Goal: Communication & Community: Answer question/provide support

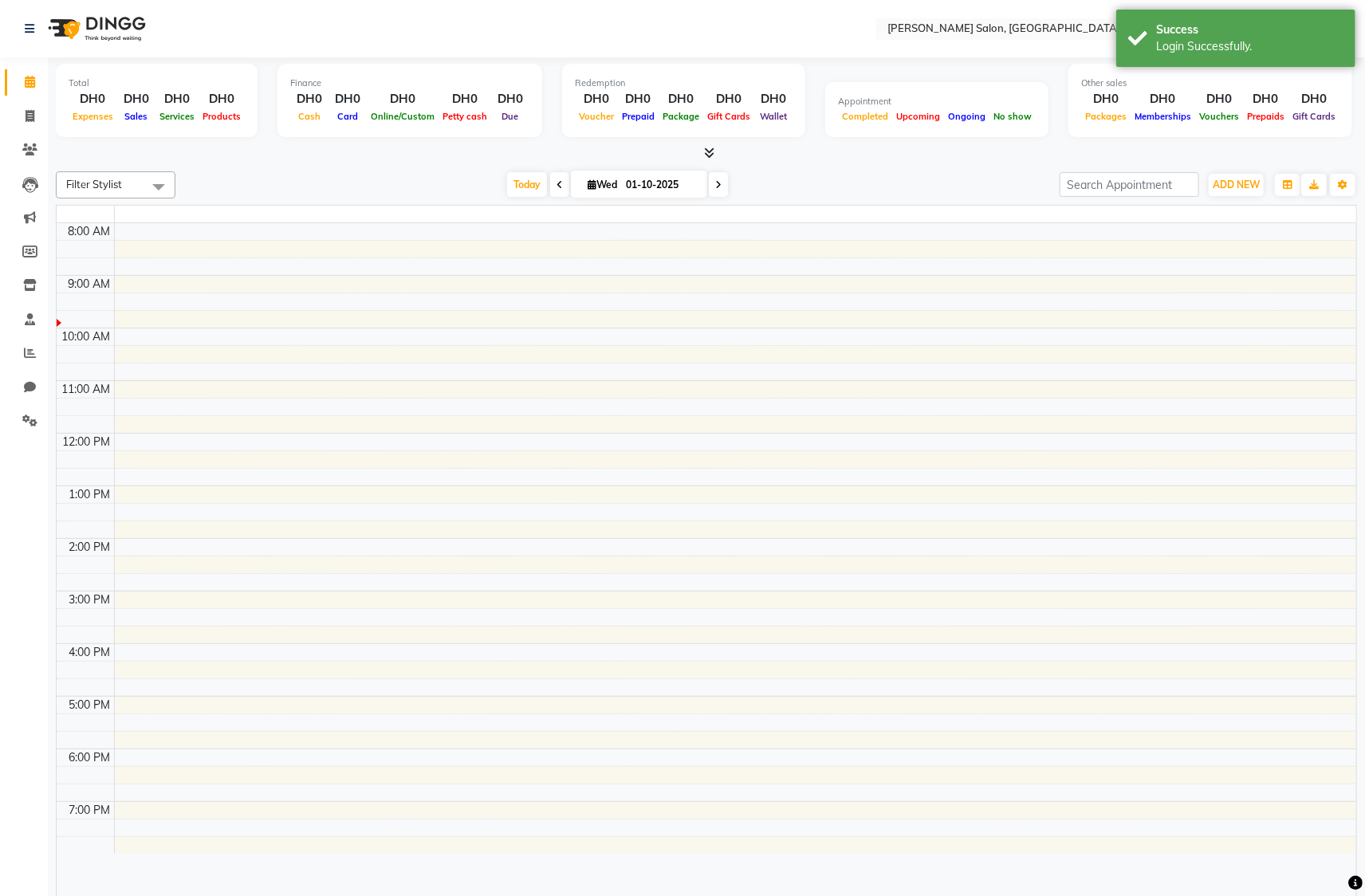
select select "en"
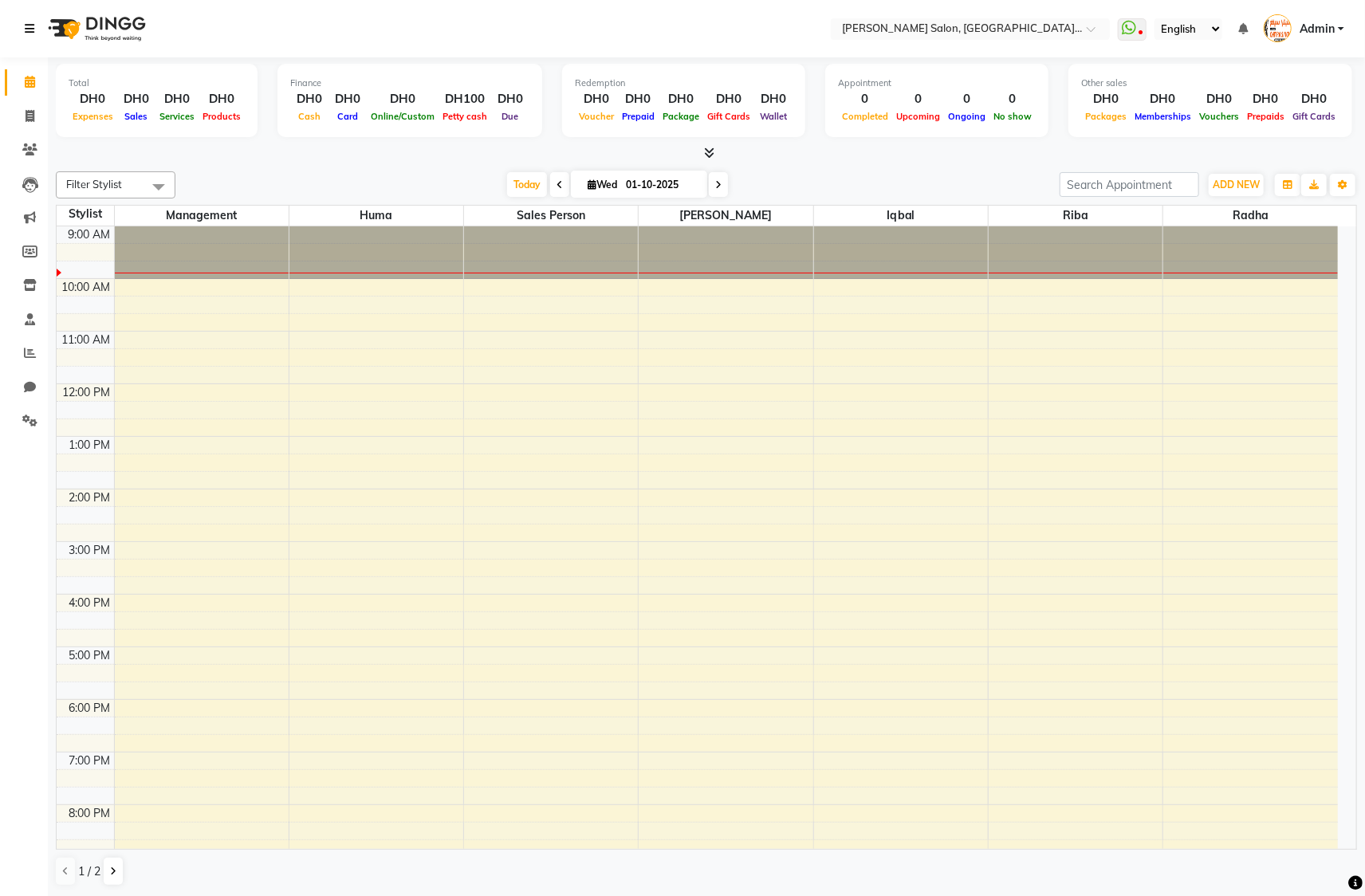
click at [30, 30] on icon at bounding box center [29, 29] width 10 height 11
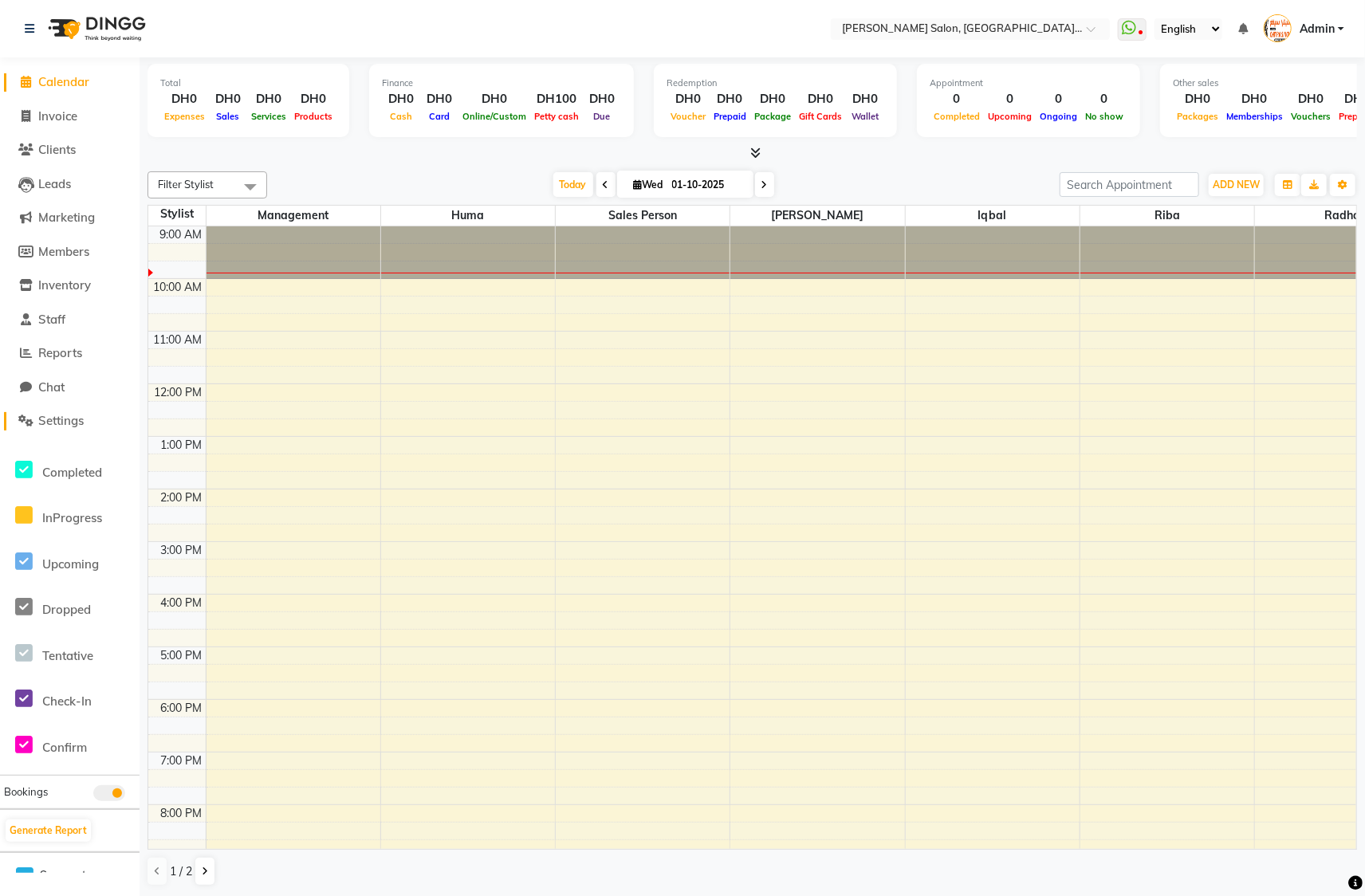
click at [77, 420] on span "Settings" at bounding box center [61, 420] width 45 height 15
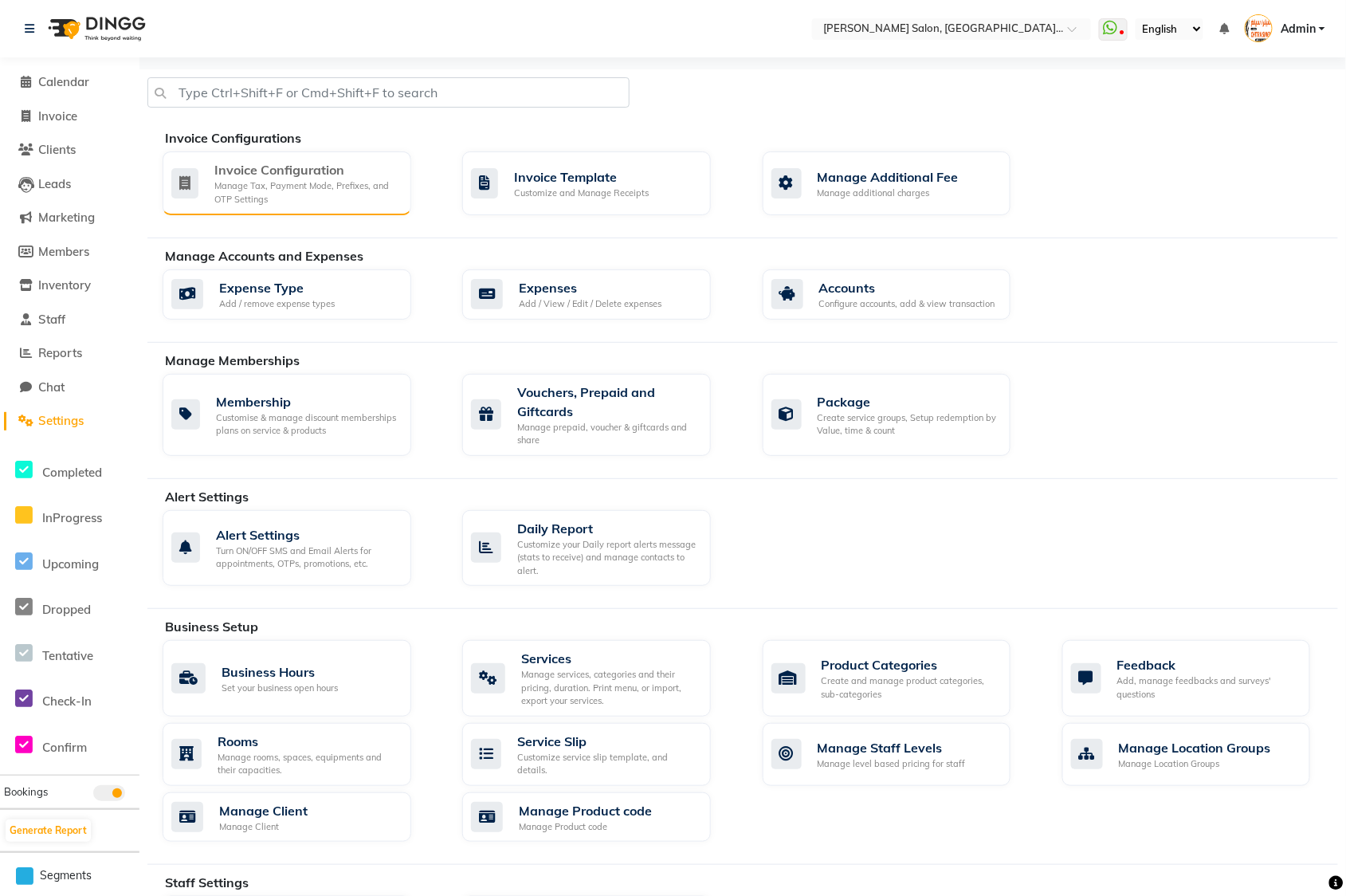
click at [243, 191] on div "Manage Tax, Payment Mode, Prefixes, and OTP Settings" at bounding box center [306, 192] width 184 height 26
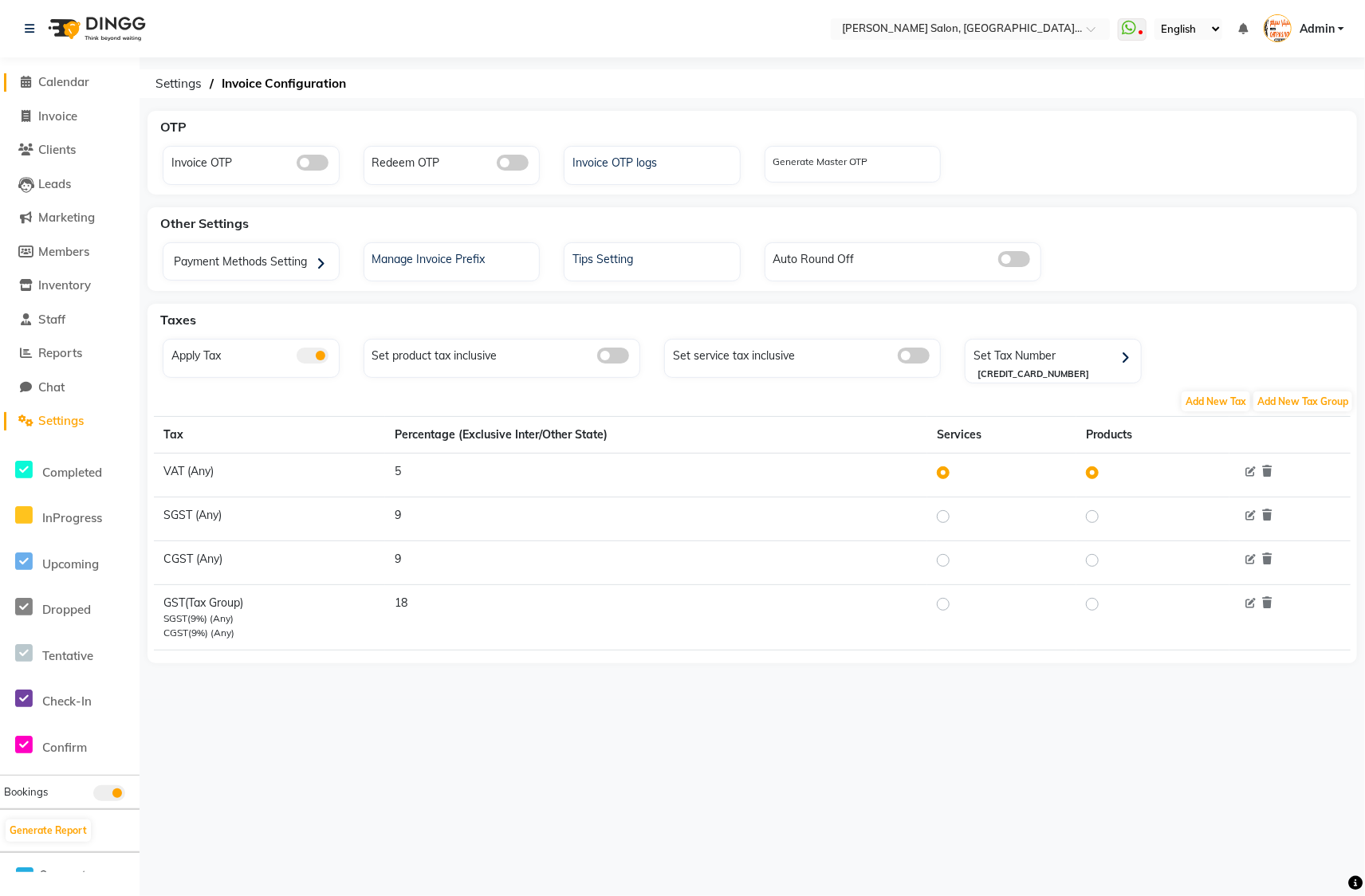
click at [78, 78] on span "Calendar" at bounding box center [63, 81] width 51 height 15
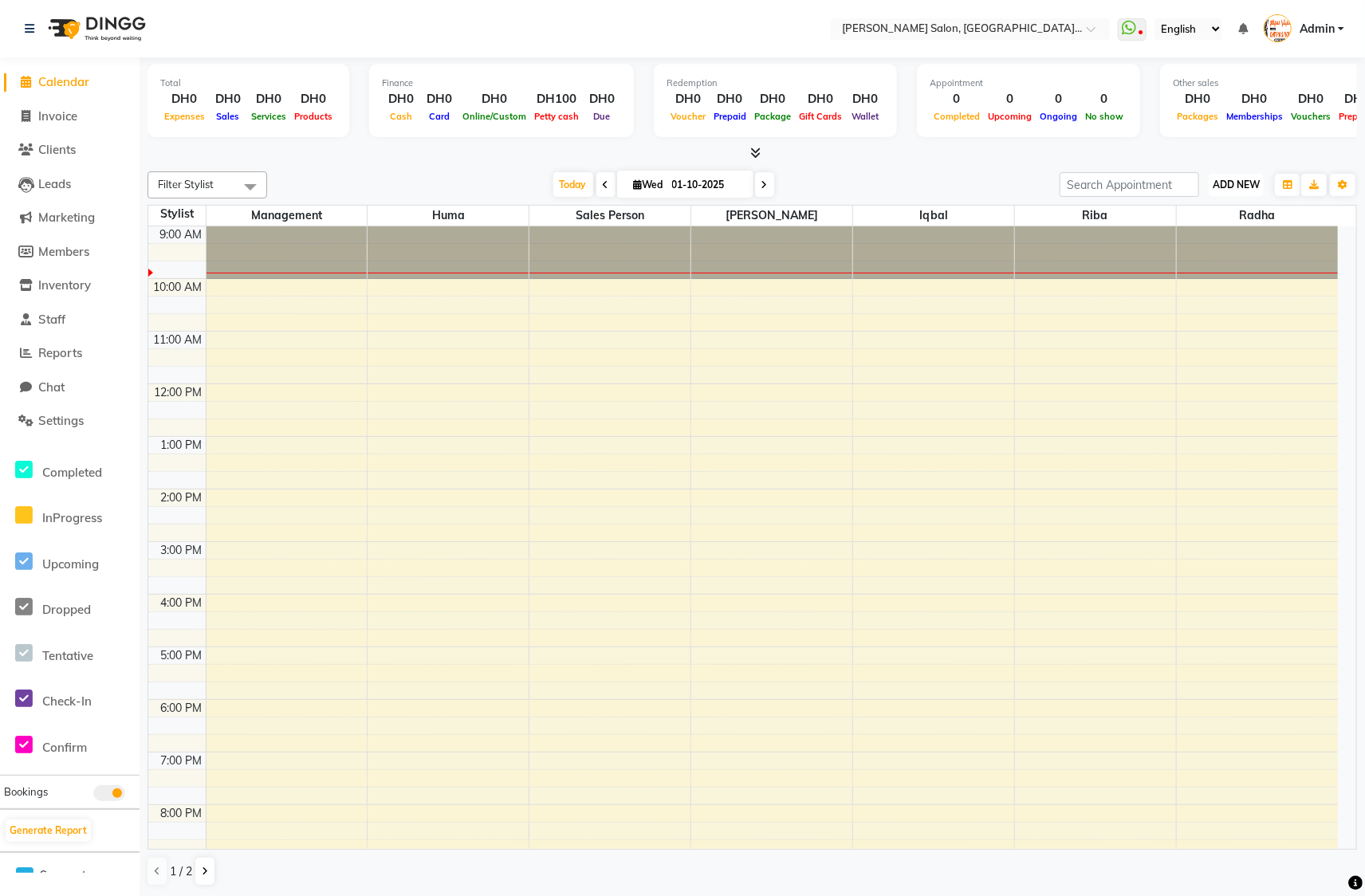
click at [1227, 183] on span "ADD NEW" at bounding box center [1236, 184] width 47 height 12
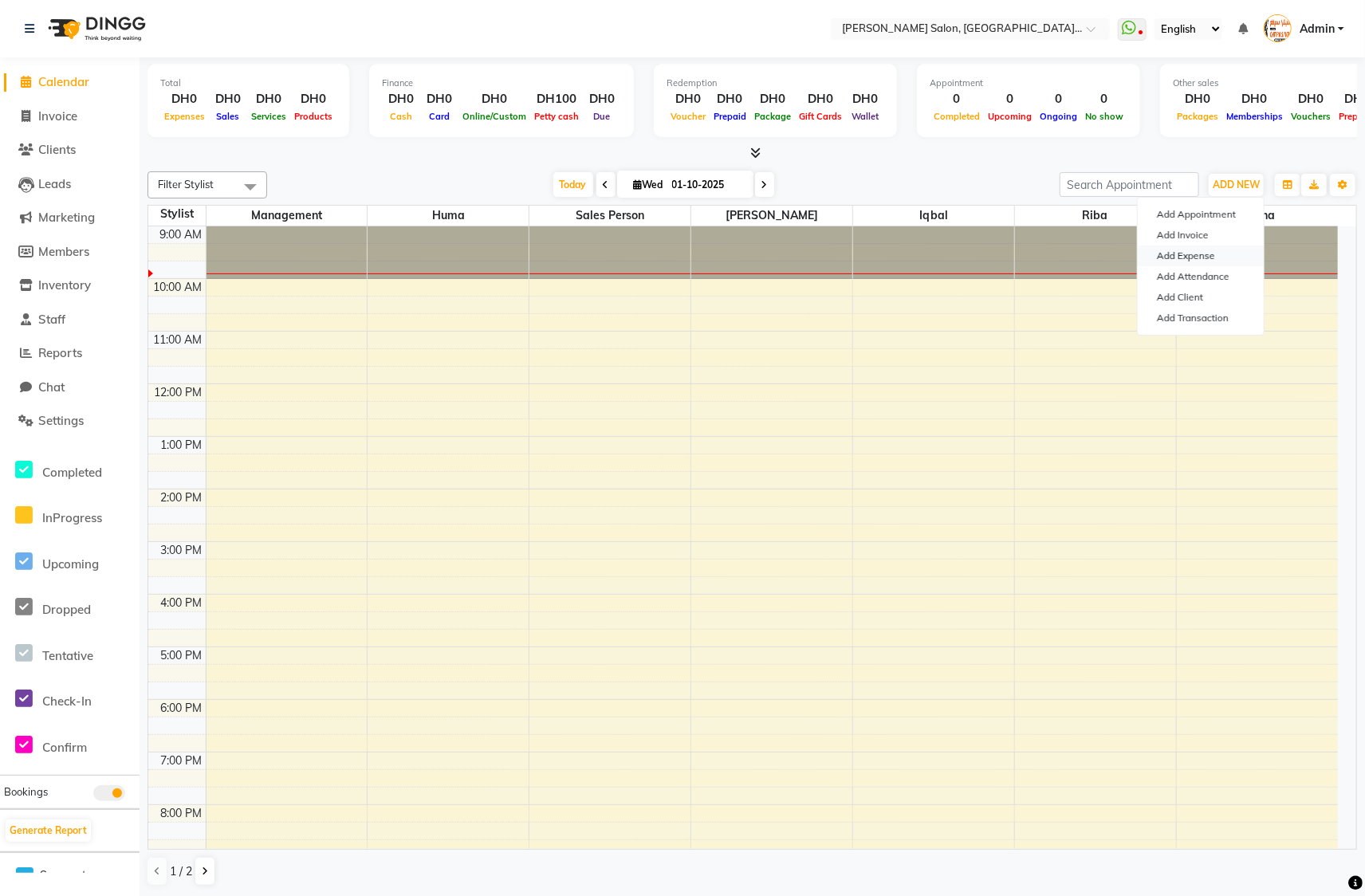
click at [1194, 249] on link "Add Expense" at bounding box center [1200, 255] width 126 height 21
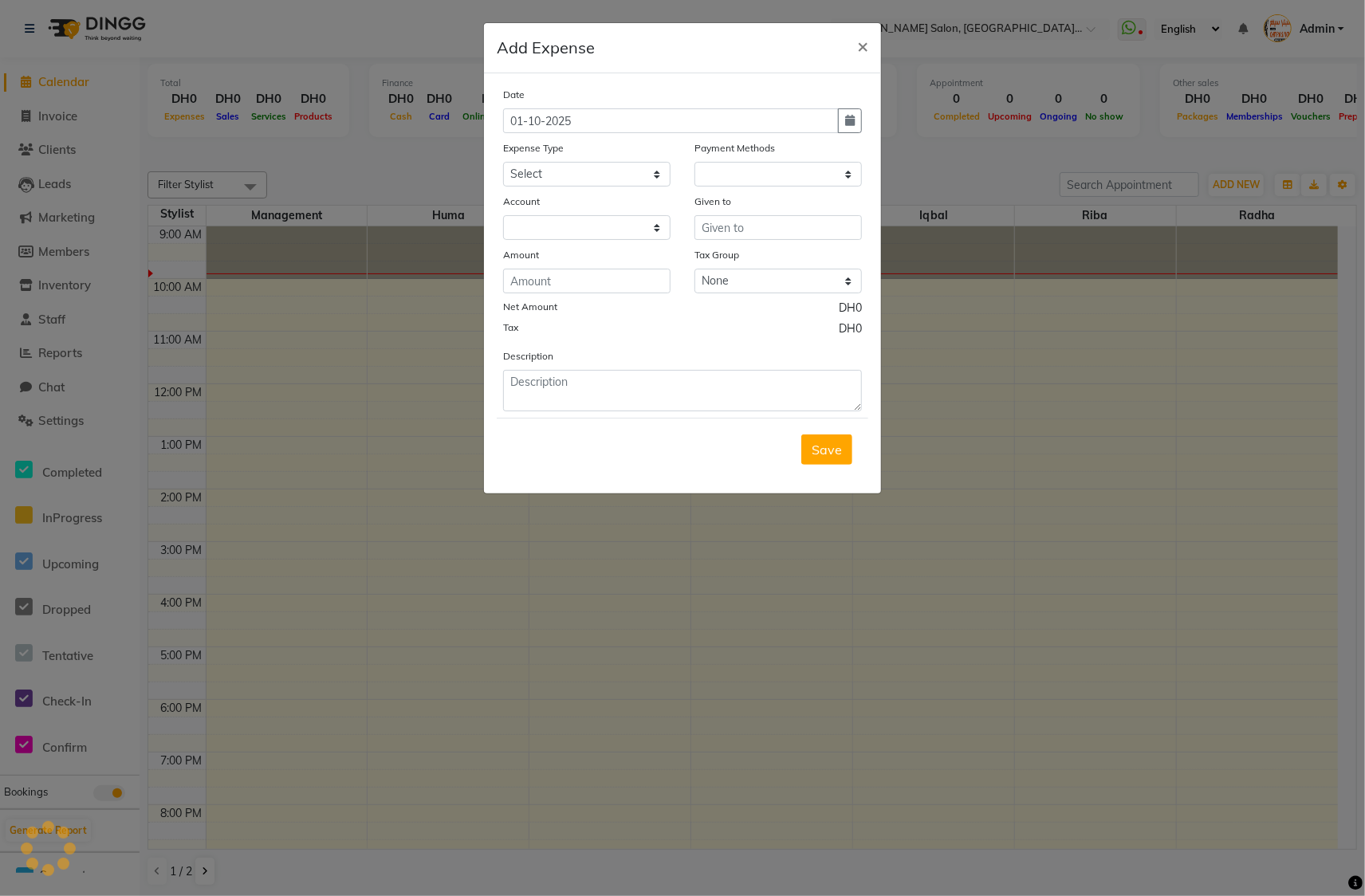
select select "1"
select select "2885"
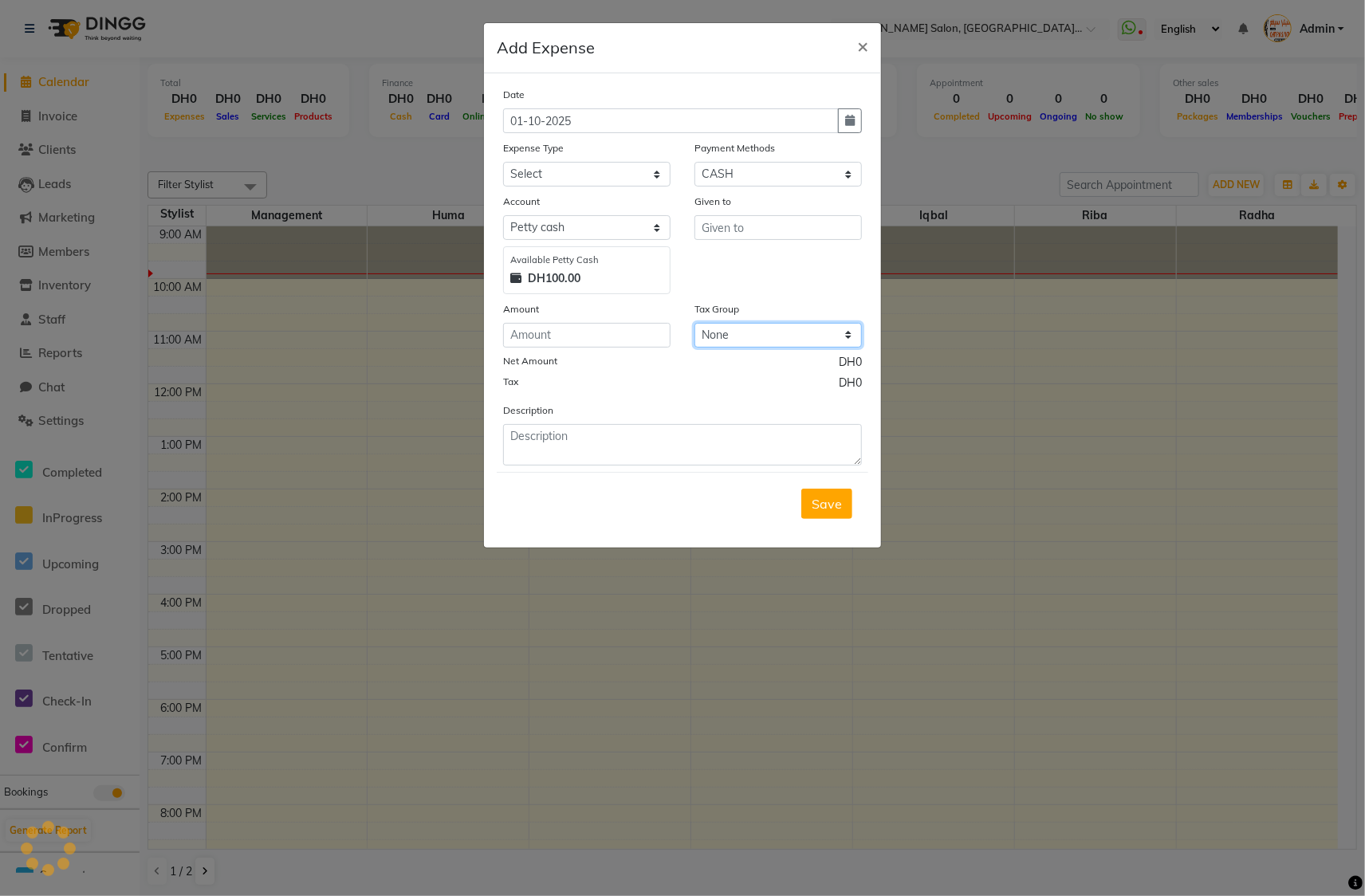
click at [738, 344] on select "None GST" at bounding box center [778, 335] width 167 height 24
click at [860, 53] on span "×" at bounding box center [863, 45] width 11 height 24
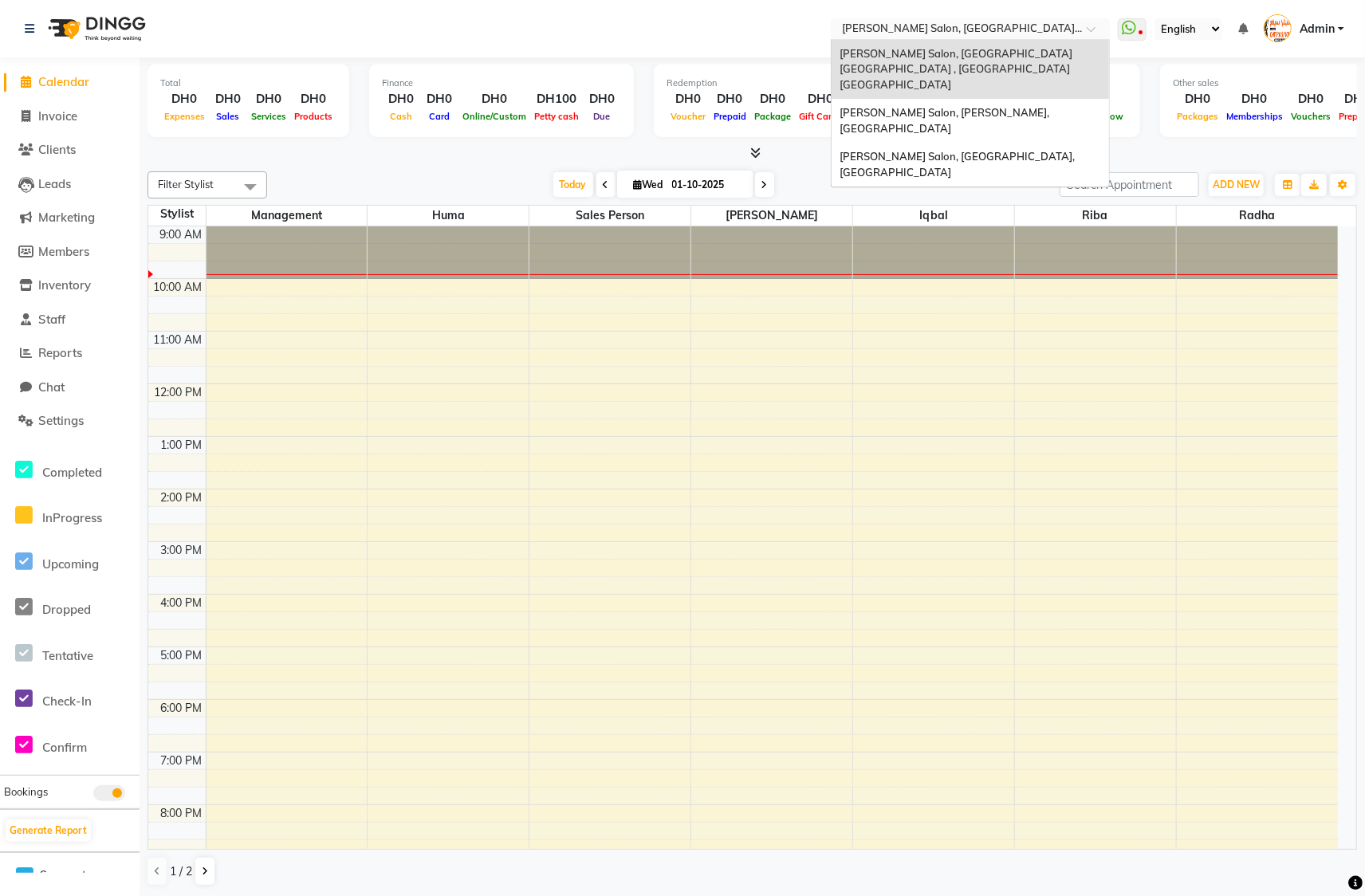
click at [1096, 29] on span at bounding box center [1096, 33] width 20 height 16
click at [1027, 106] on span "[PERSON_NAME] Salon, [PERSON_NAME], [GEOGRAPHIC_DATA]" at bounding box center [945, 120] width 212 height 29
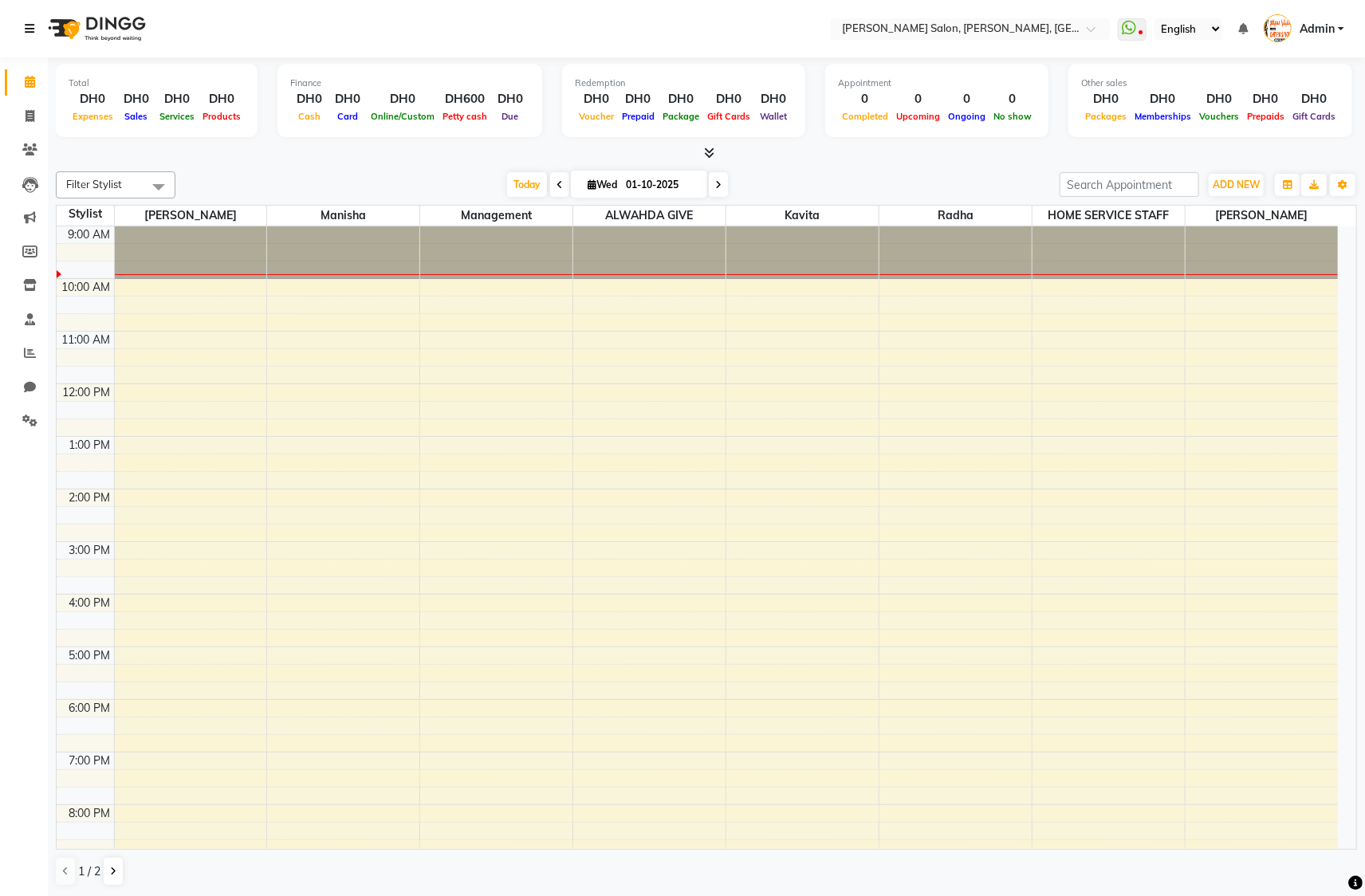
click at [34, 33] on icon at bounding box center [29, 29] width 10 height 11
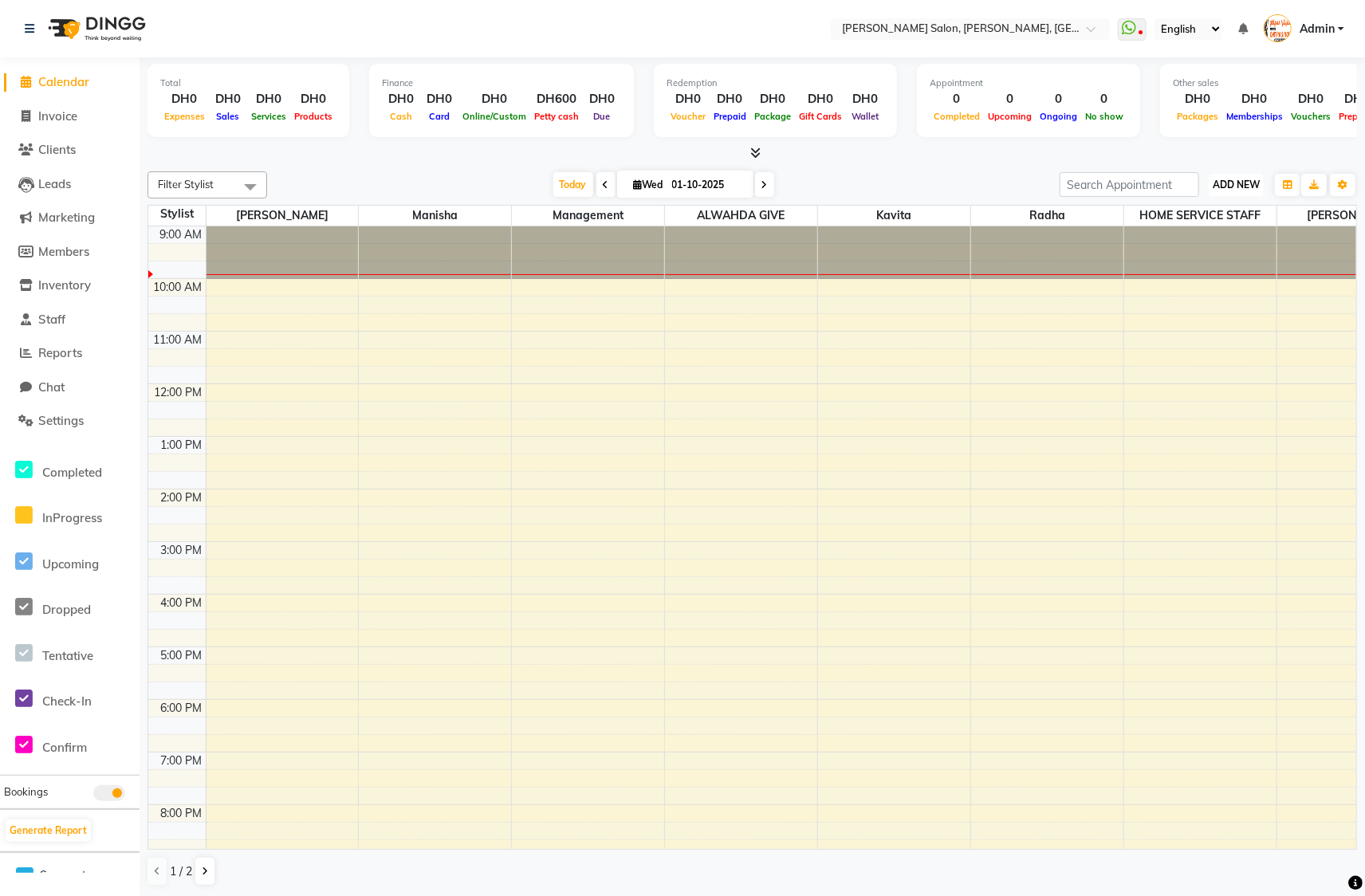
click at [1227, 184] on span "ADD NEW" at bounding box center [1236, 184] width 47 height 12
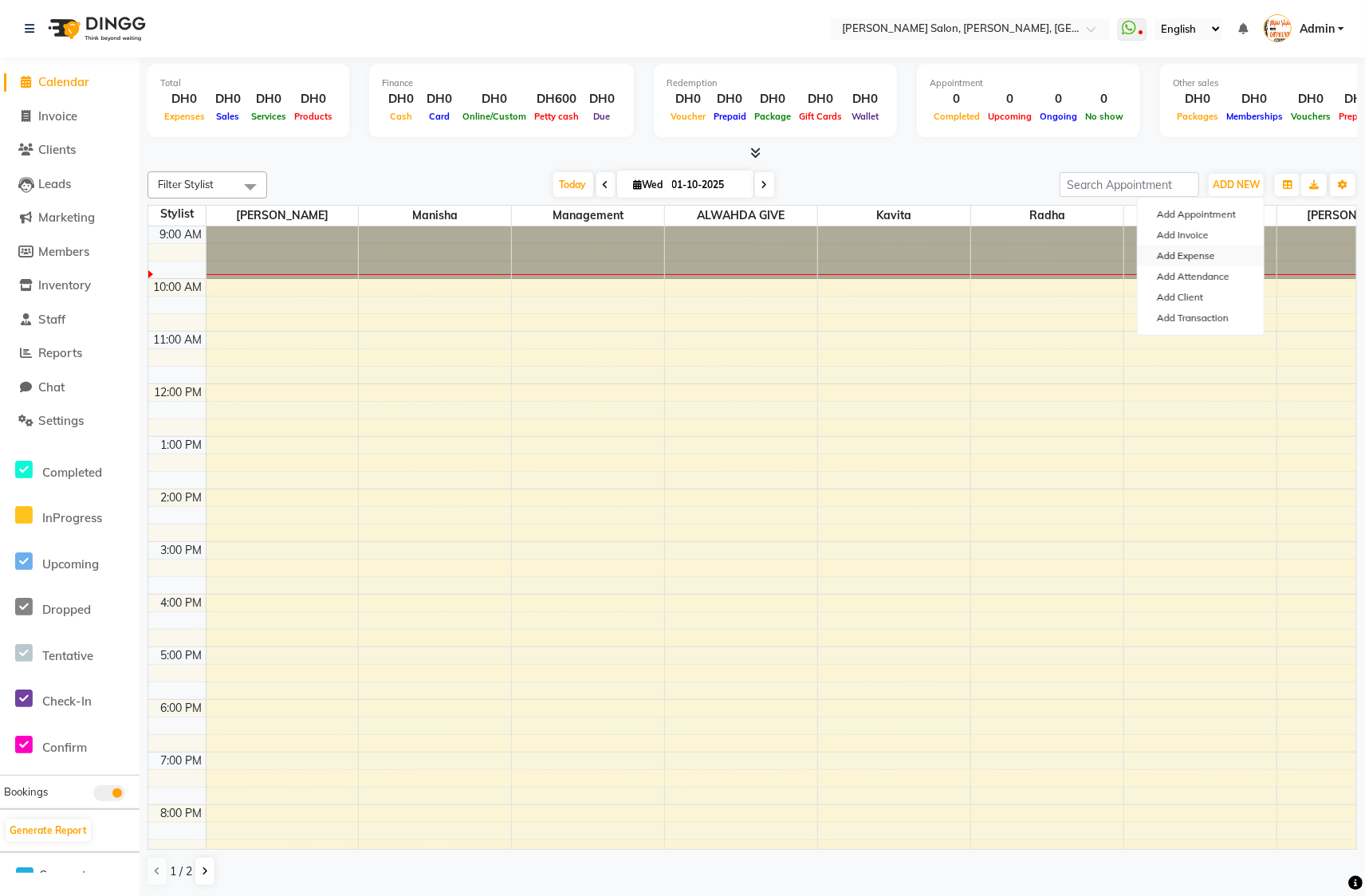
click at [1211, 256] on link "Add Expense" at bounding box center [1200, 255] width 126 height 21
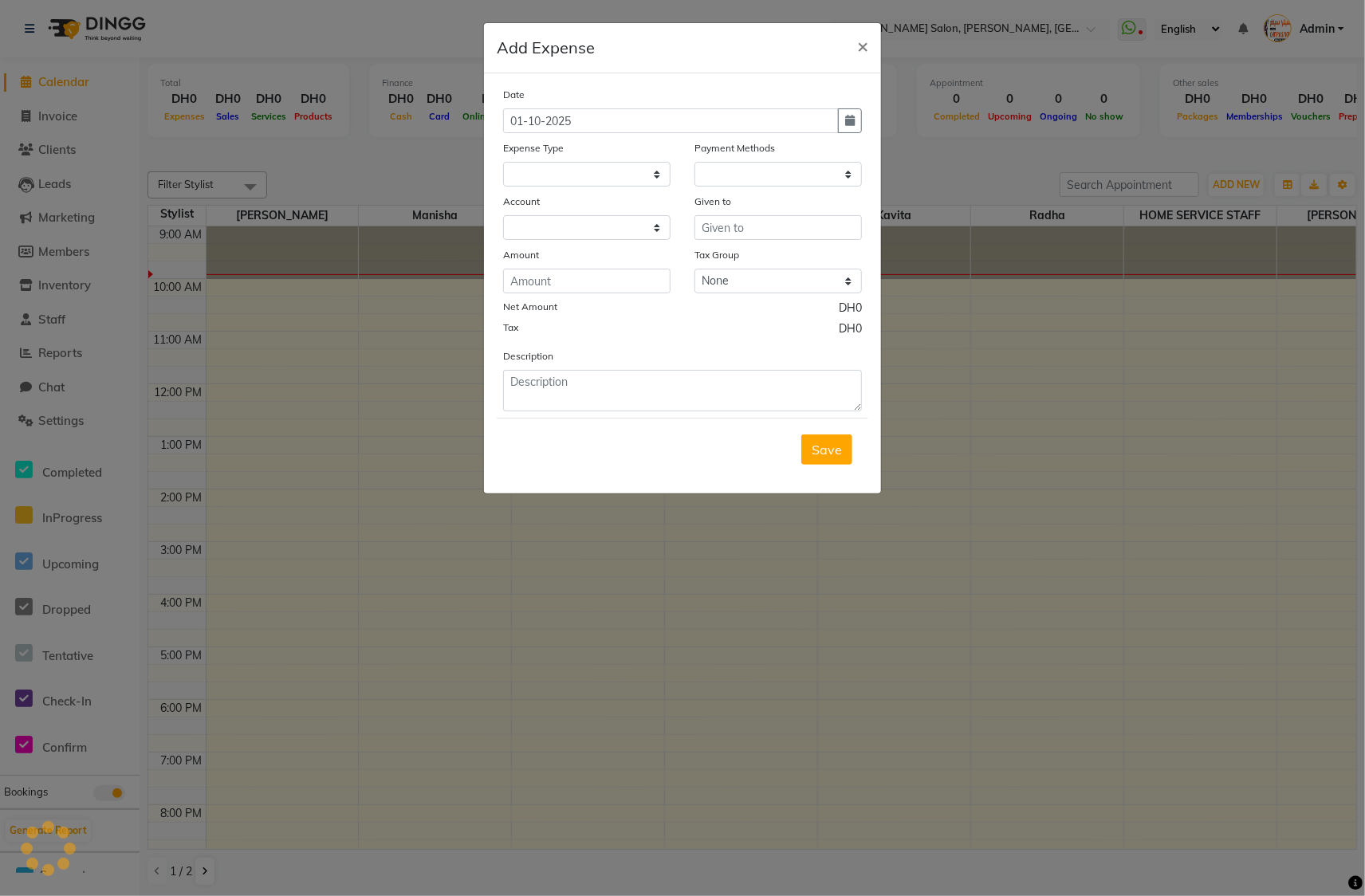
select select
select select "1"
select select "2742"
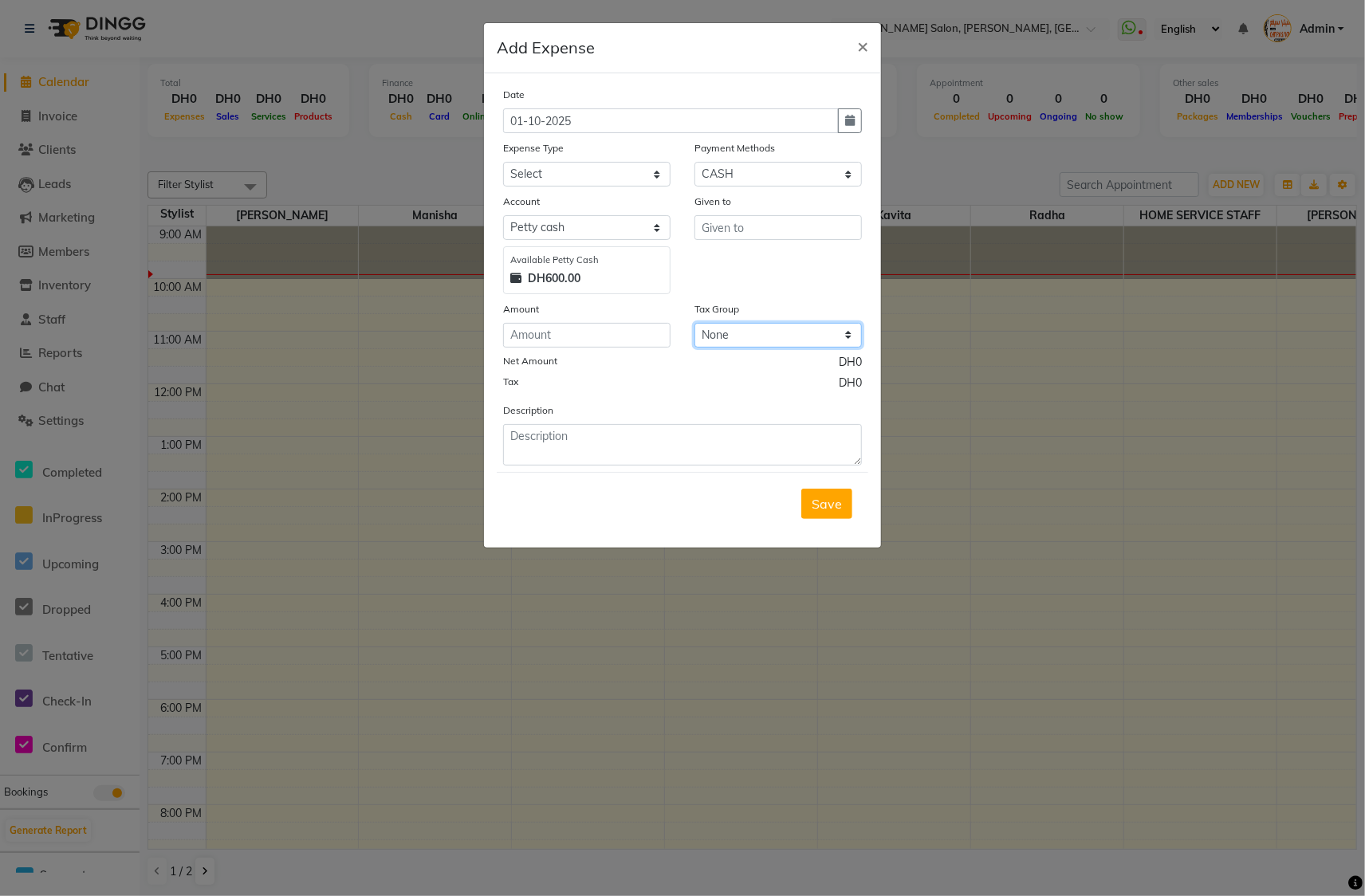
click at [735, 329] on select "None GST" at bounding box center [778, 335] width 167 height 24
click at [864, 49] on span "×" at bounding box center [863, 45] width 11 height 24
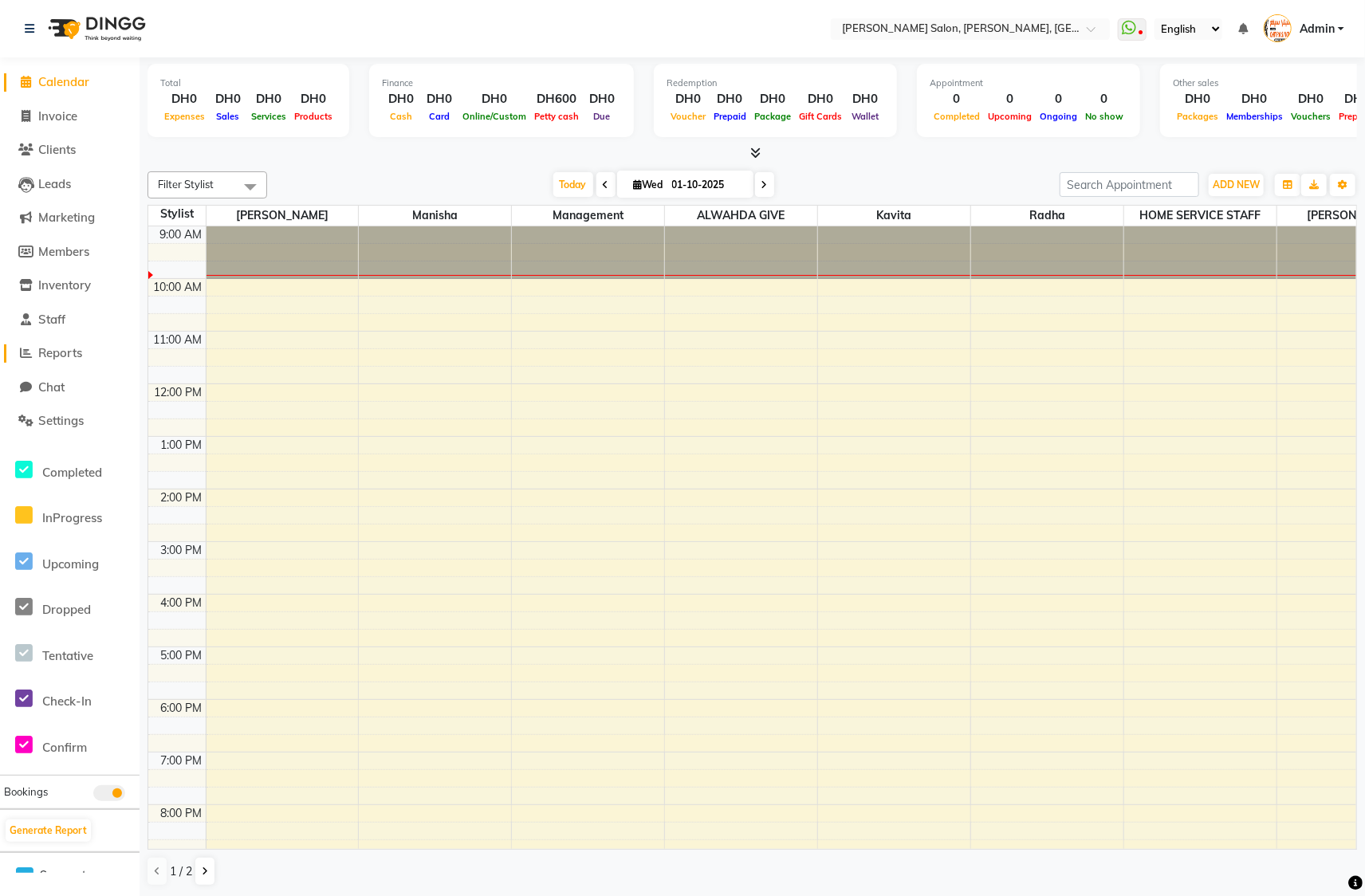
click at [74, 347] on span "Reports" at bounding box center [60, 352] width 43 height 15
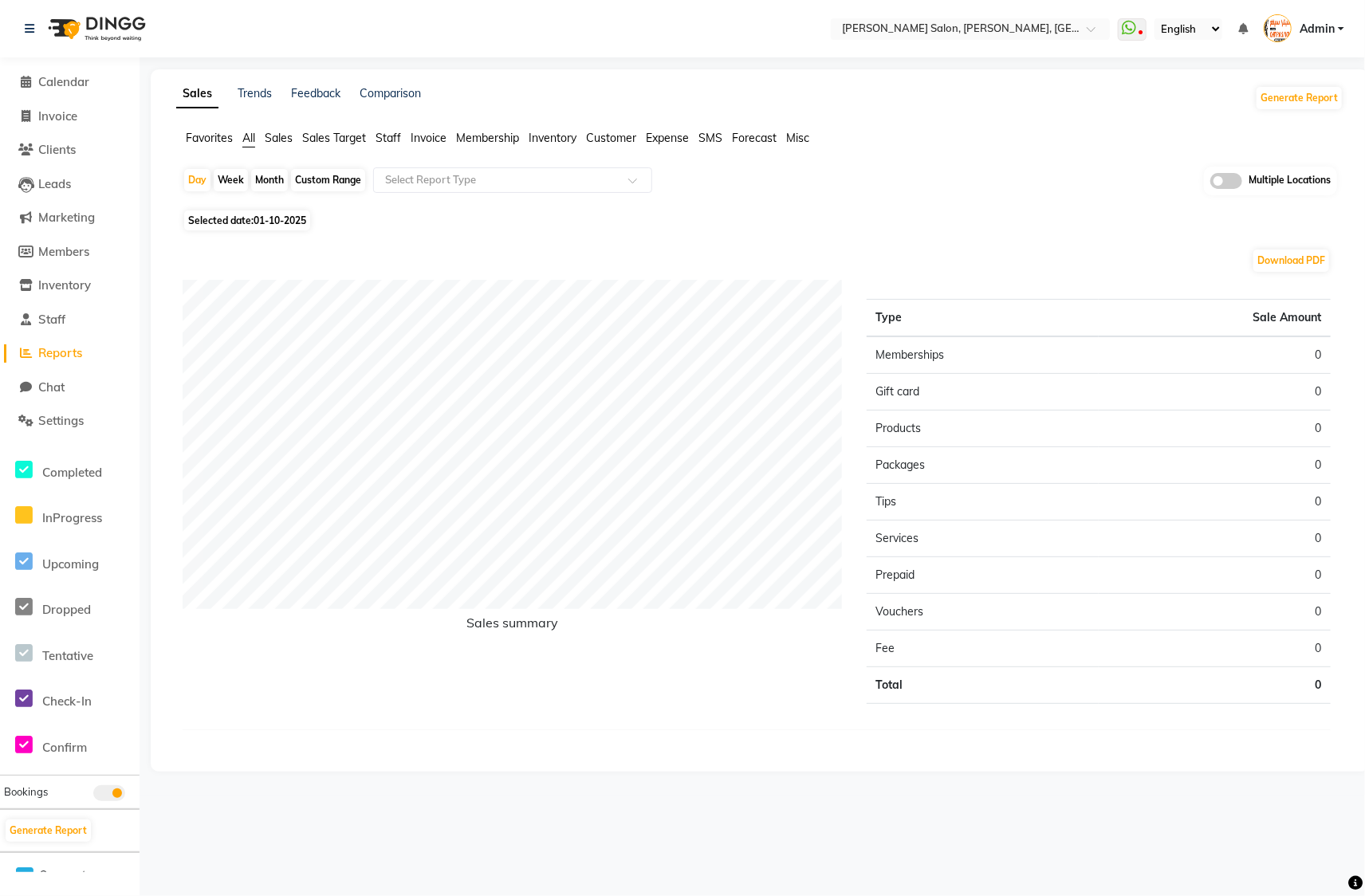
click at [204, 137] on span "Favorites" at bounding box center [209, 138] width 47 height 14
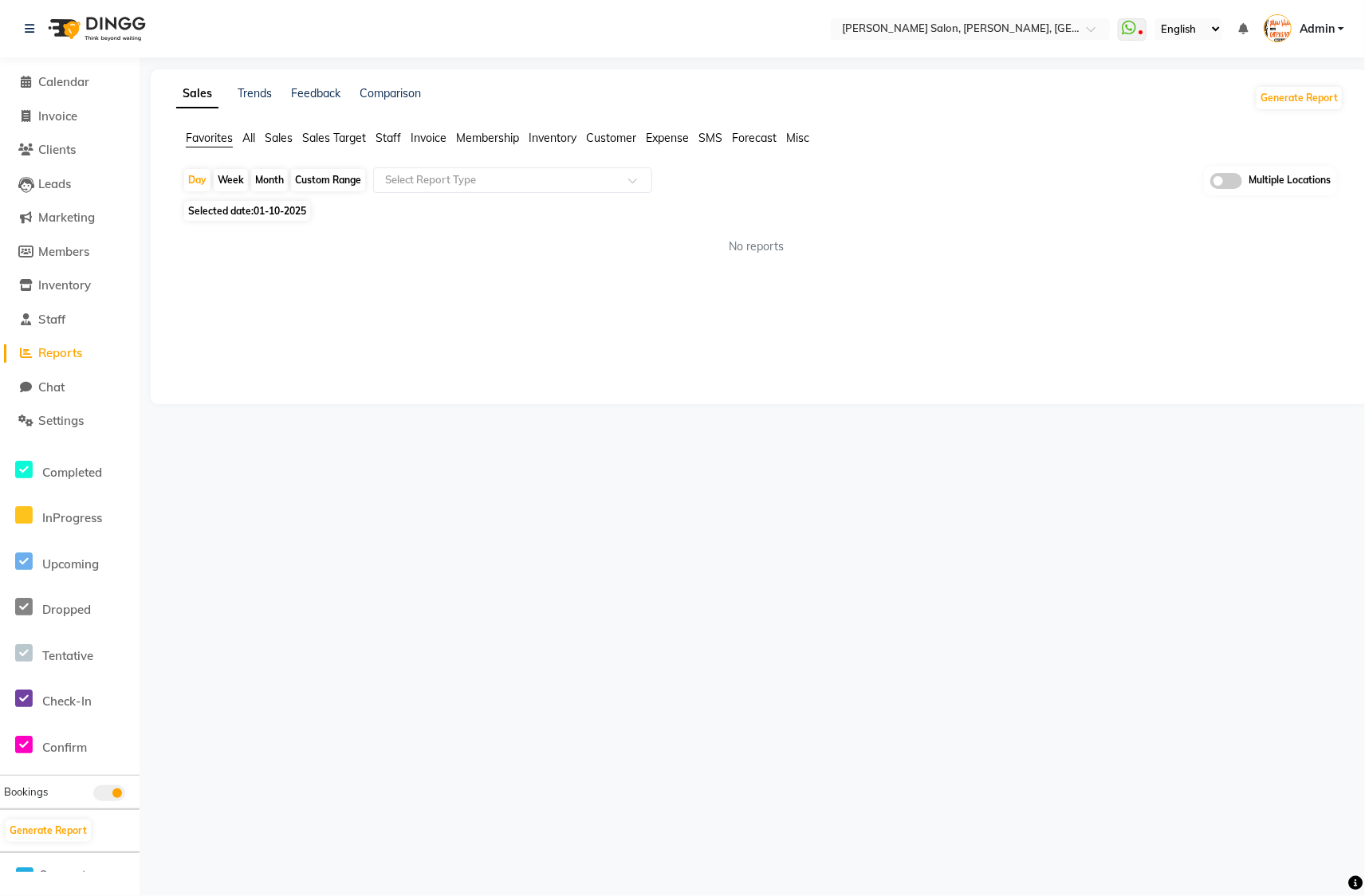
click at [443, 192] on ng-select "Select Report Type" at bounding box center [512, 180] width 279 height 25
click at [471, 176] on input "text" at bounding box center [497, 180] width 230 height 16
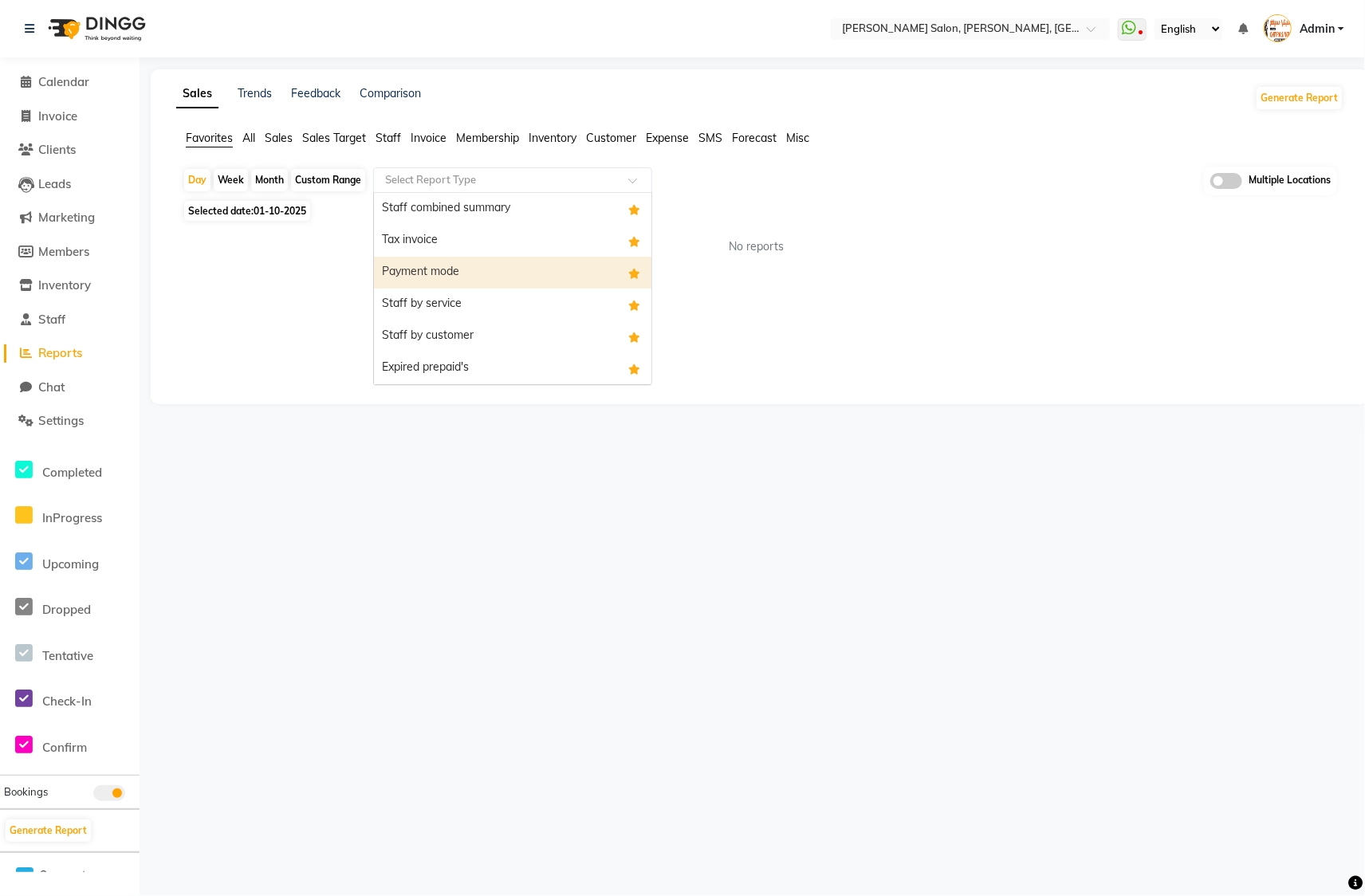
scroll to position [63, 0]
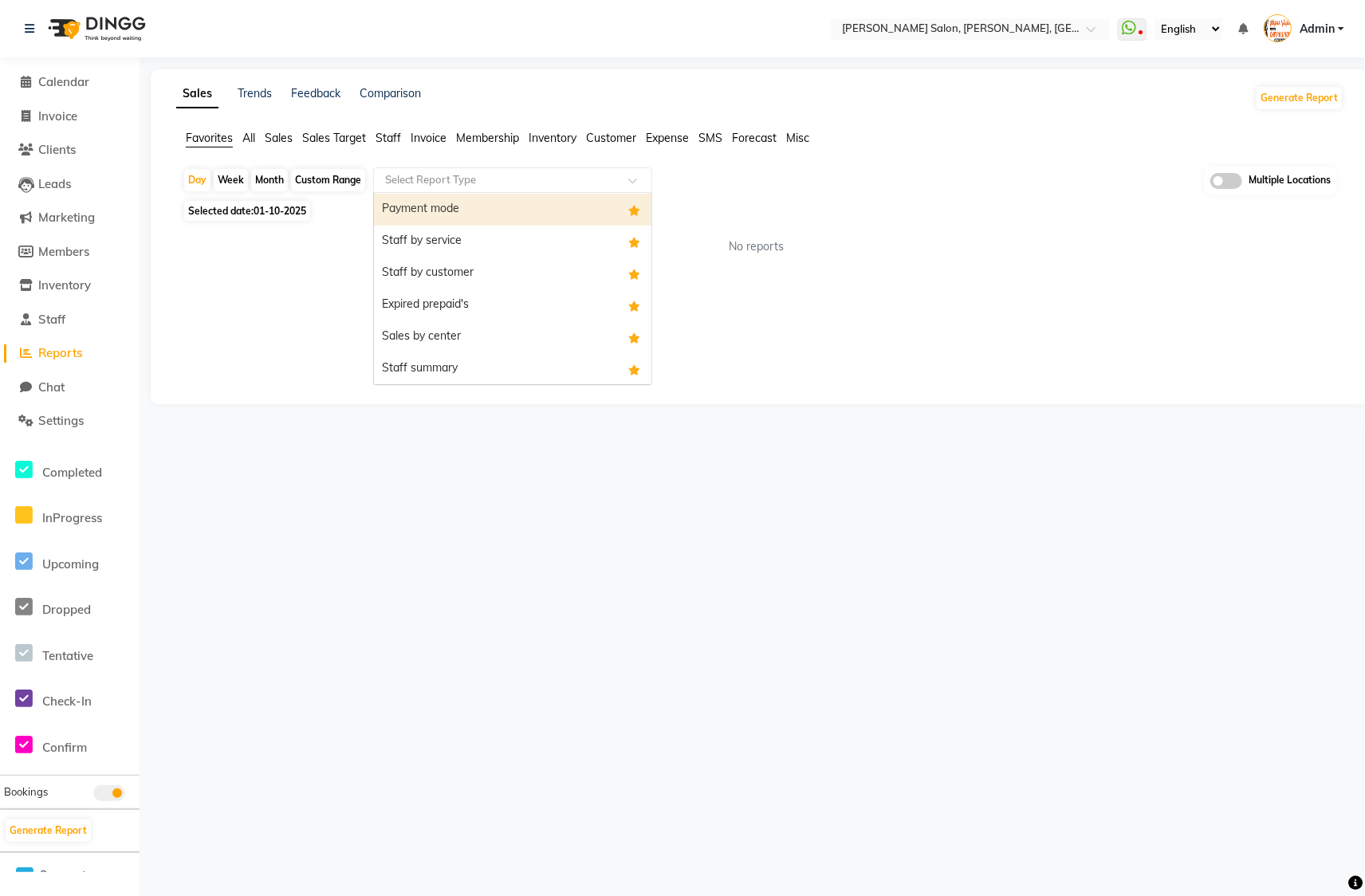
click at [379, 140] on span "Staff" at bounding box center [388, 138] width 25 height 14
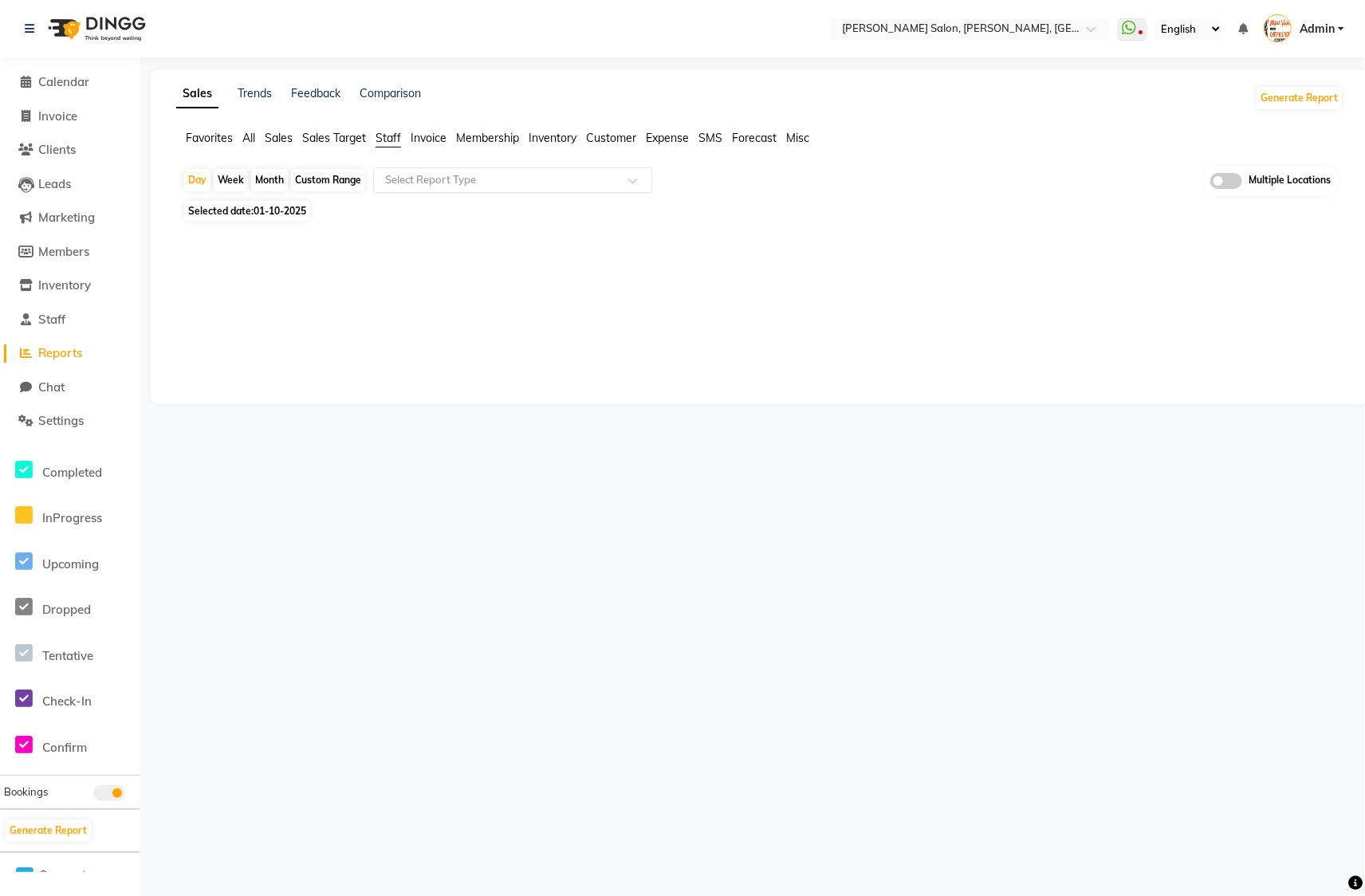
drag, startPoint x: 409, startPoint y: 181, endPoint x: 415, endPoint y: 186, distance: 7.8
click at [410, 182] on input "text" at bounding box center [497, 180] width 230 height 16
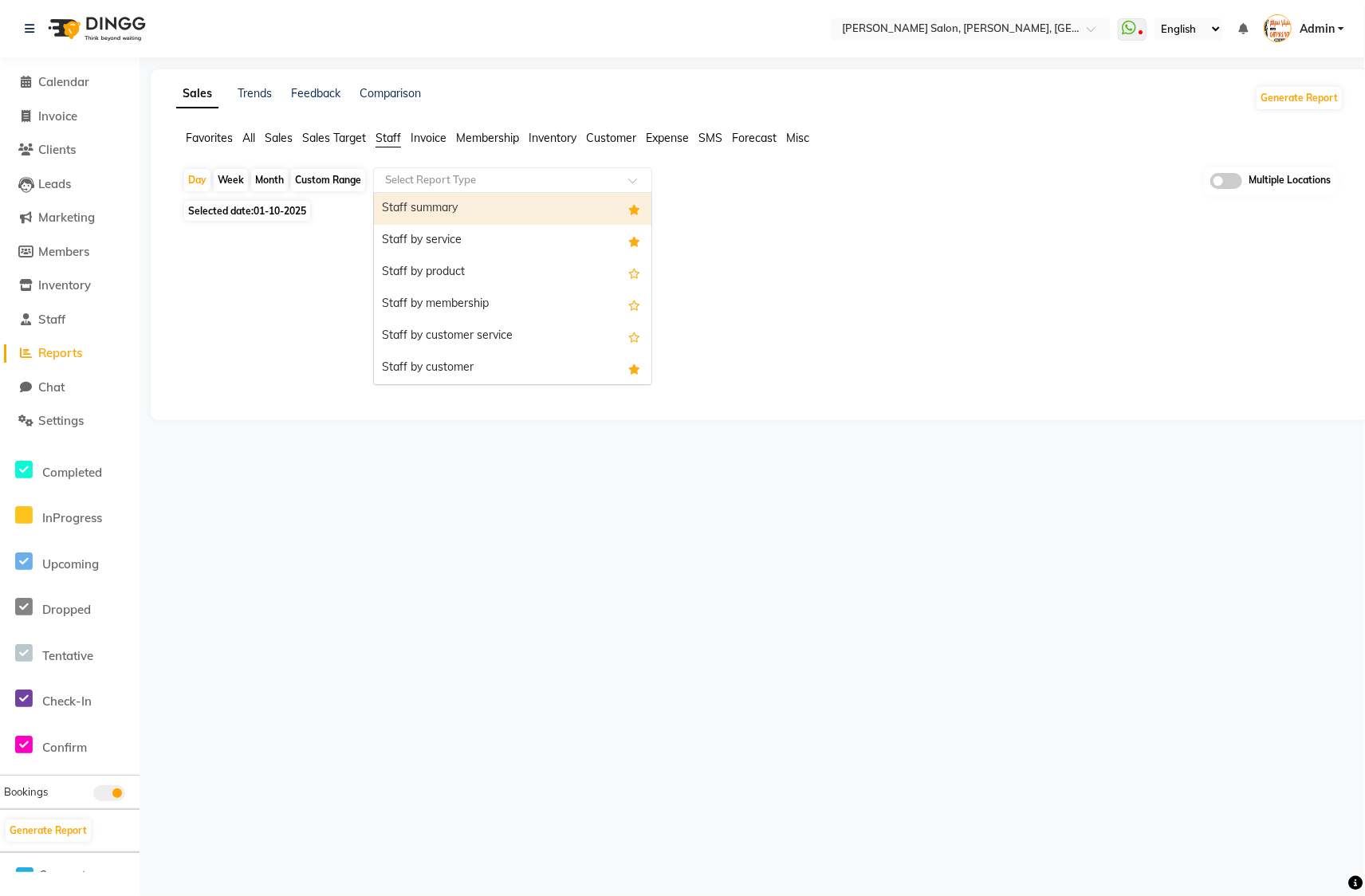
click at [286, 137] on span "Sales" at bounding box center [278, 138] width 28 height 14
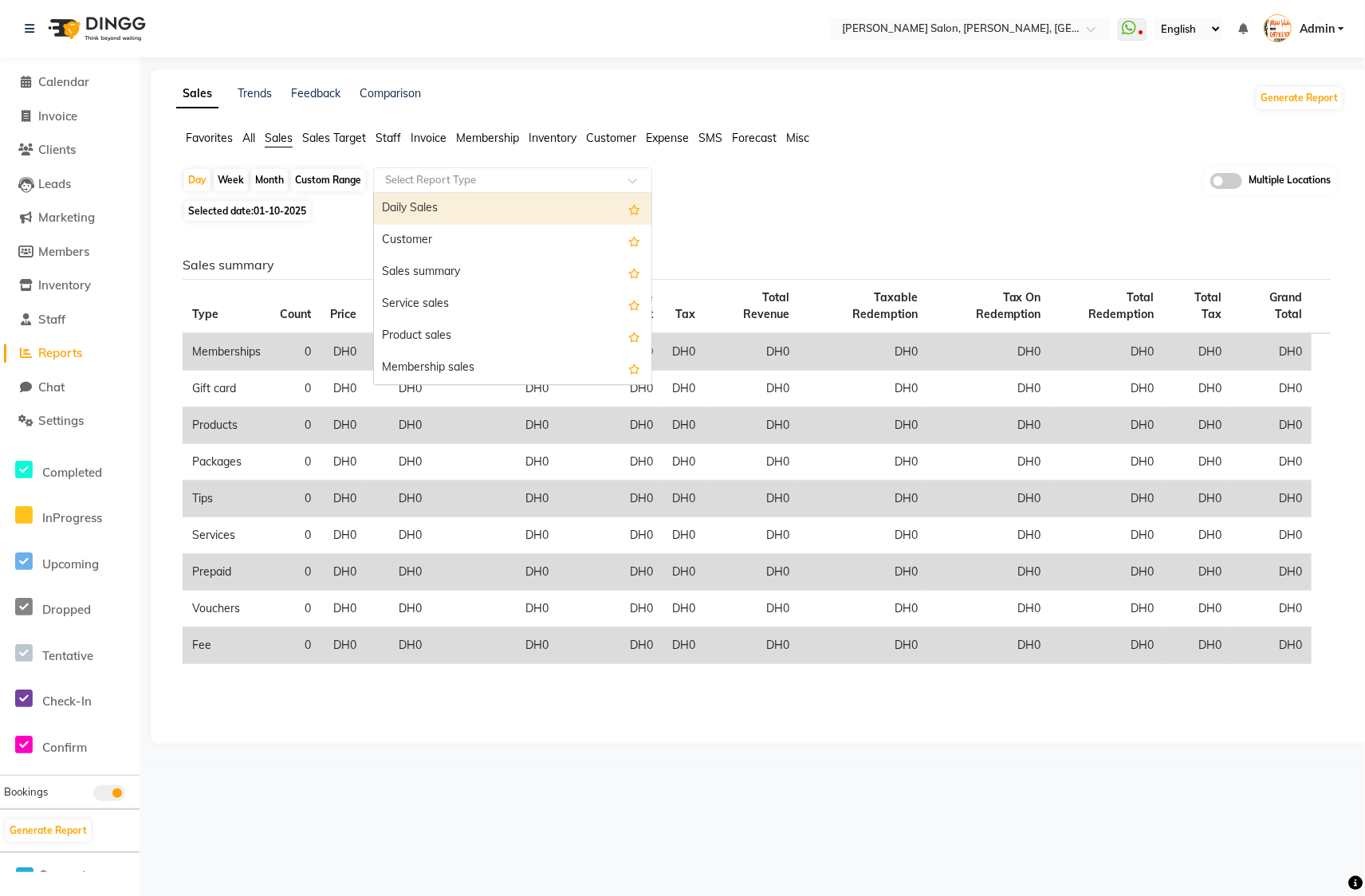
click at [487, 183] on input "text" at bounding box center [497, 180] width 230 height 16
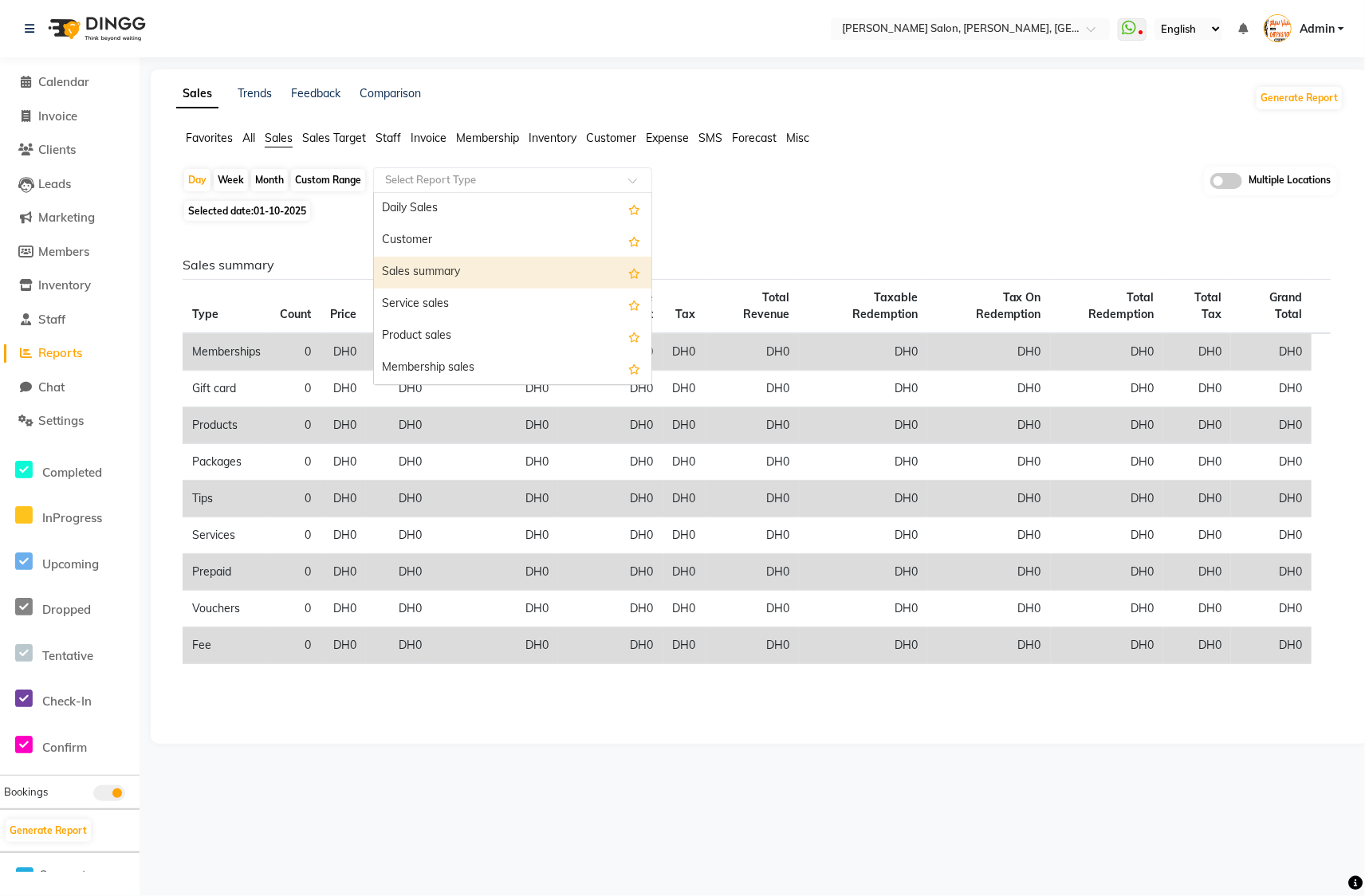
click at [810, 225] on div "Sales summary Type Count Price Discount Non-taxable Amount Taxable Amount Tax T…" at bounding box center [757, 476] width 1173 height 502
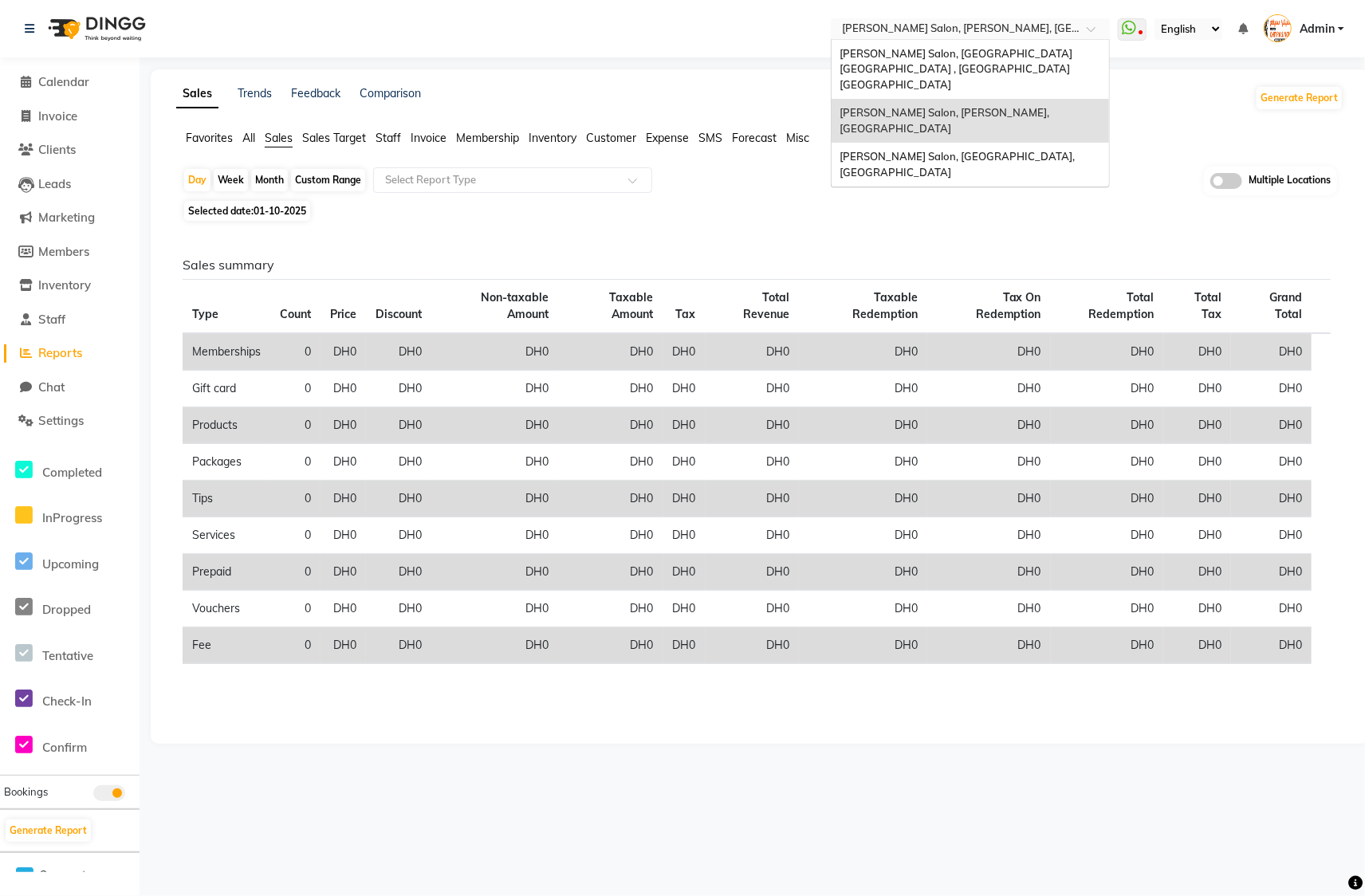
click at [1086, 30] on span at bounding box center [1096, 33] width 20 height 16
click at [1045, 50] on span "[PERSON_NAME] Salon, [GEOGRAPHIC_DATA] [GEOGRAPHIC_DATA] , [GEOGRAPHIC_DATA] [G…" at bounding box center [957, 69] width 235 height 43
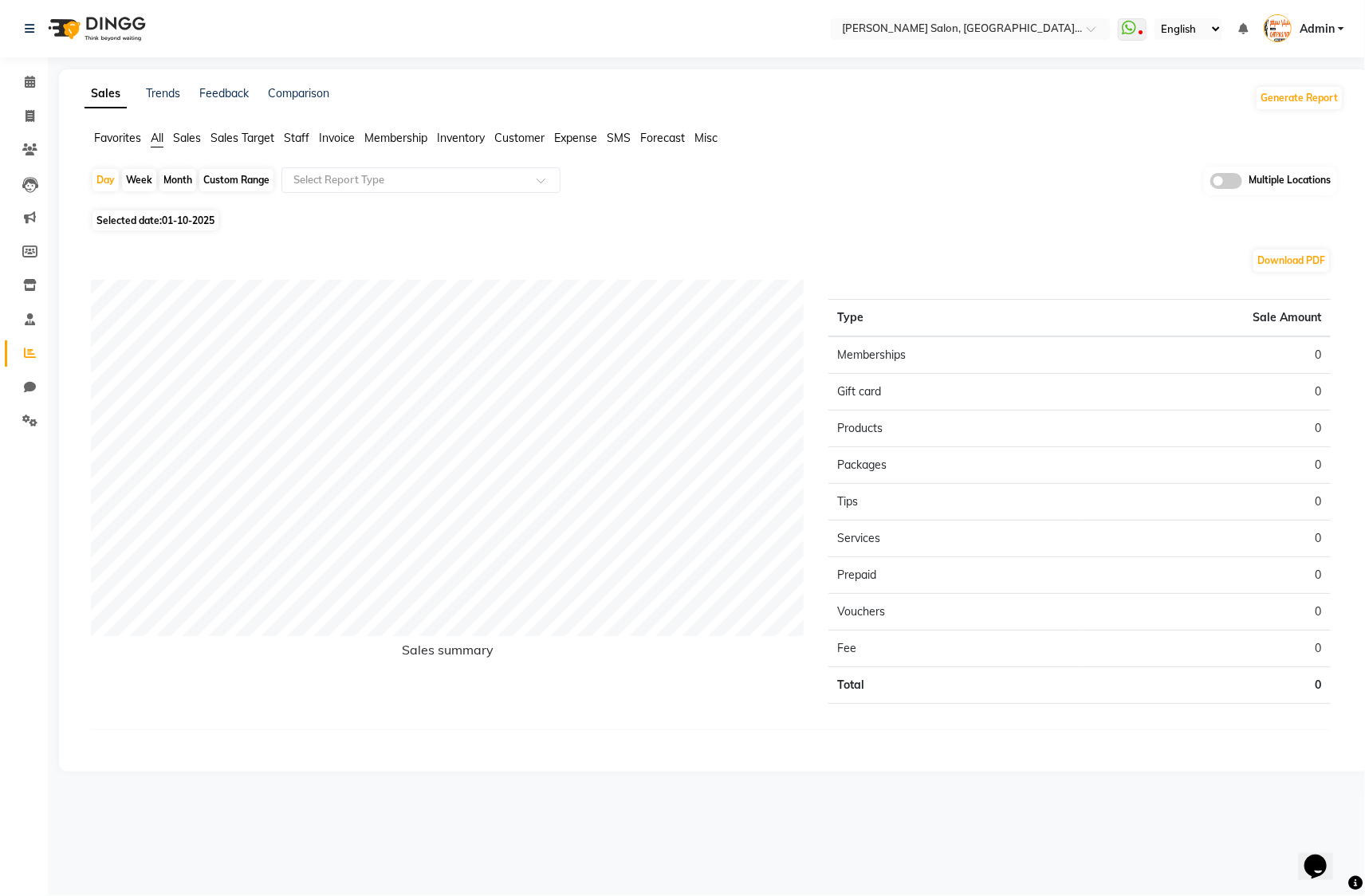
click at [1213, 176] on span at bounding box center [1226, 181] width 32 height 16
click at [1210, 184] on input "checkbox" at bounding box center [1210, 184] width 0 height 0
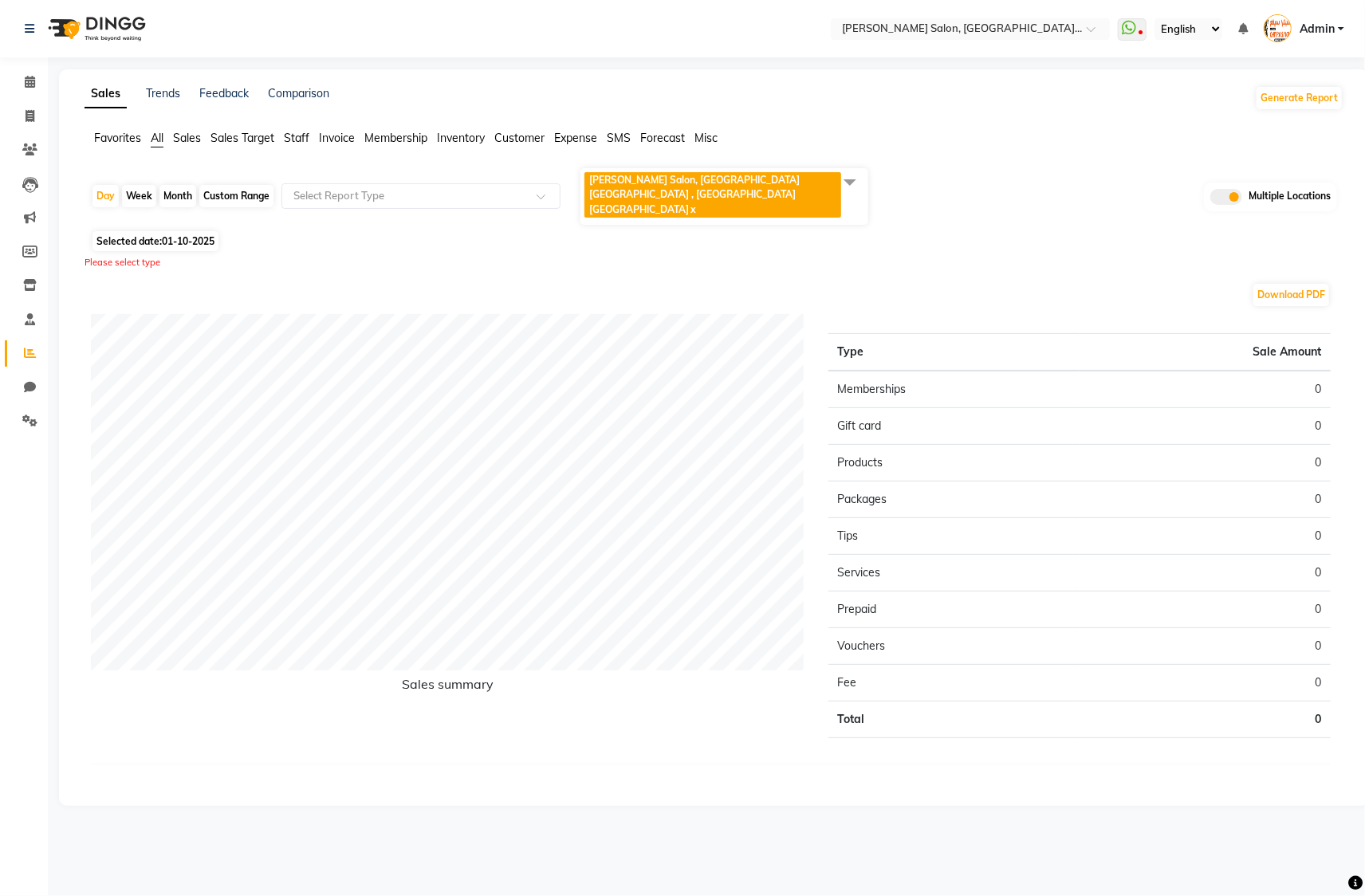
click at [118, 139] on span "Favorites" at bounding box center [118, 138] width 47 height 14
click at [849, 195] on span at bounding box center [849, 181] width 32 height 30
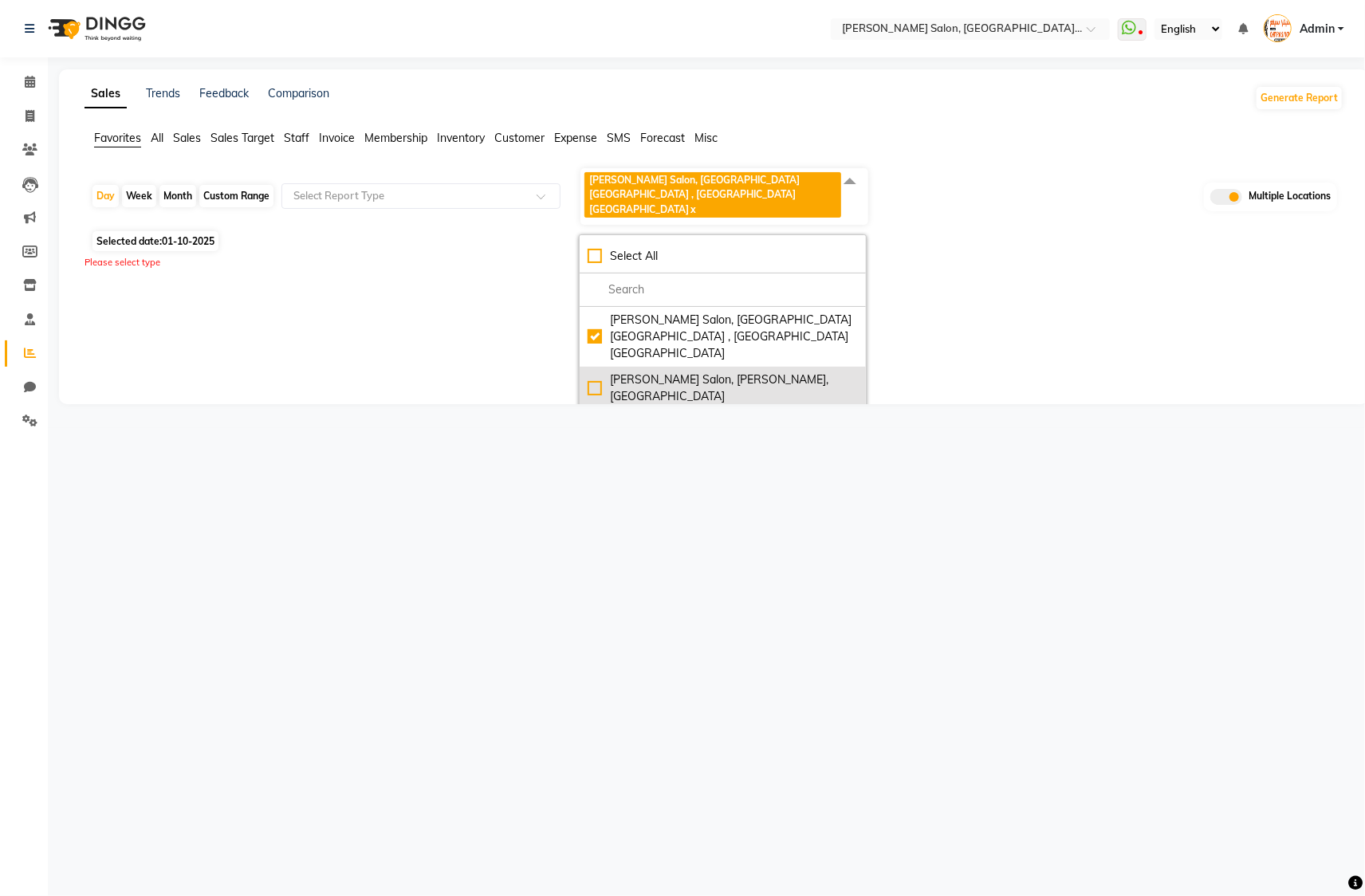
click at [591, 371] on div "[PERSON_NAME] Salon, [PERSON_NAME], [GEOGRAPHIC_DATA]" at bounding box center [722, 387] width 271 height 33
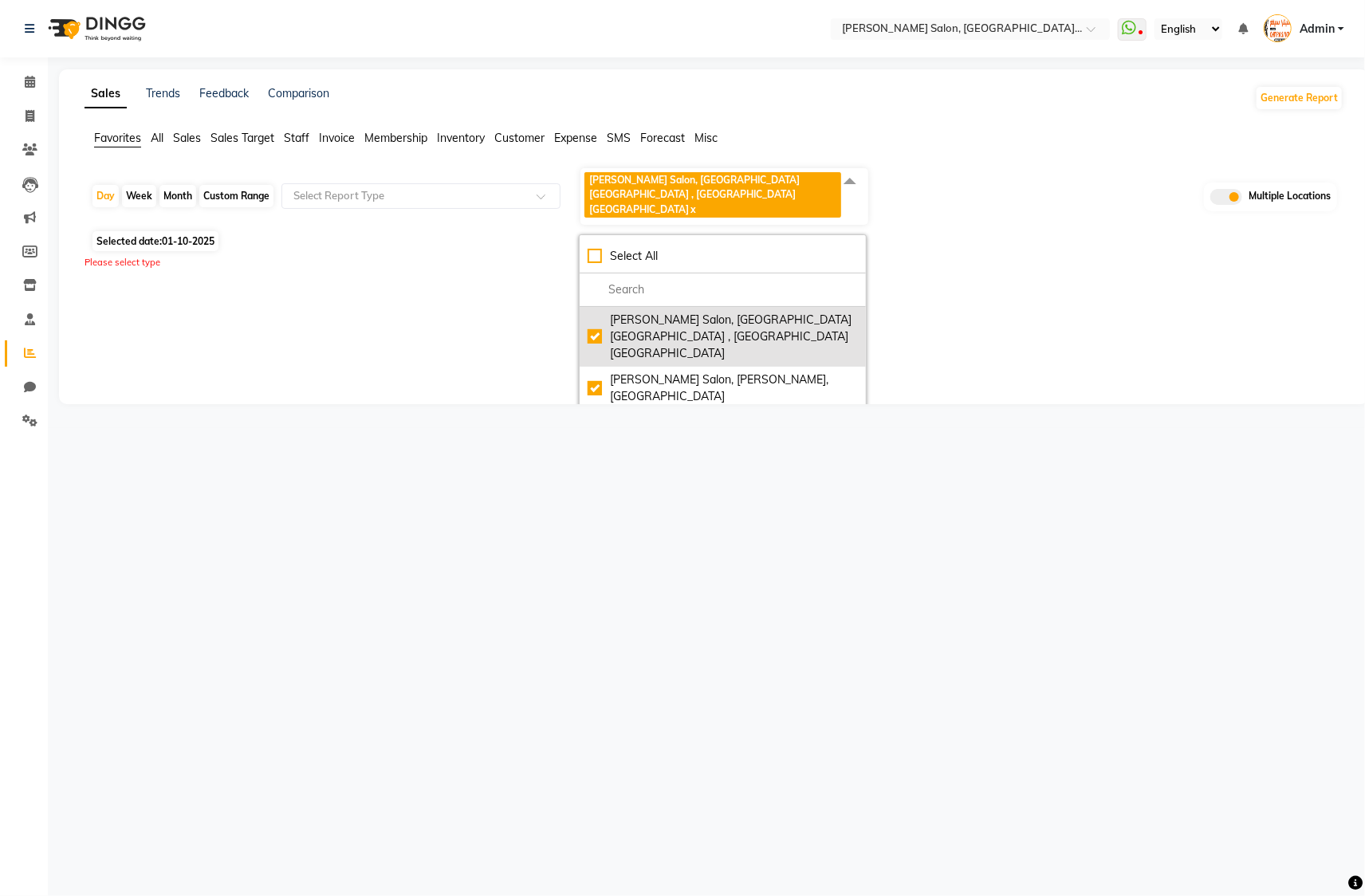
checkbox input "true"
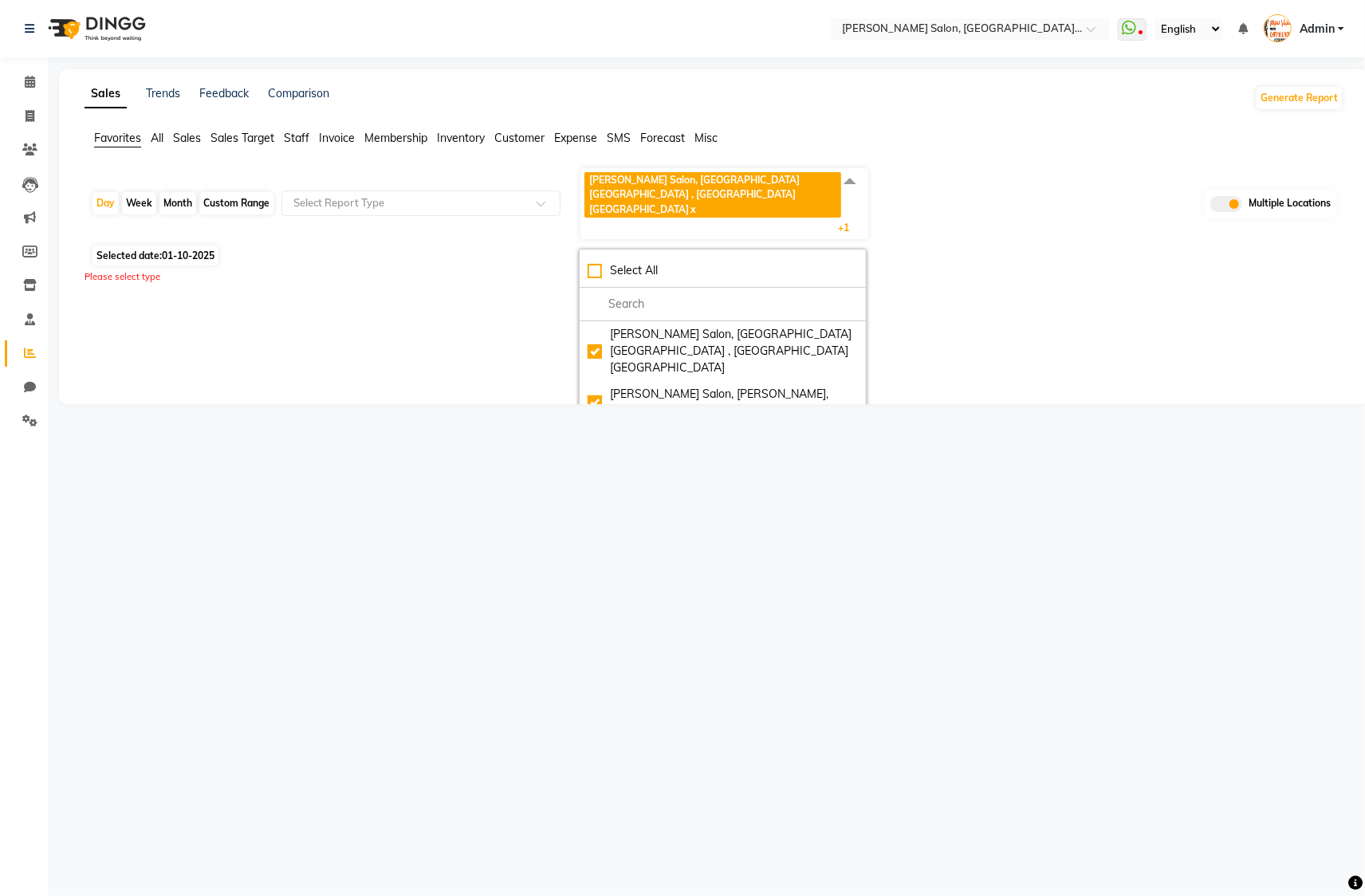
click at [597, 429] on div "[PERSON_NAME] Salon, [GEOGRAPHIC_DATA], [GEOGRAPHIC_DATA]" at bounding box center [722, 445] width 271 height 33
checkbox input "true"
click at [1011, 148] on div "Favorites All Sales Sales Target Staff Invoice Membership Inventory Customer Ex…" at bounding box center [713, 145] width 1283 height 30
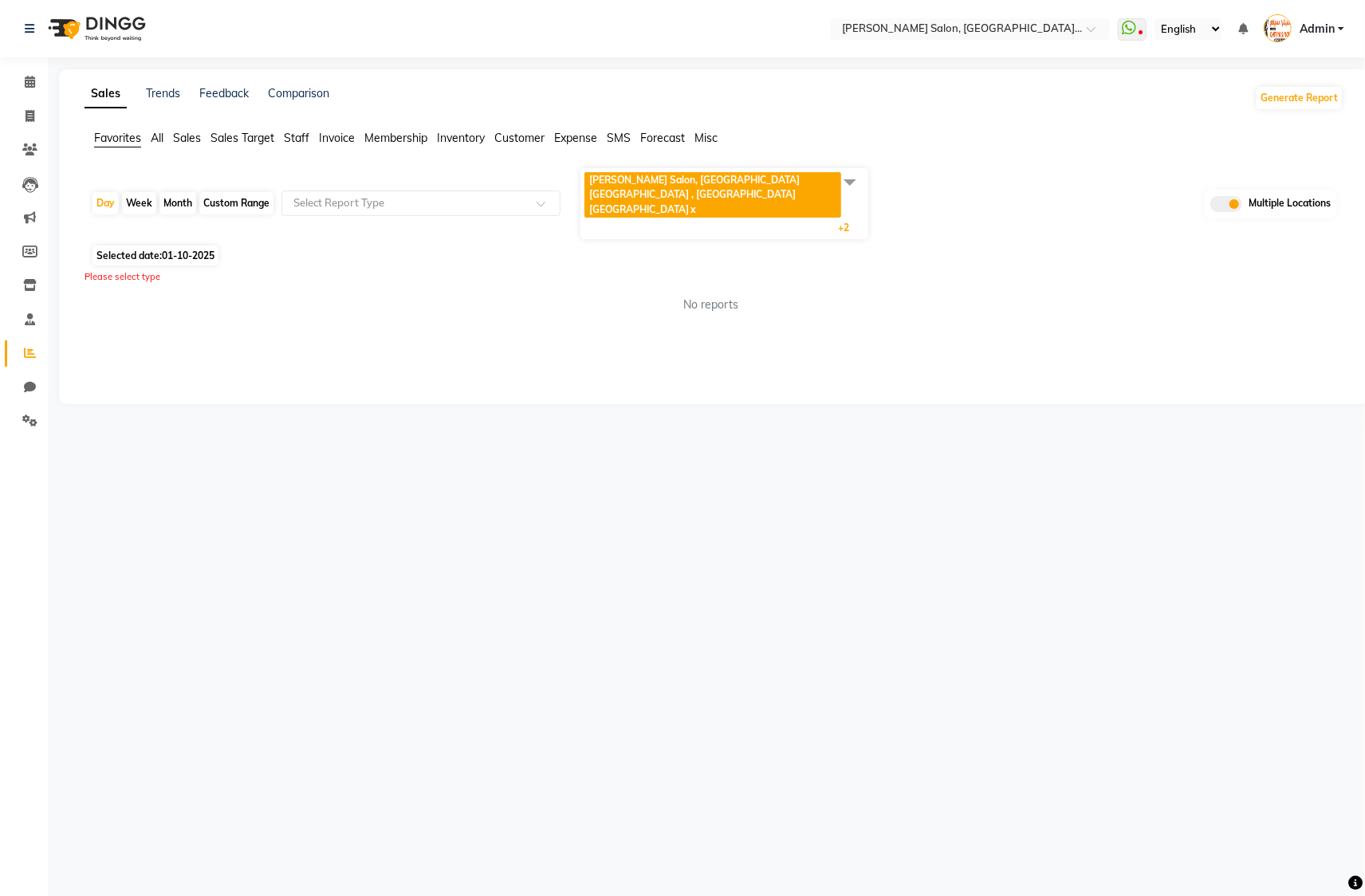
click at [664, 135] on span "Forecast" at bounding box center [662, 138] width 44 height 14
click at [547, 195] on div at bounding box center [421, 204] width 277 height 16
click at [359, 216] on div "Forecast by Date" at bounding box center [421, 232] width 277 height 32
select select "filtered_report"
select select "csv"
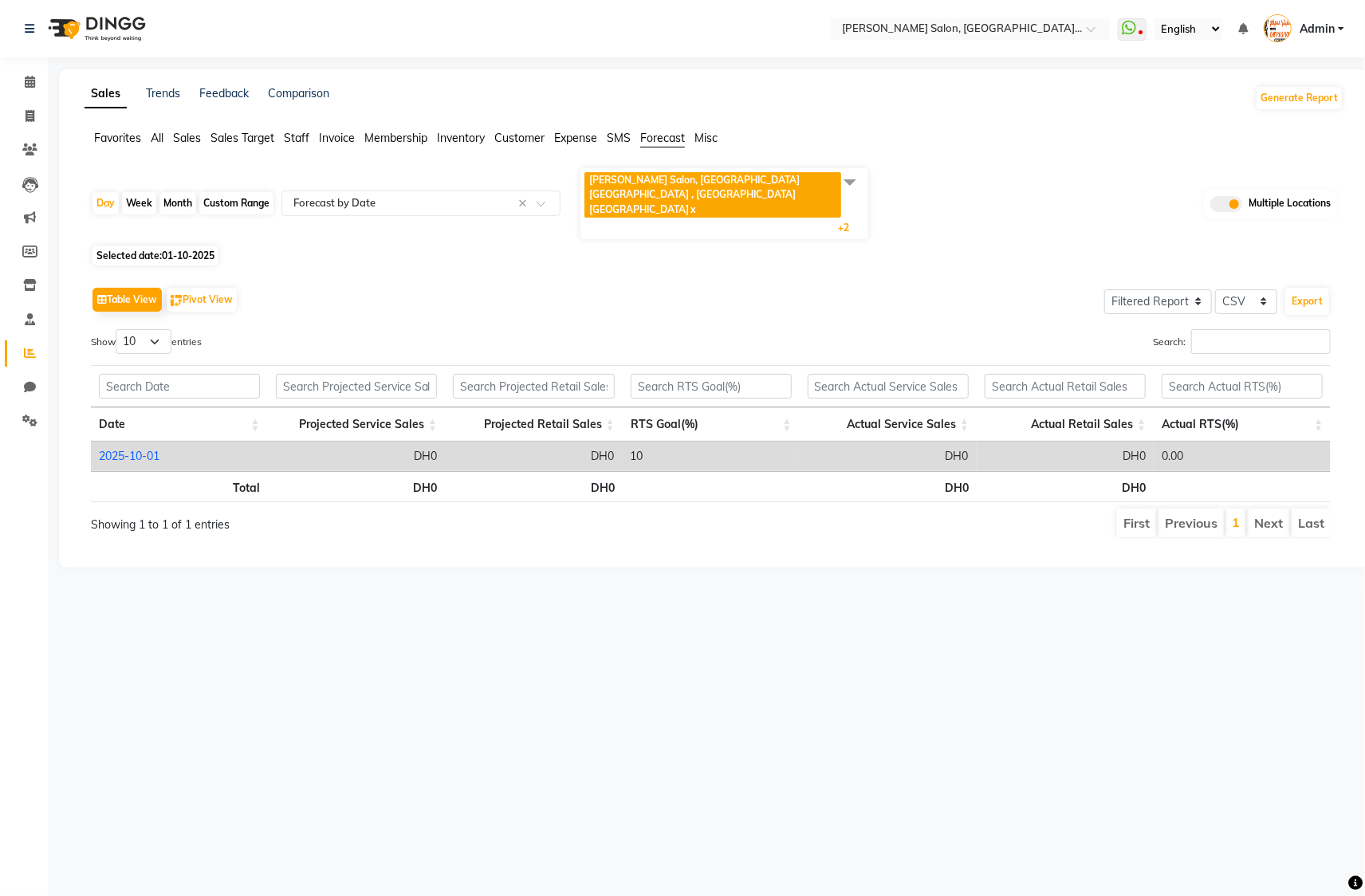
click at [247, 197] on div "Custom Range" at bounding box center [236, 203] width 74 height 23
select select "10"
select select "2025"
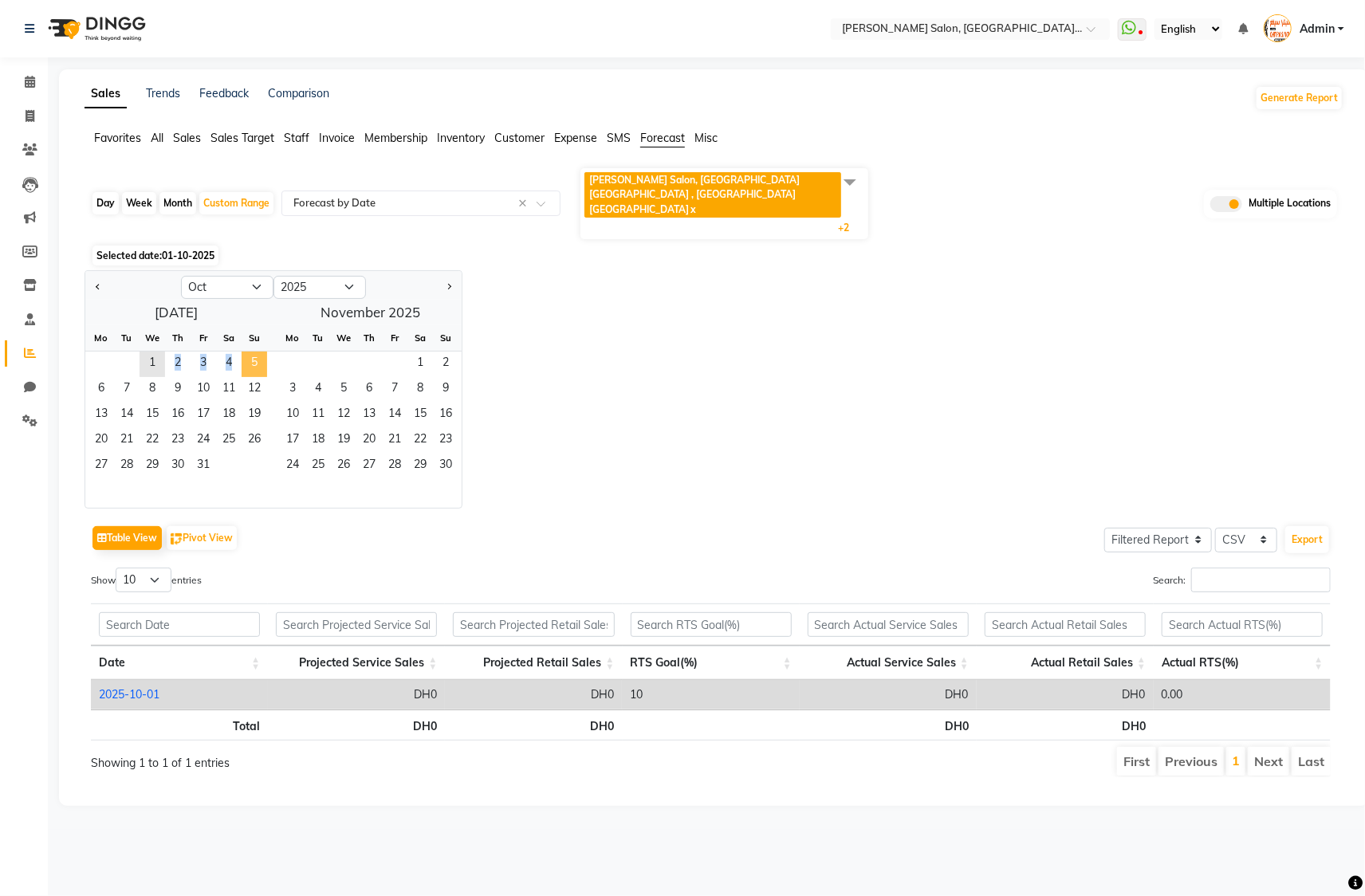
drag, startPoint x: 151, startPoint y: 351, endPoint x: 245, endPoint y: 356, distance: 94.1
click at [245, 356] on div "1 2 3 4 5" at bounding box center [176, 364] width 182 height 25
click at [243, 200] on div "Custom Range" at bounding box center [236, 203] width 74 height 23
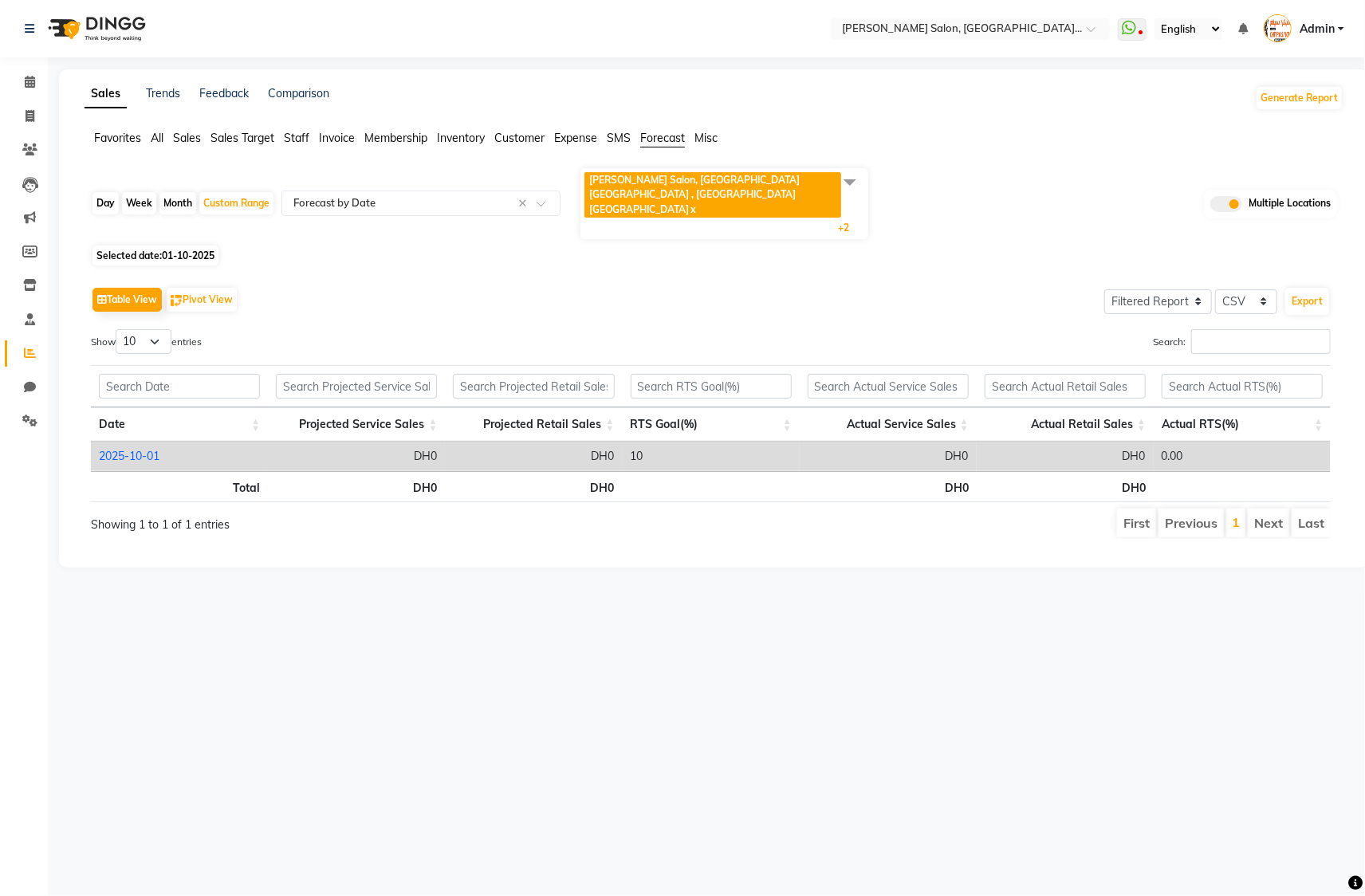
click at [854, 183] on span at bounding box center [849, 181] width 32 height 30
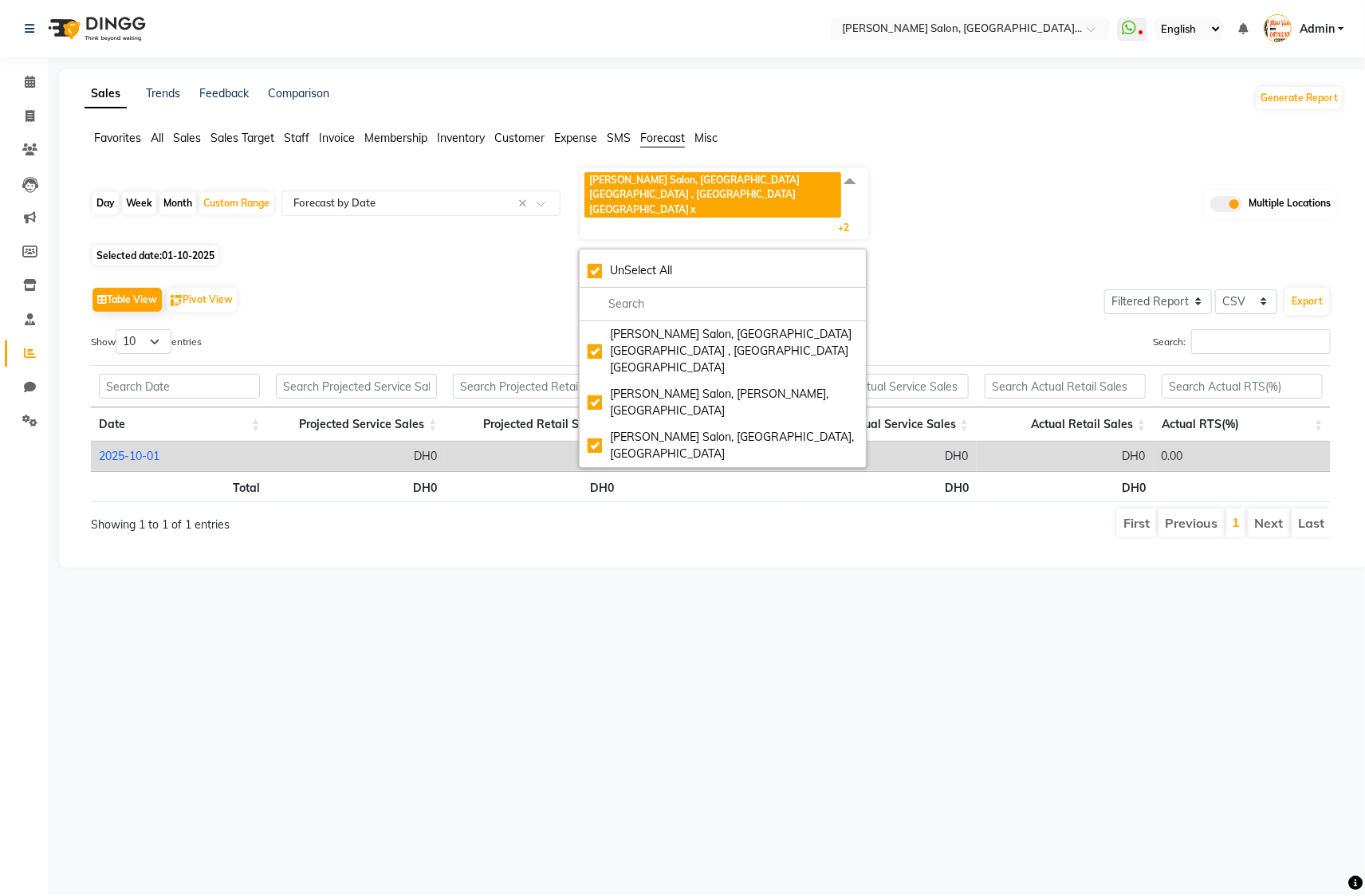
click at [959, 247] on div "Selected date: 01-10-2025" at bounding box center [716, 255] width 1252 height 16
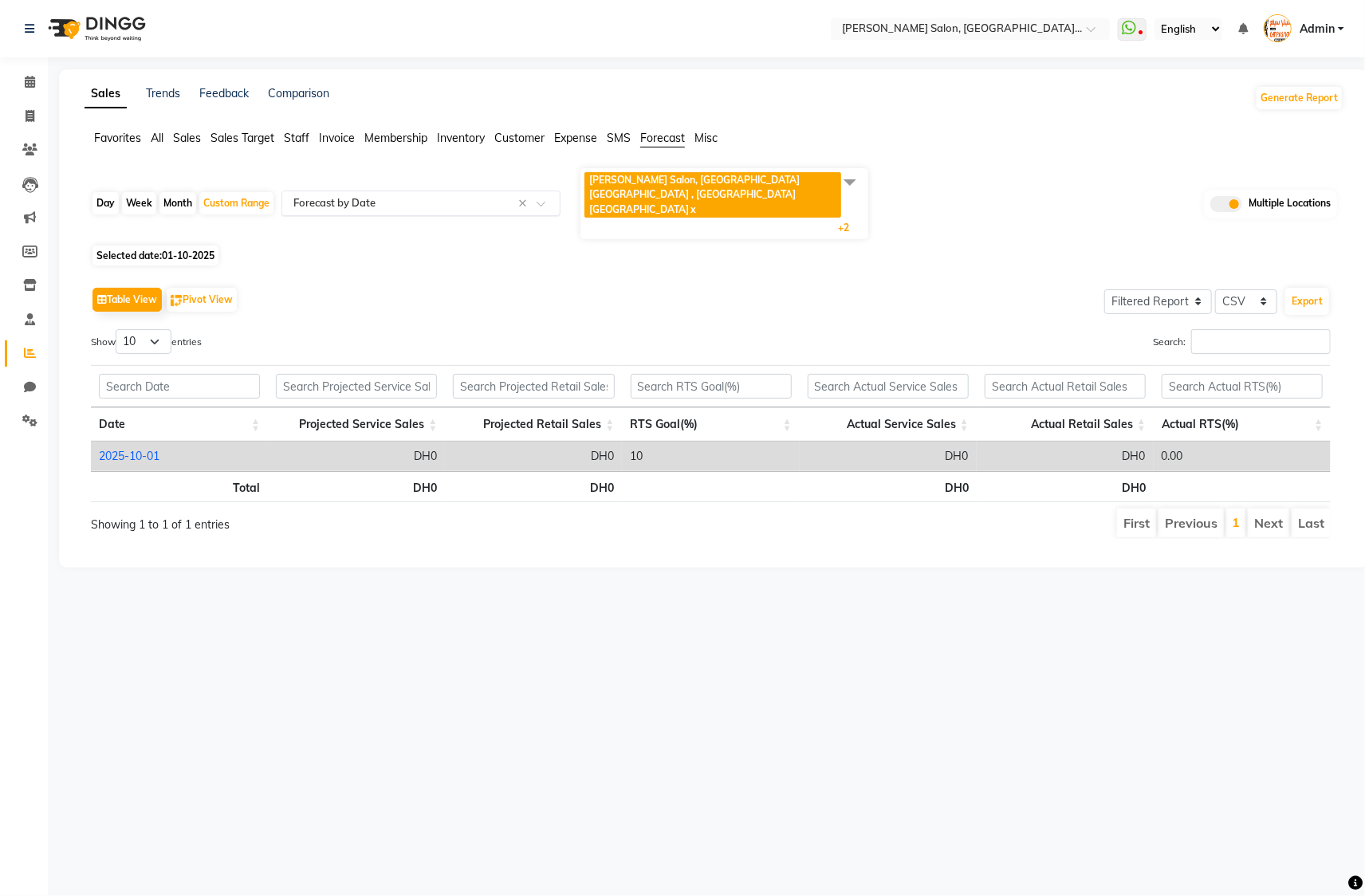
click at [470, 197] on input "text" at bounding box center [406, 204] width 230 height 16
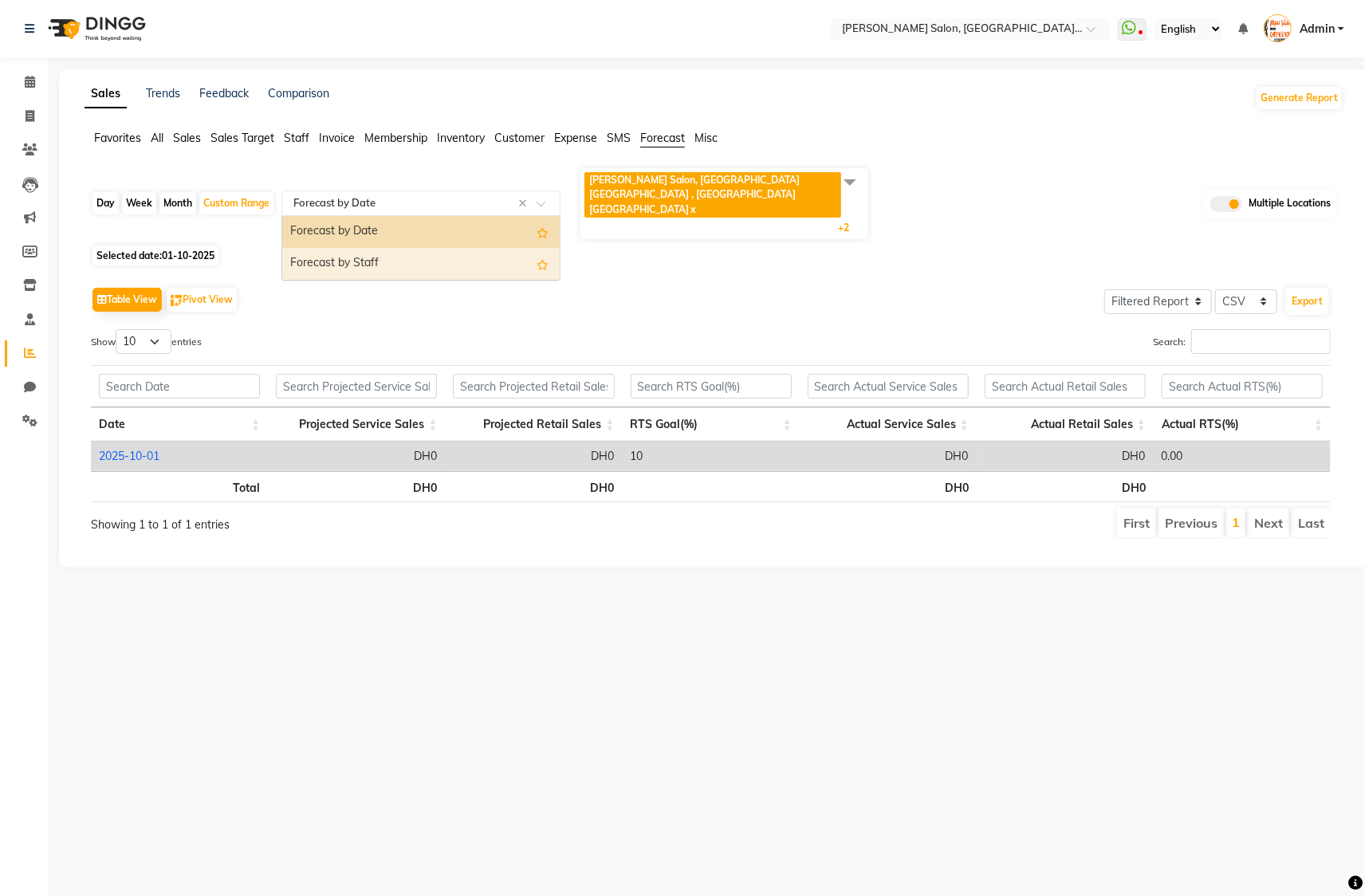
click at [378, 253] on div "Forecast by Staff" at bounding box center [421, 263] width 277 height 32
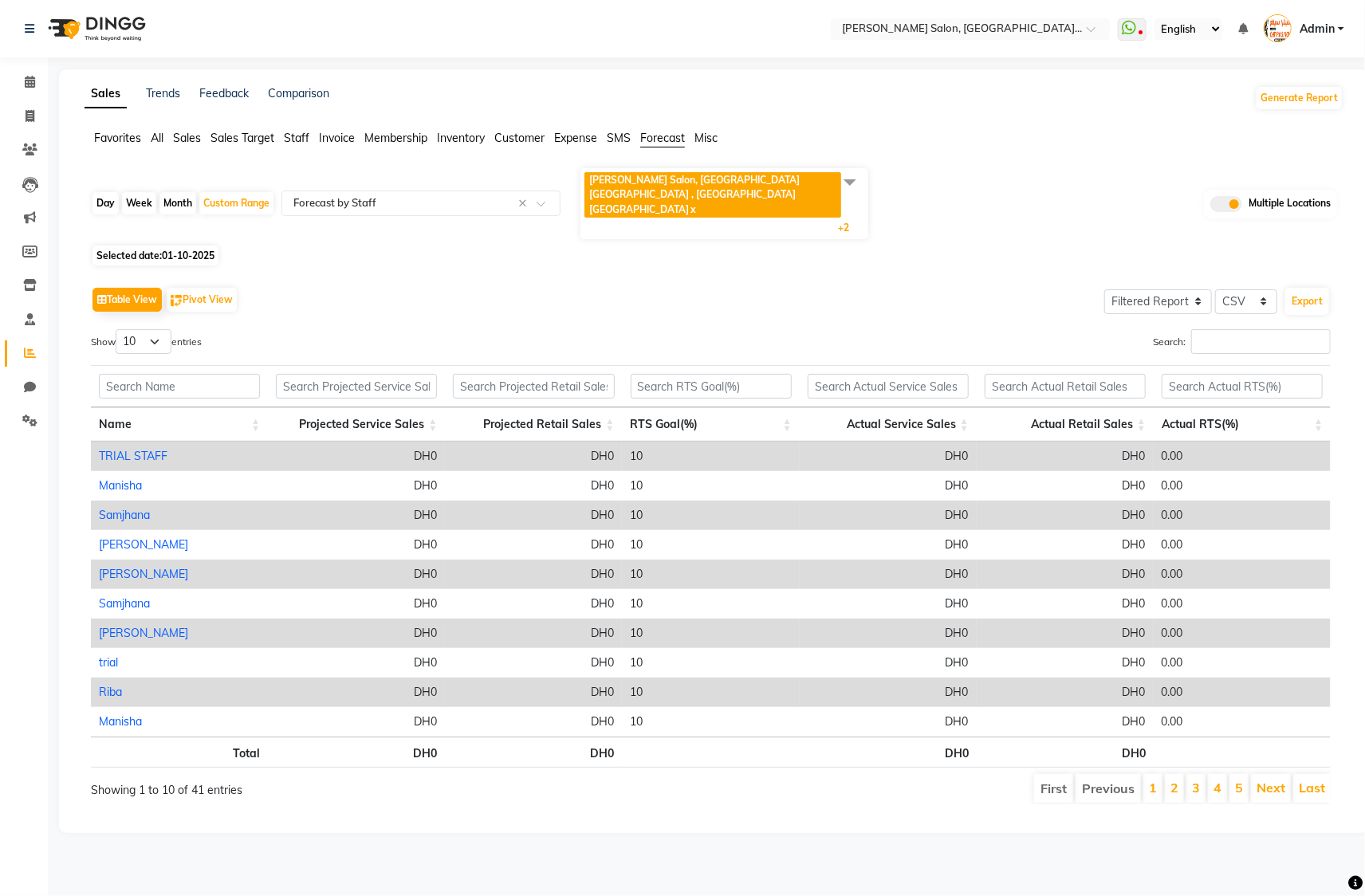
click at [852, 183] on span at bounding box center [849, 181] width 32 height 30
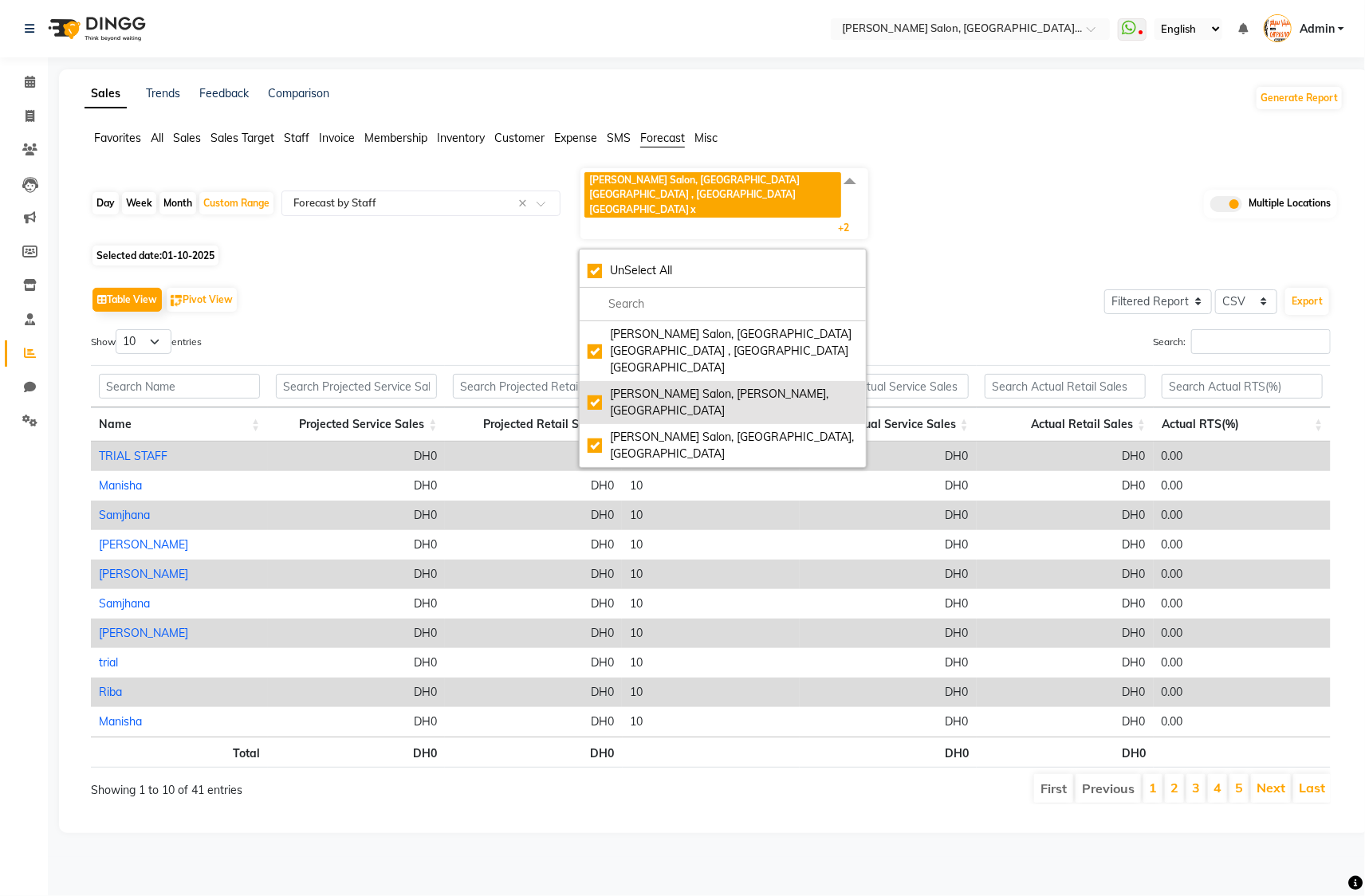
click at [690, 386] on div "[PERSON_NAME] Salon, [PERSON_NAME], [GEOGRAPHIC_DATA]" at bounding box center [722, 402] width 271 height 33
checkbox input "false"
click at [597, 386] on div "[PERSON_NAME] Salon, [PERSON_NAME], [GEOGRAPHIC_DATA]" at bounding box center [722, 402] width 271 height 33
checkbox input "true"
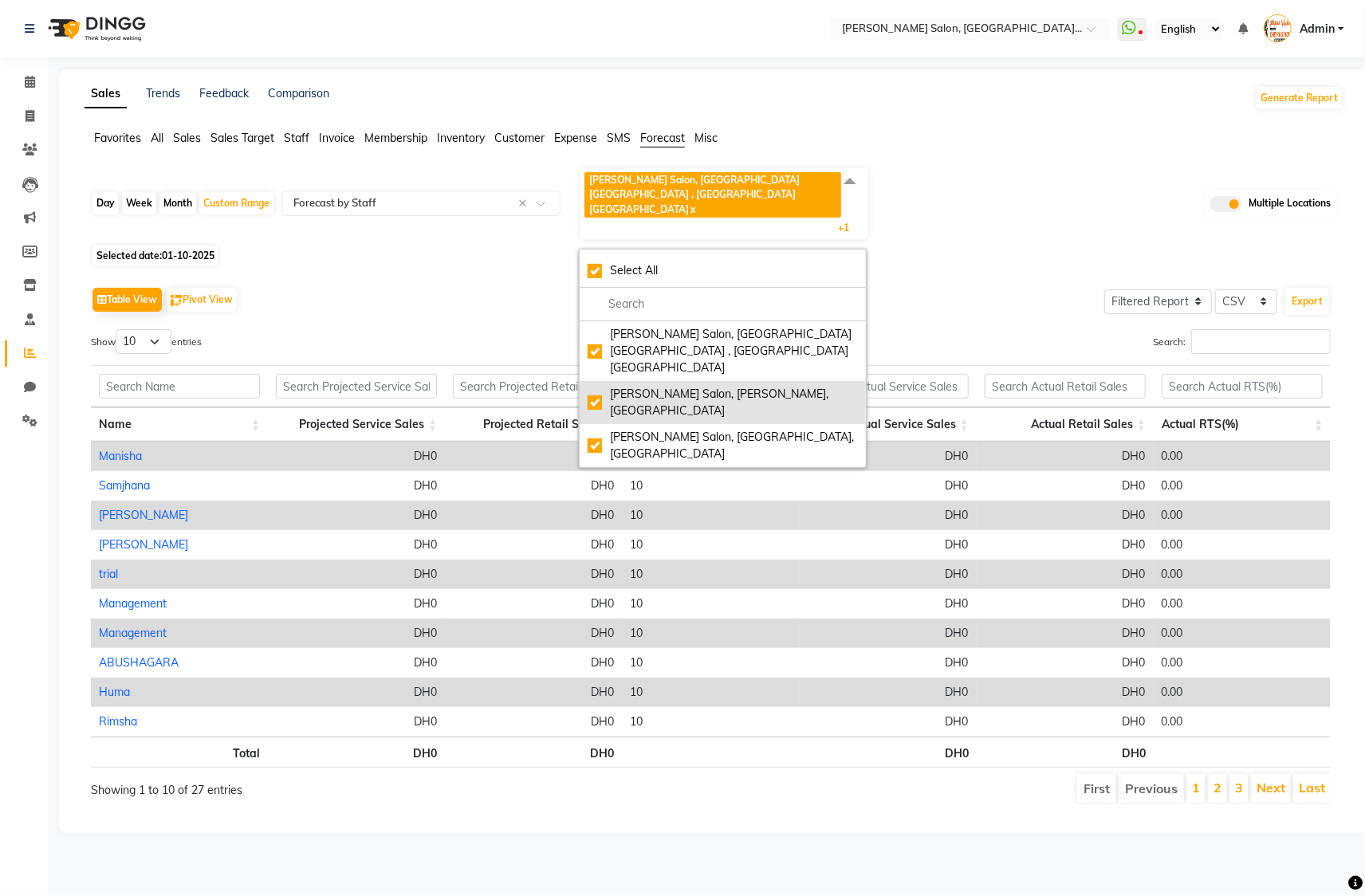
checkbox input "true"
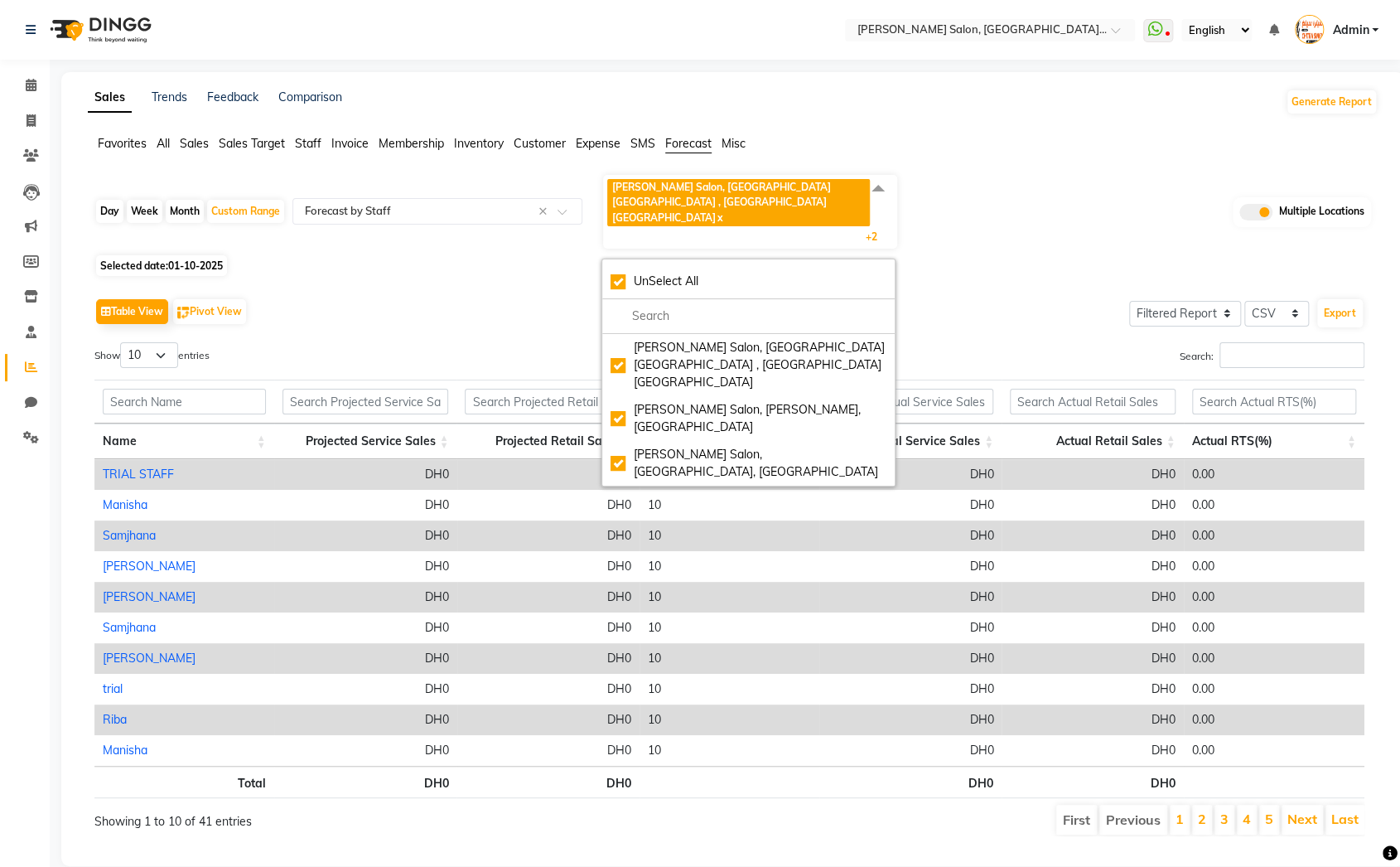
click at [374, 281] on div "Table View Pivot View Select Full Report Filtered Report Select CSV PDF Export …" at bounding box center [729, 566] width 1297 height 569
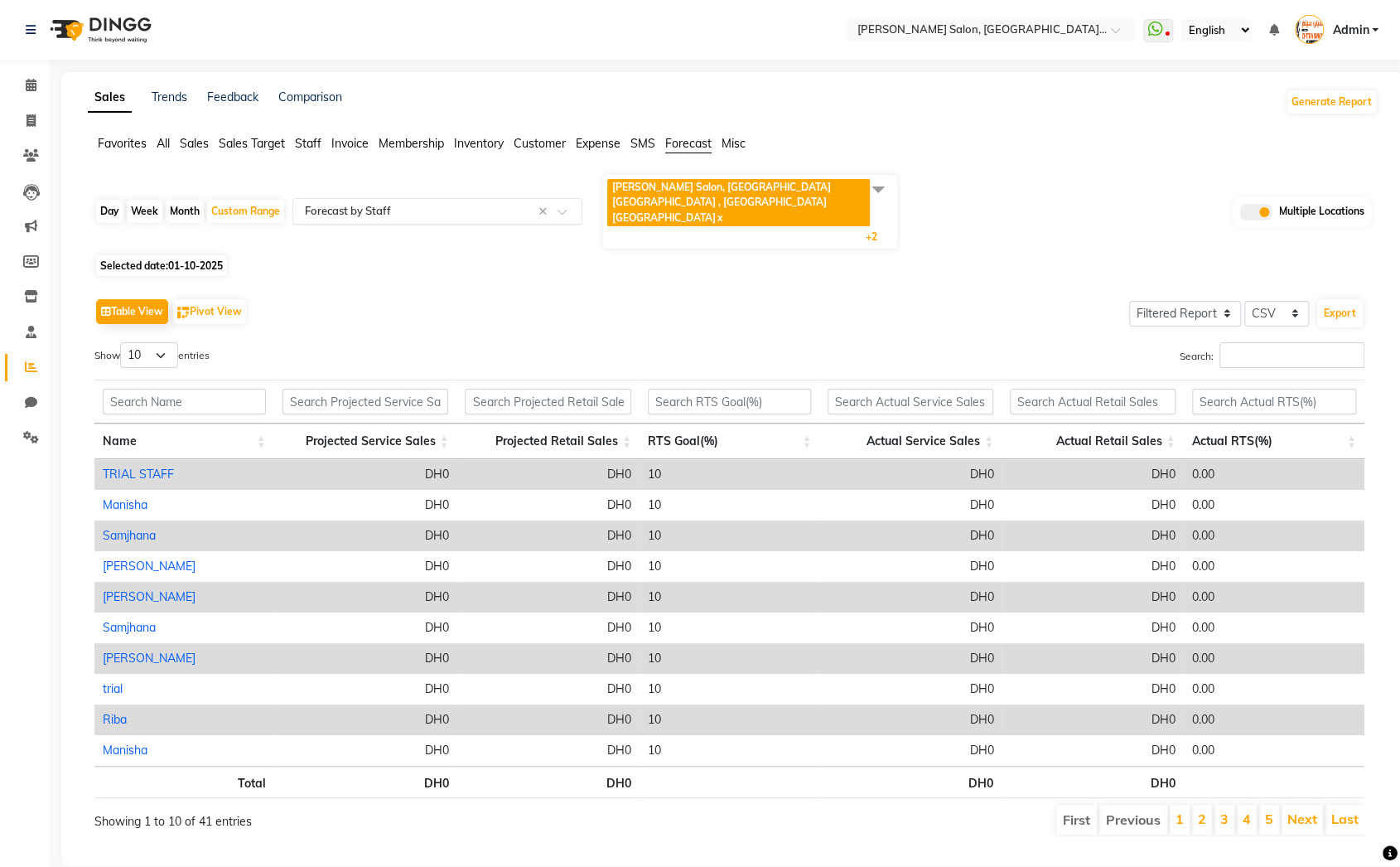
click at [356, 206] on input "text" at bounding box center [422, 212] width 239 height 17
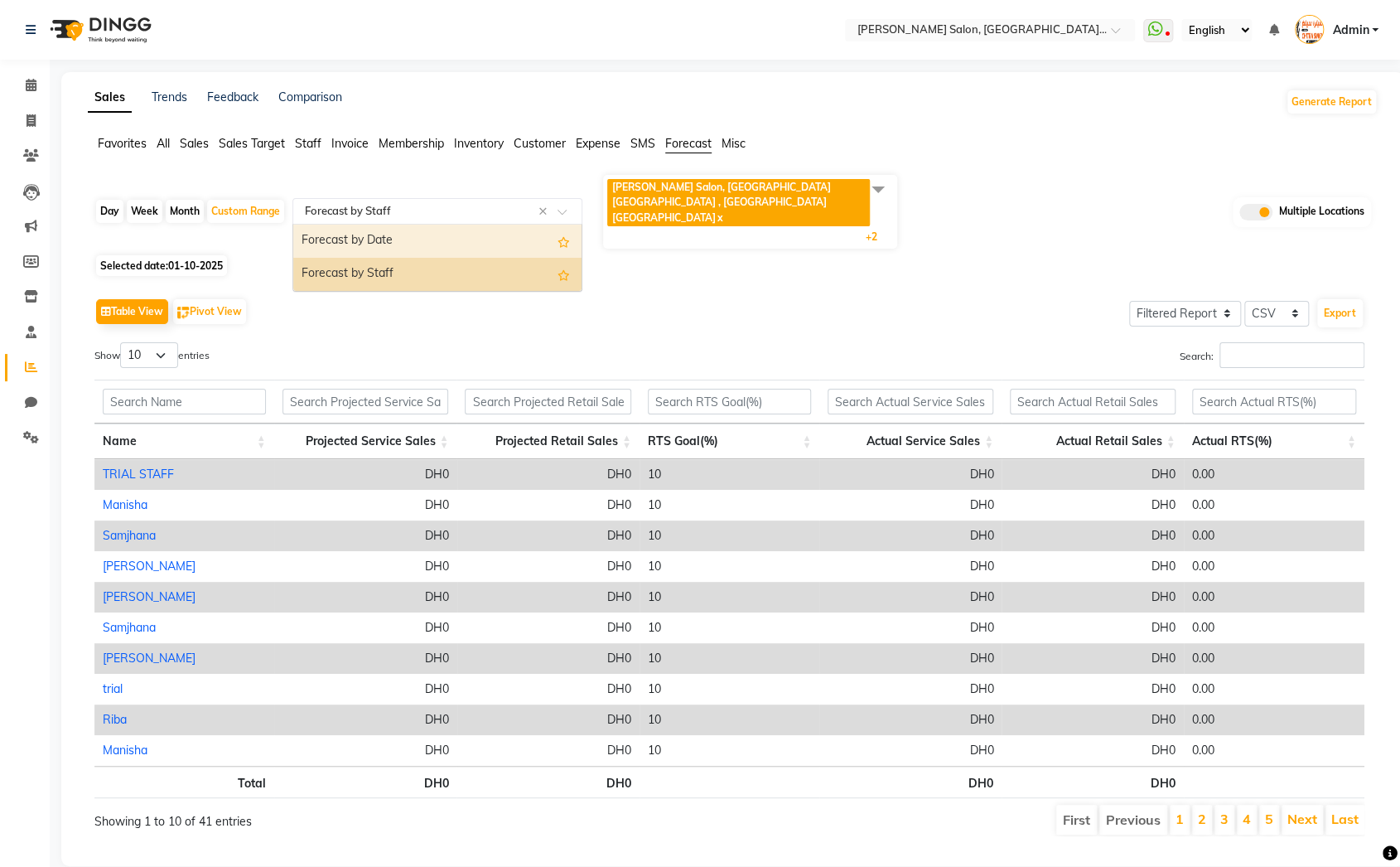
click at [358, 229] on div "Forecast by Date" at bounding box center [438, 241] width 288 height 33
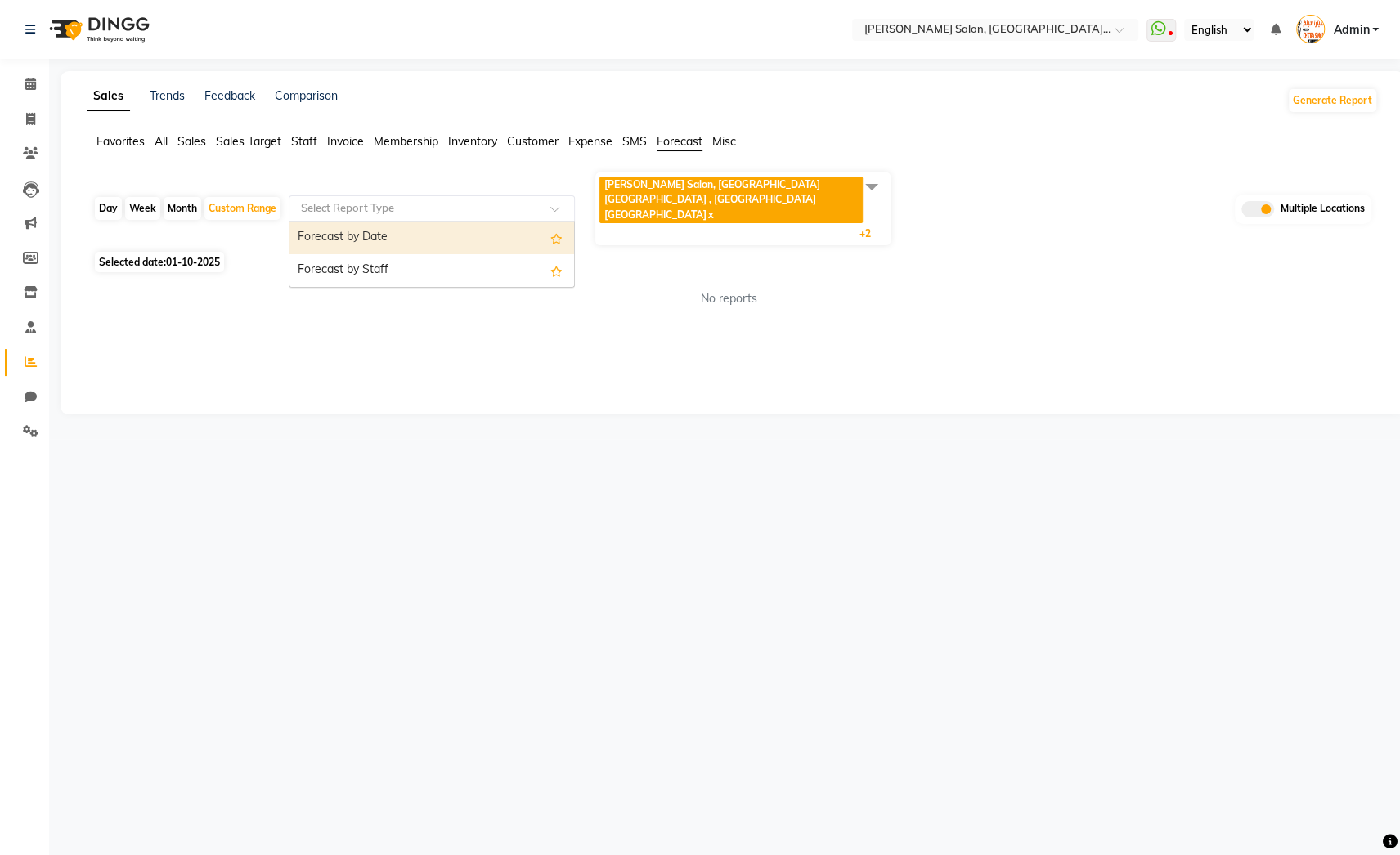
click at [560, 205] on span at bounding box center [561, 214] width 20 height 17
click at [448, 254] on div "Forecast by Staff" at bounding box center [432, 270] width 284 height 32
select select "filtered_report"
select select "csv"
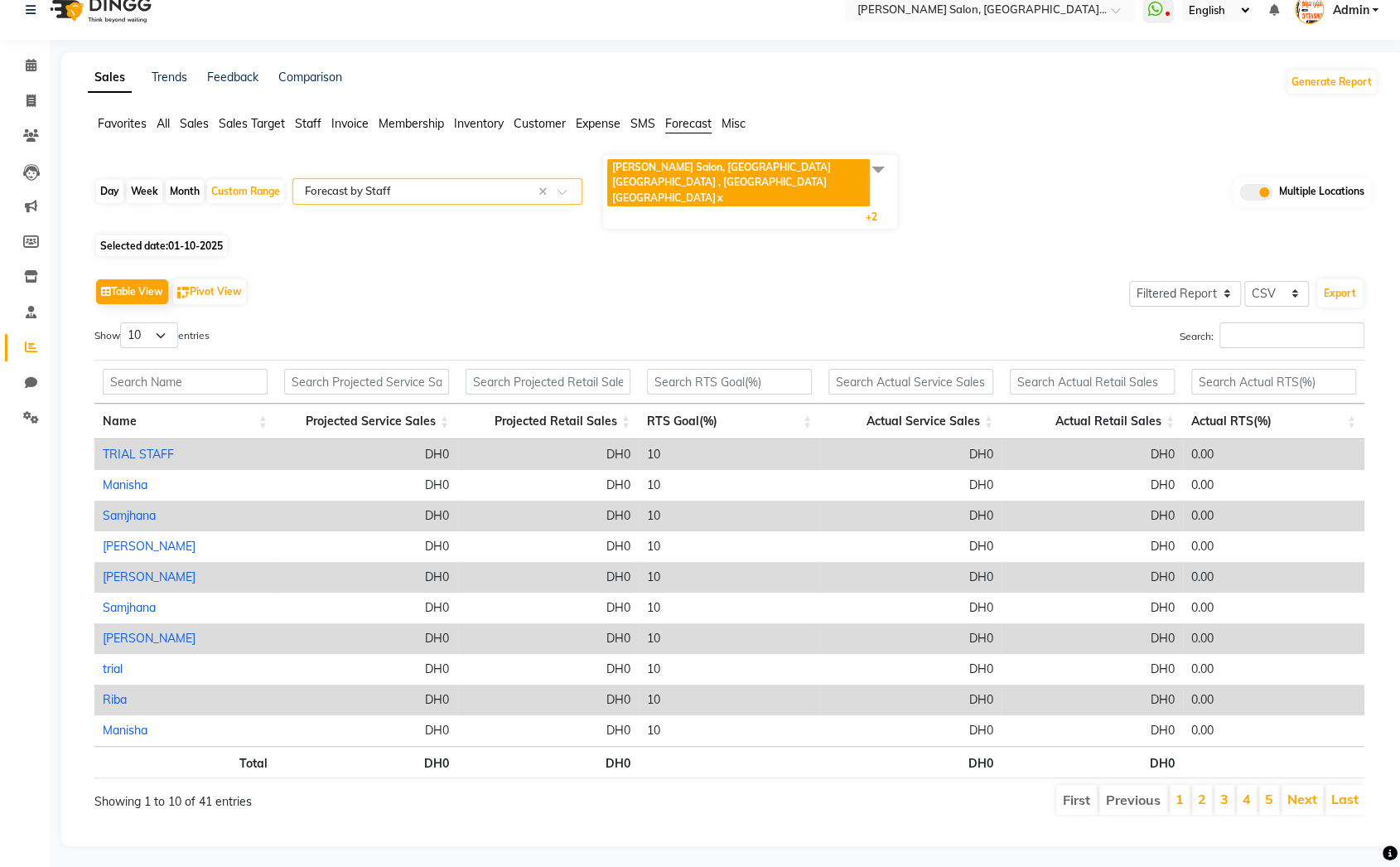
scroll to position [25, 0]
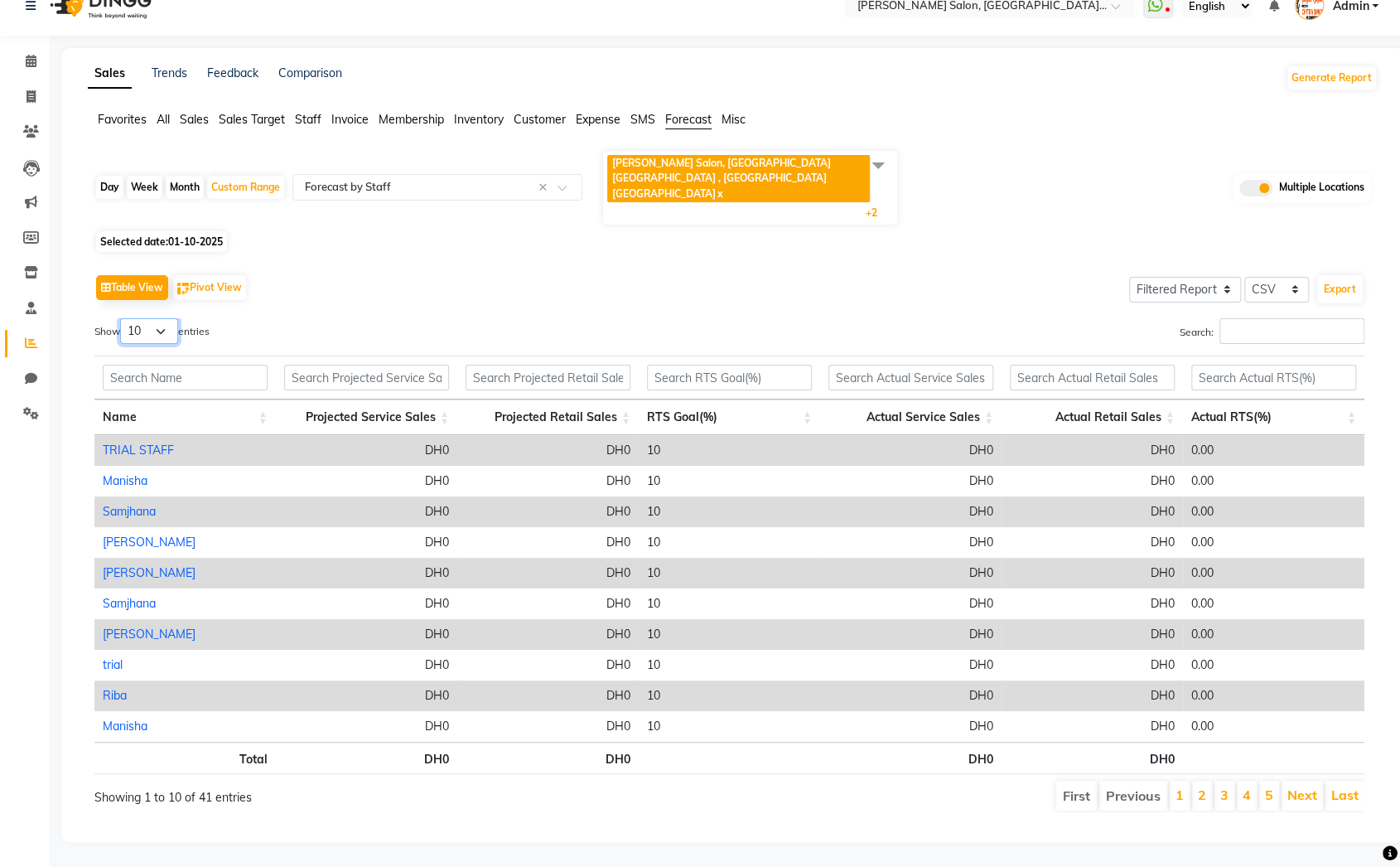
click at [163, 318] on select "10 25 50 100" at bounding box center [150, 330] width 58 height 25
click at [122, 318] on select "10 25 50 100" at bounding box center [150, 330] width 58 height 25
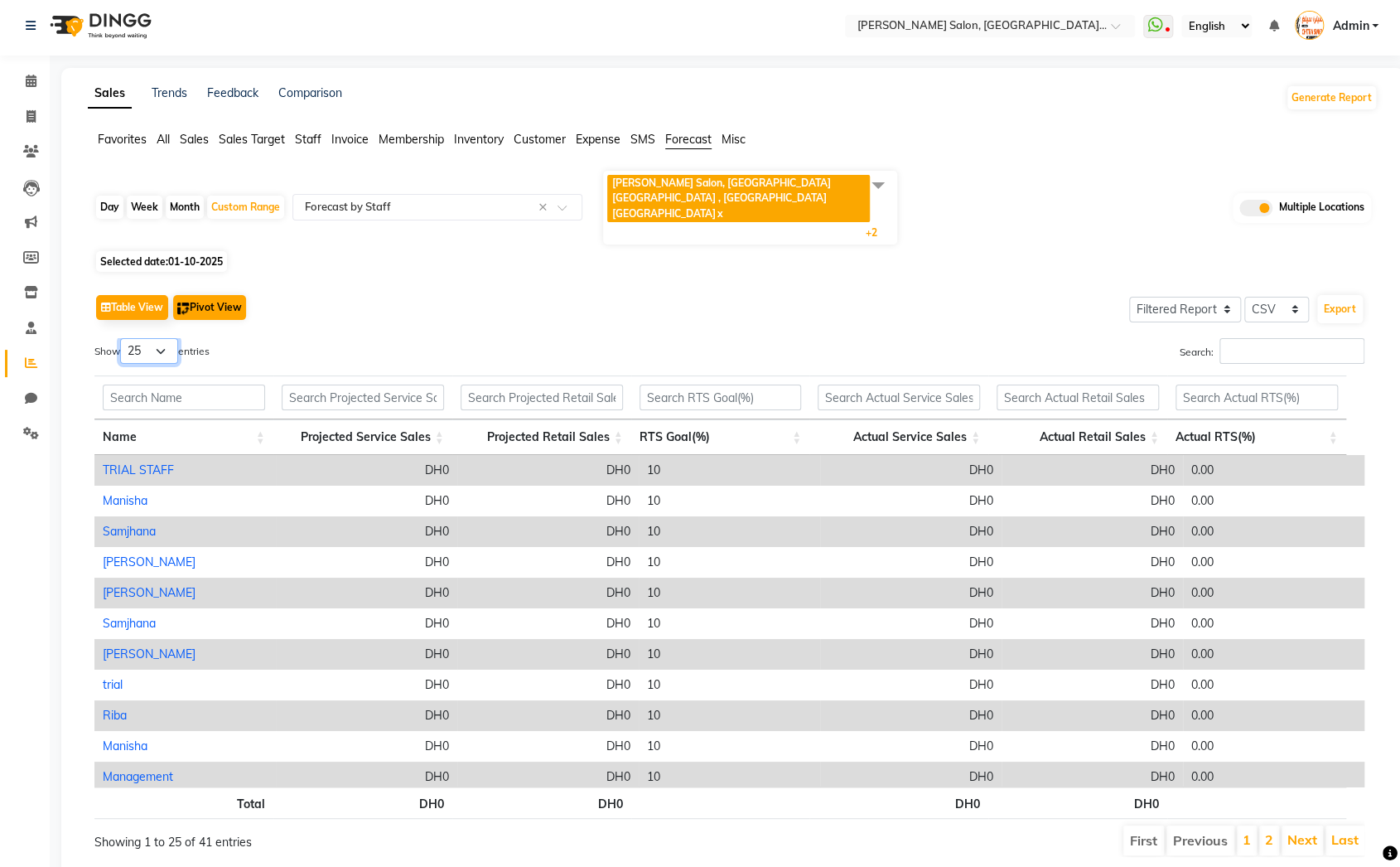
scroll to position [0, 0]
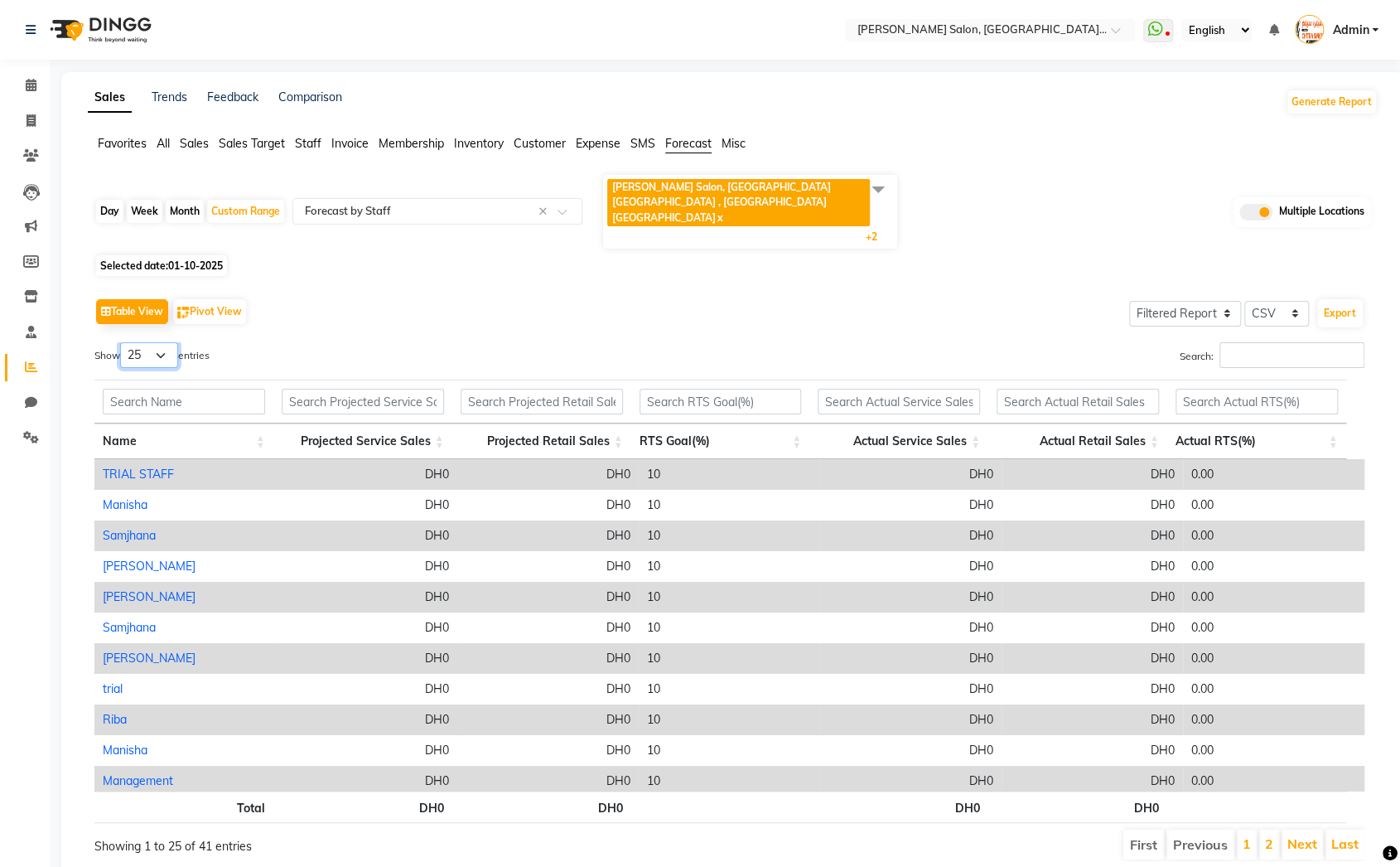
click at [161, 343] on select "10 25 50 100" at bounding box center [150, 355] width 58 height 25
select select "50"
click at [122, 343] on select "10 25 50 100" at bounding box center [150, 355] width 58 height 25
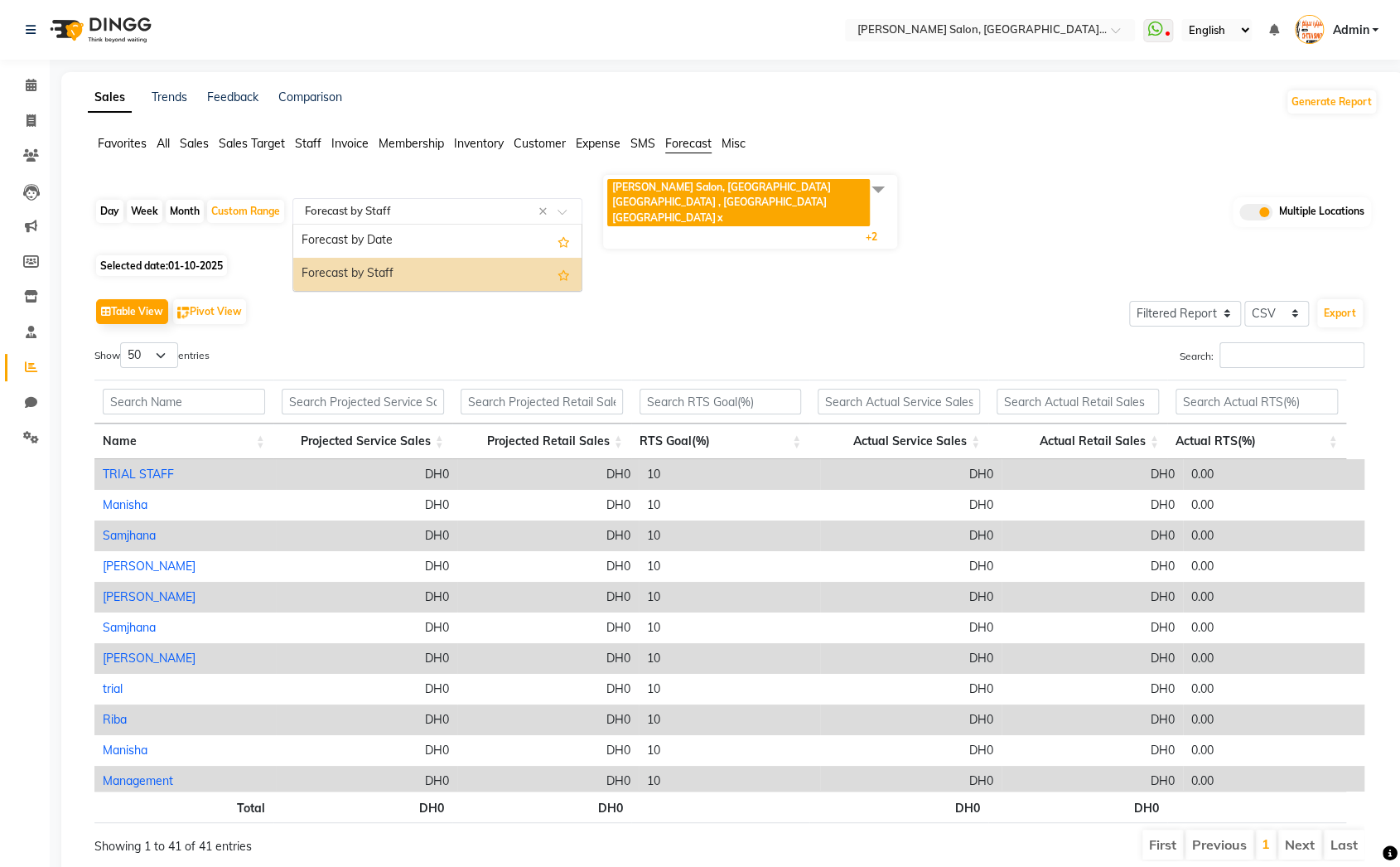
click at [382, 203] on input "text" at bounding box center [422, 212] width 239 height 17
click at [275, 206] on div "Custom Range" at bounding box center [246, 211] width 77 height 24
select select "10"
select select "2025"
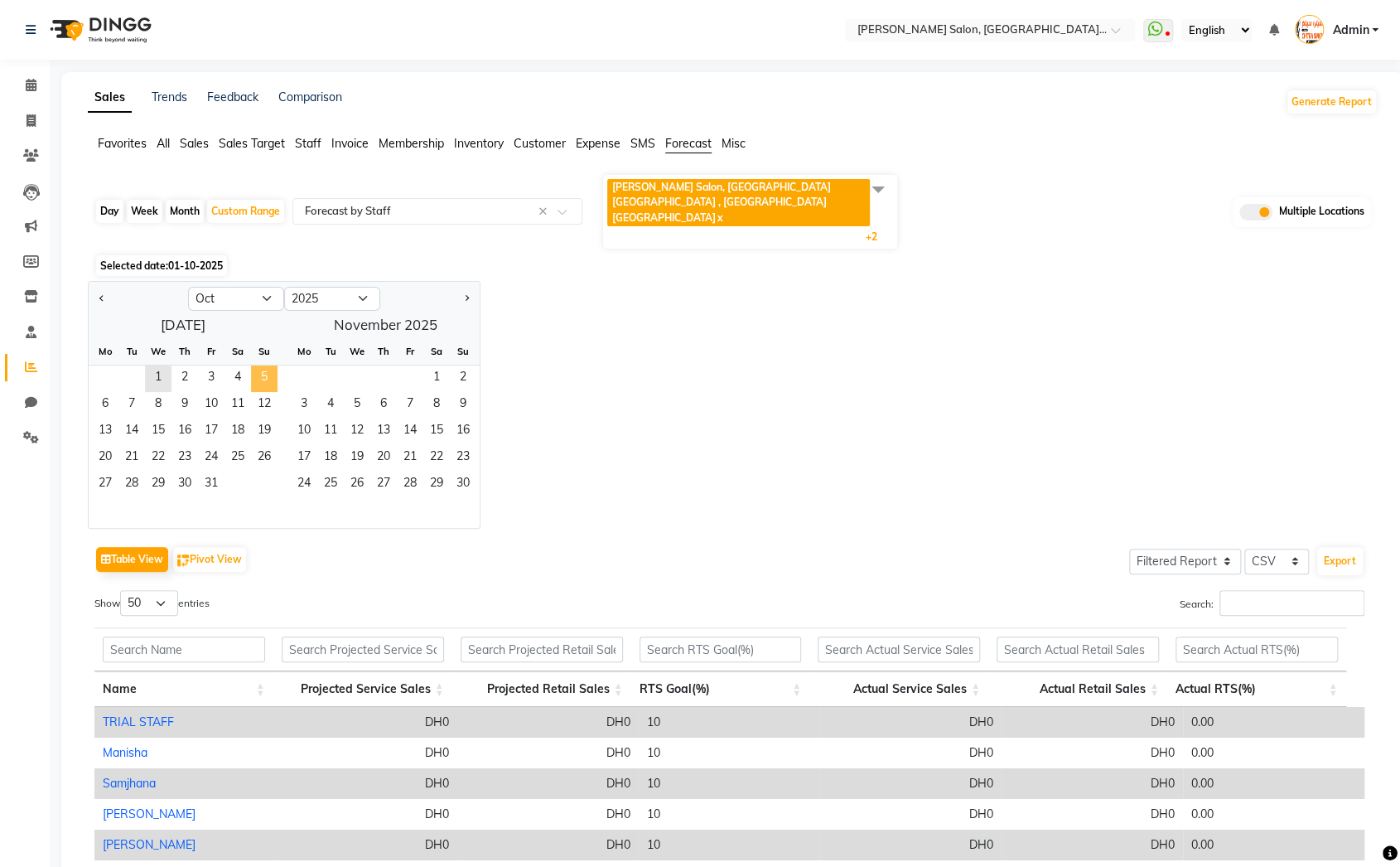
drag, startPoint x: 160, startPoint y: 358, endPoint x: 266, endPoint y: 358, distance: 106.0
click at [266, 365] on div "1 2 3 4 5" at bounding box center [183, 378] width 189 height 26
click at [150, 365] on span "1" at bounding box center [158, 378] width 26 height 26
click at [253, 365] on span "5" at bounding box center [264, 378] width 26 height 26
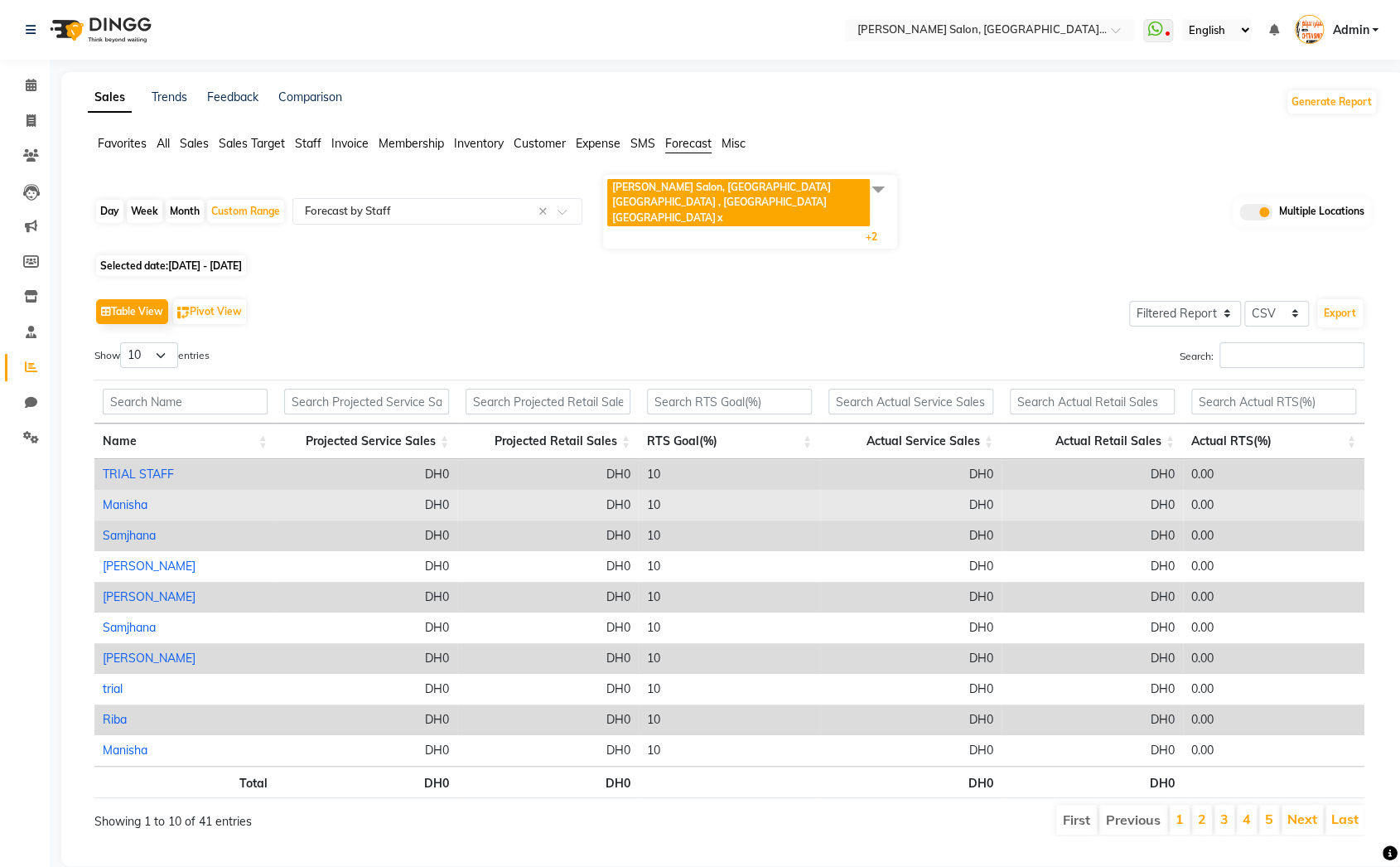
scroll to position [25, 0]
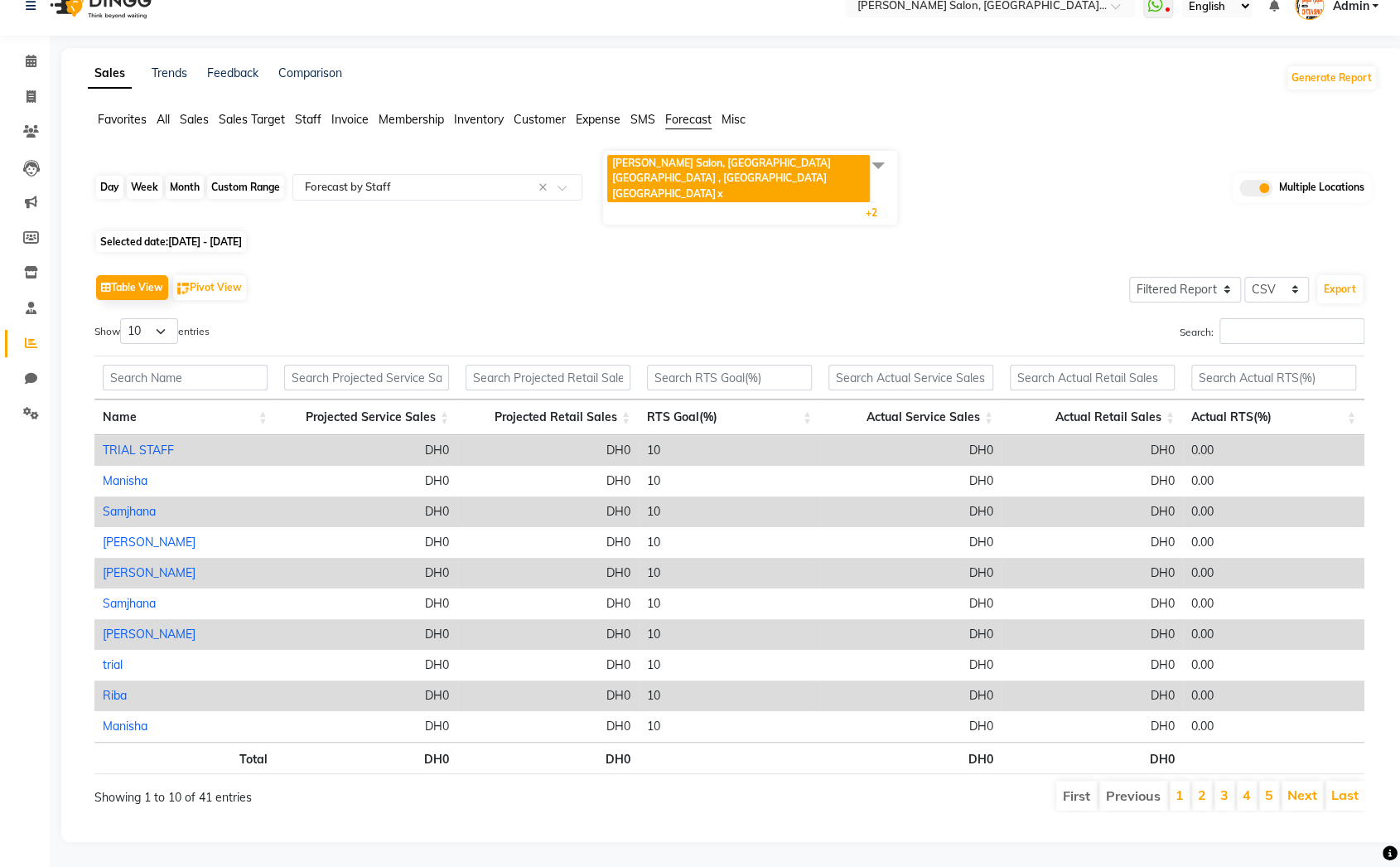
click at [257, 184] on div "Custom Range" at bounding box center [246, 187] width 77 height 24
select select "10"
select select "2025"
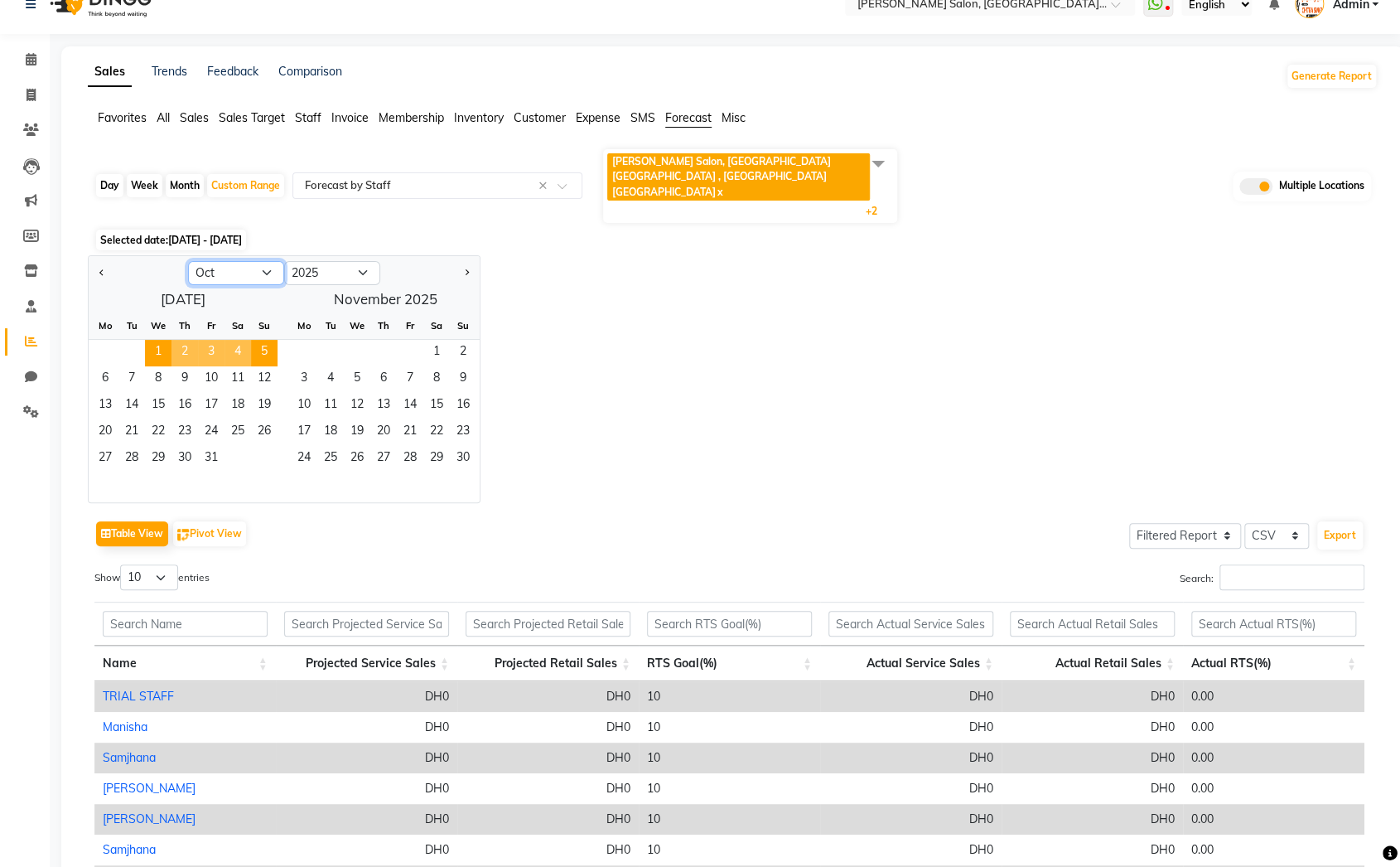
click at [251, 261] on select "Jan Feb Mar Apr May Jun Jul Aug Sep Oct Nov Dec" at bounding box center [236, 273] width 96 height 24
select select "9"
click at [188, 261] on select "Jan Feb Mar Apr May Jun Jul Aug Sep Oct Nov Dec" at bounding box center [236, 273] width 96 height 24
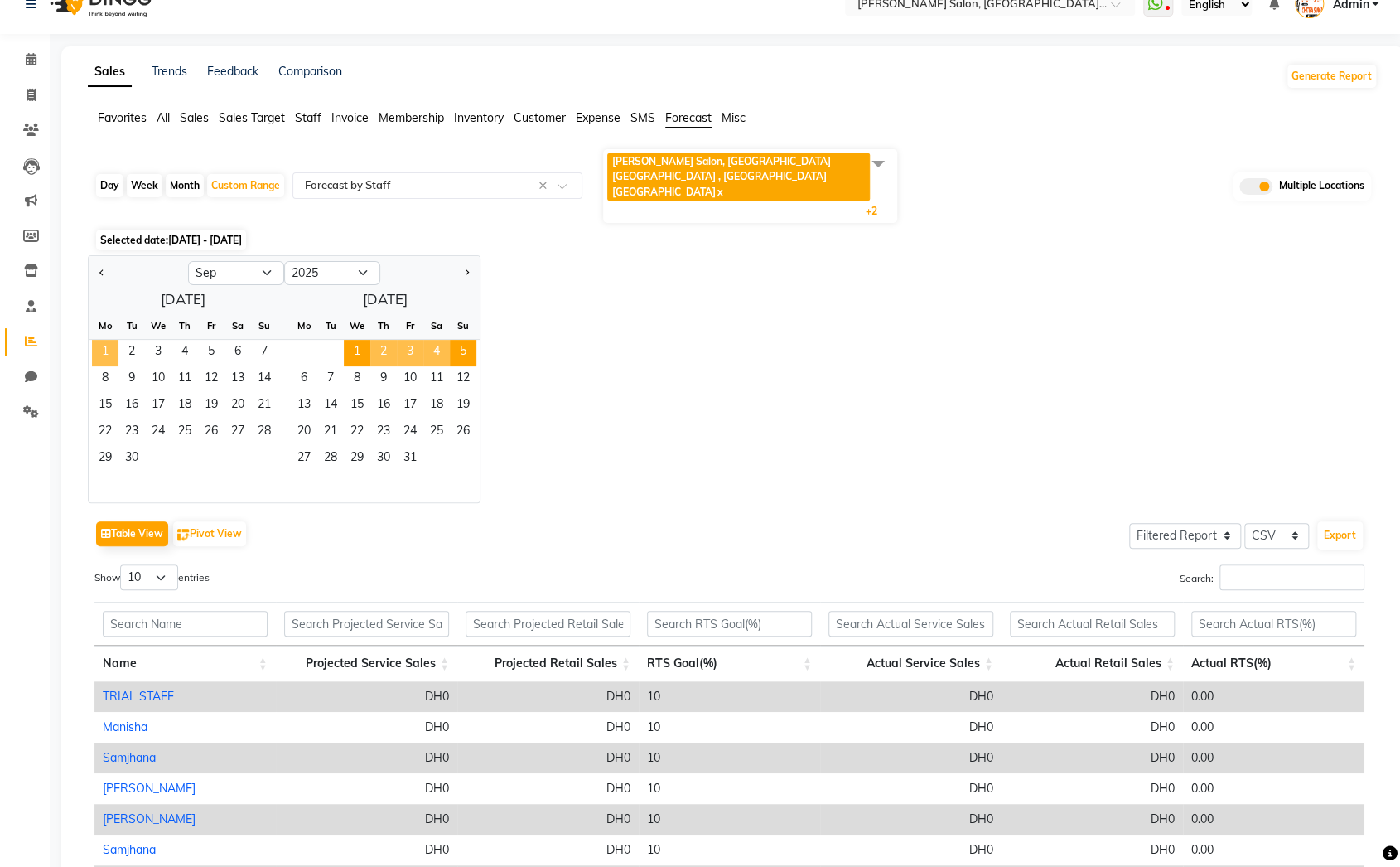
click at [107, 340] on span "1" at bounding box center [105, 353] width 26 height 26
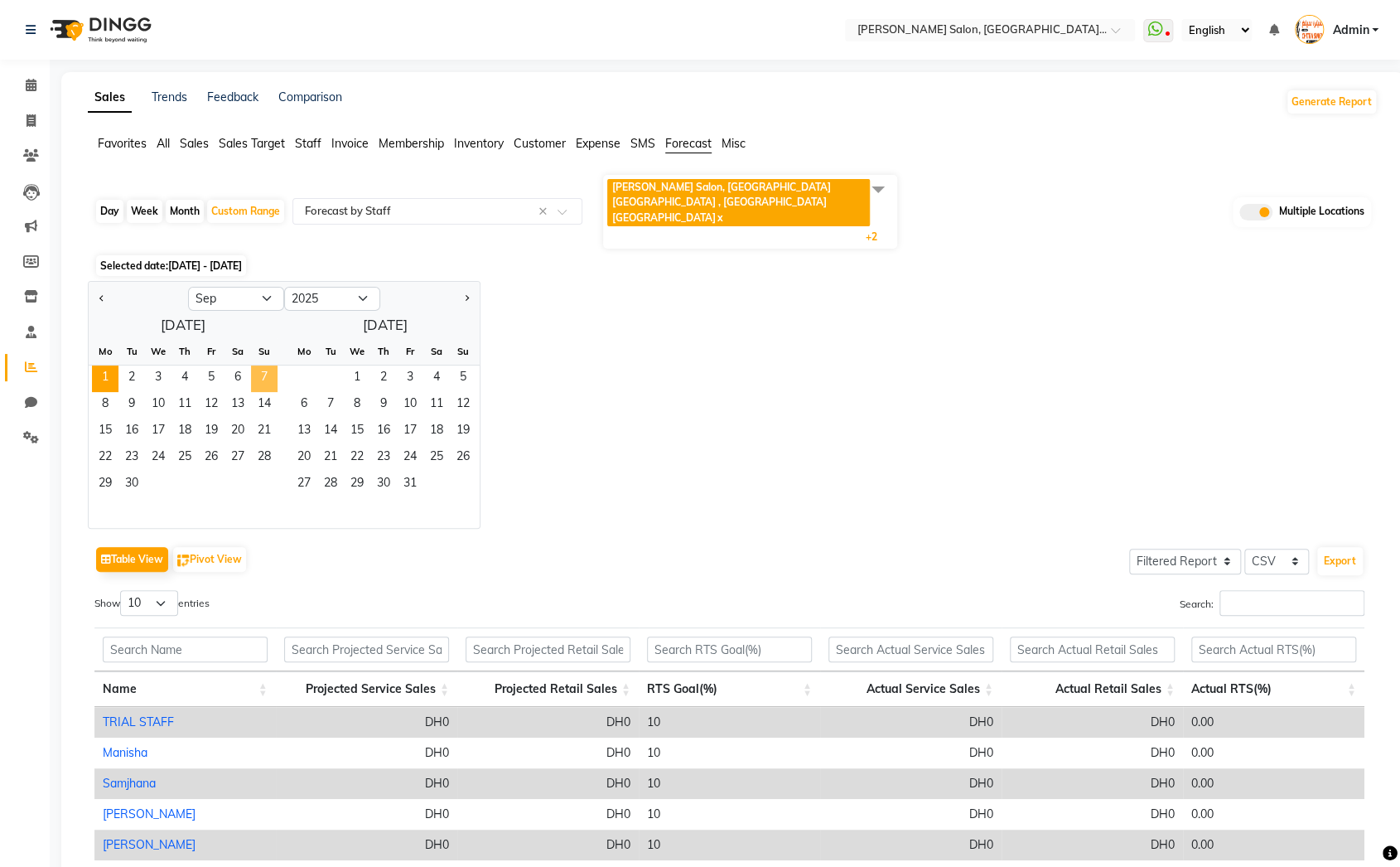
click at [262, 365] on span "7" at bounding box center [264, 378] width 26 height 26
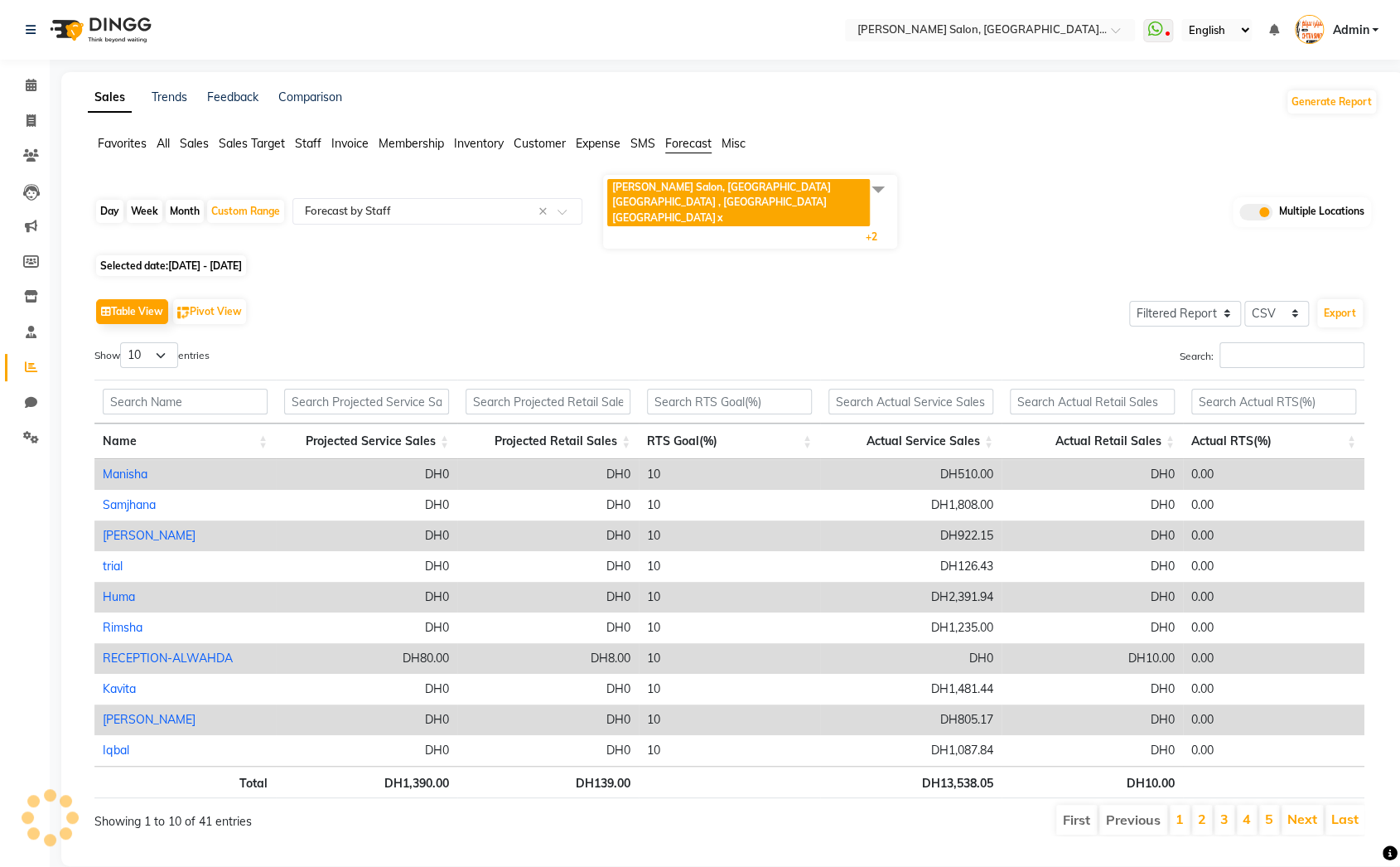
click at [568, 261] on div "Day Week Month Custom Range Select Report Type × Forecast by Staff × Chitra Sin…" at bounding box center [732, 511] width 1290 height 677
click at [877, 190] on span at bounding box center [878, 188] width 33 height 31
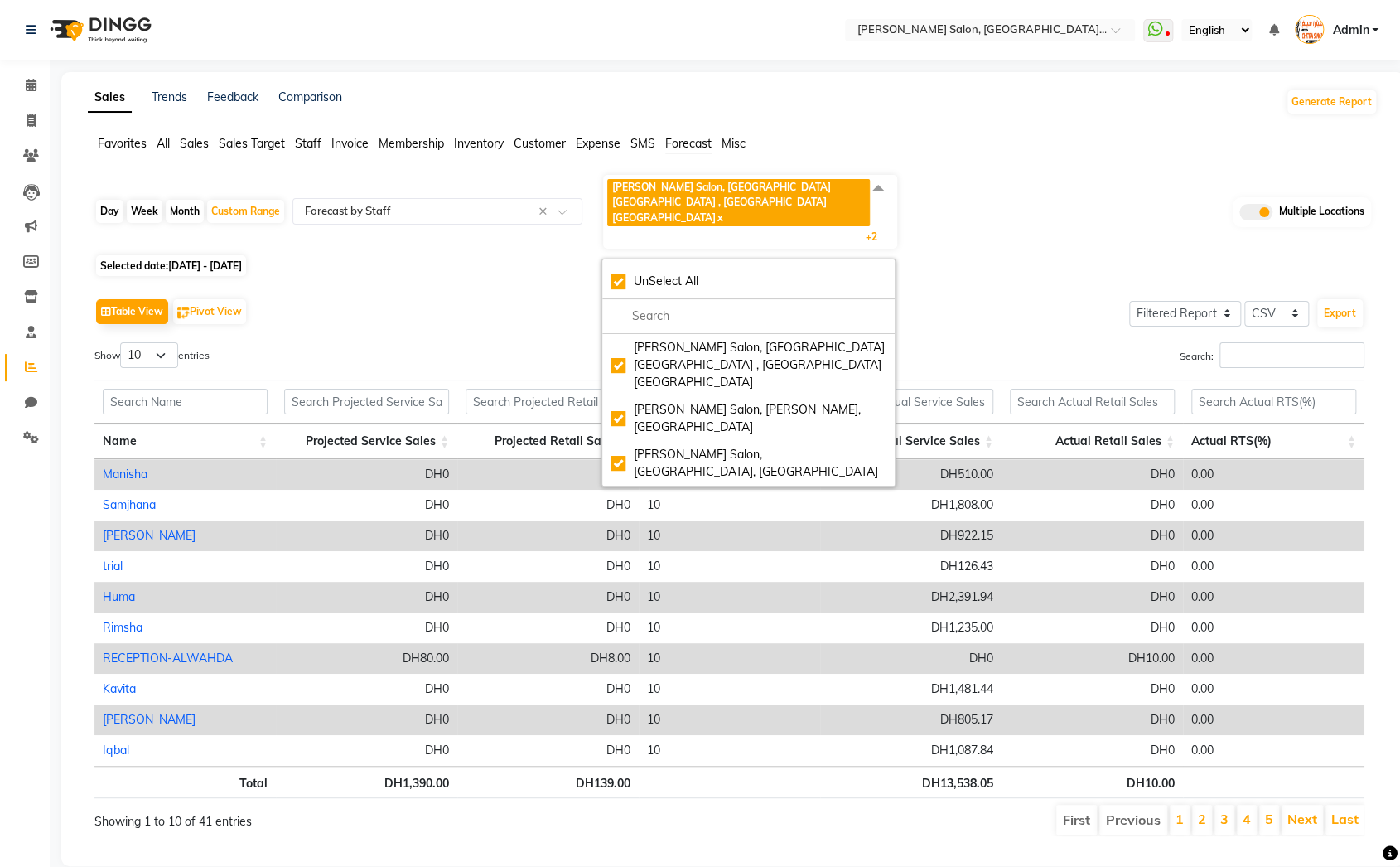
click at [729, 145] on span "Misc" at bounding box center [734, 143] width 24 height 15
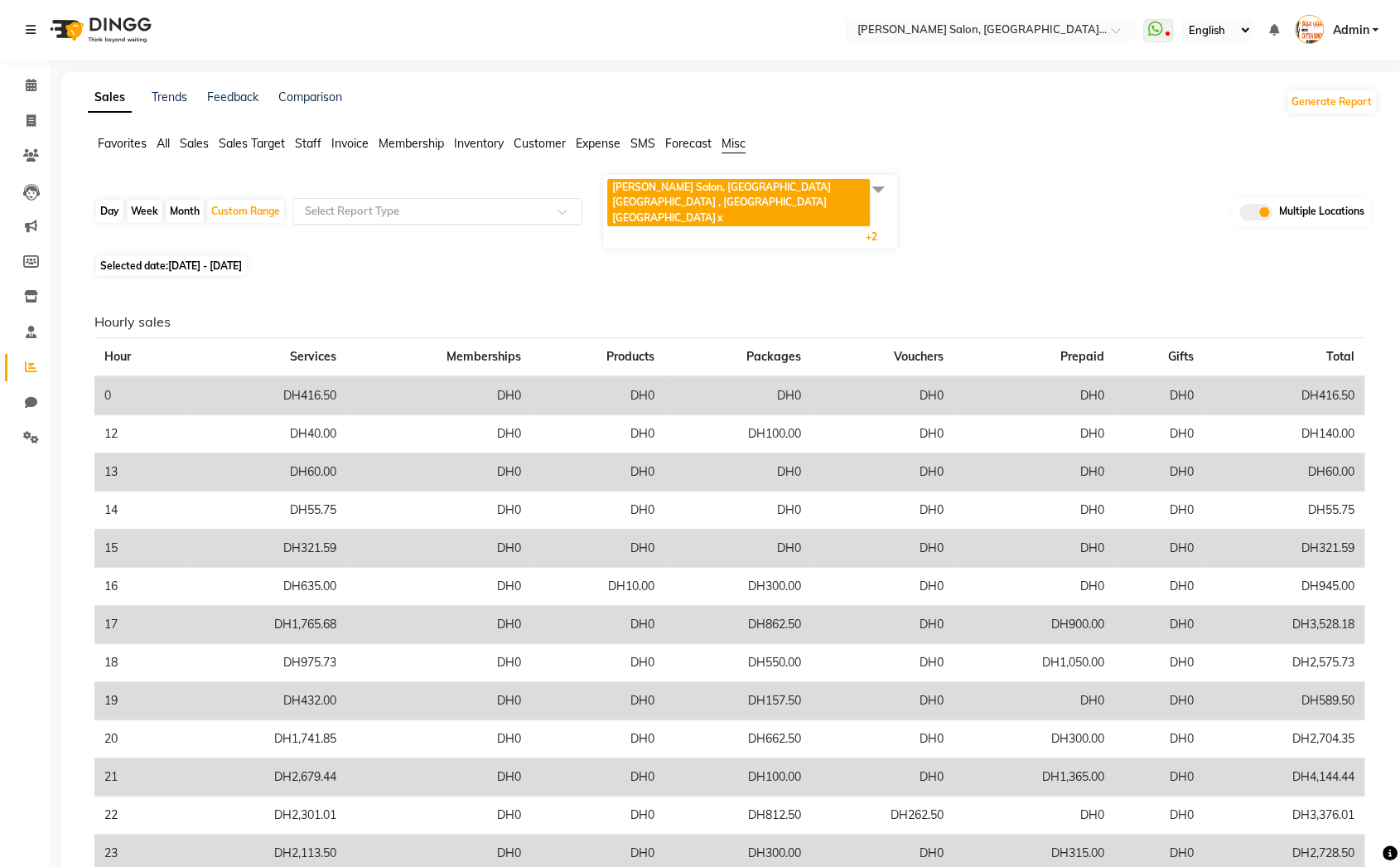
click at [435, 212] on div "Select Report Type" at bounding box center [438, 211] width 290 height 26
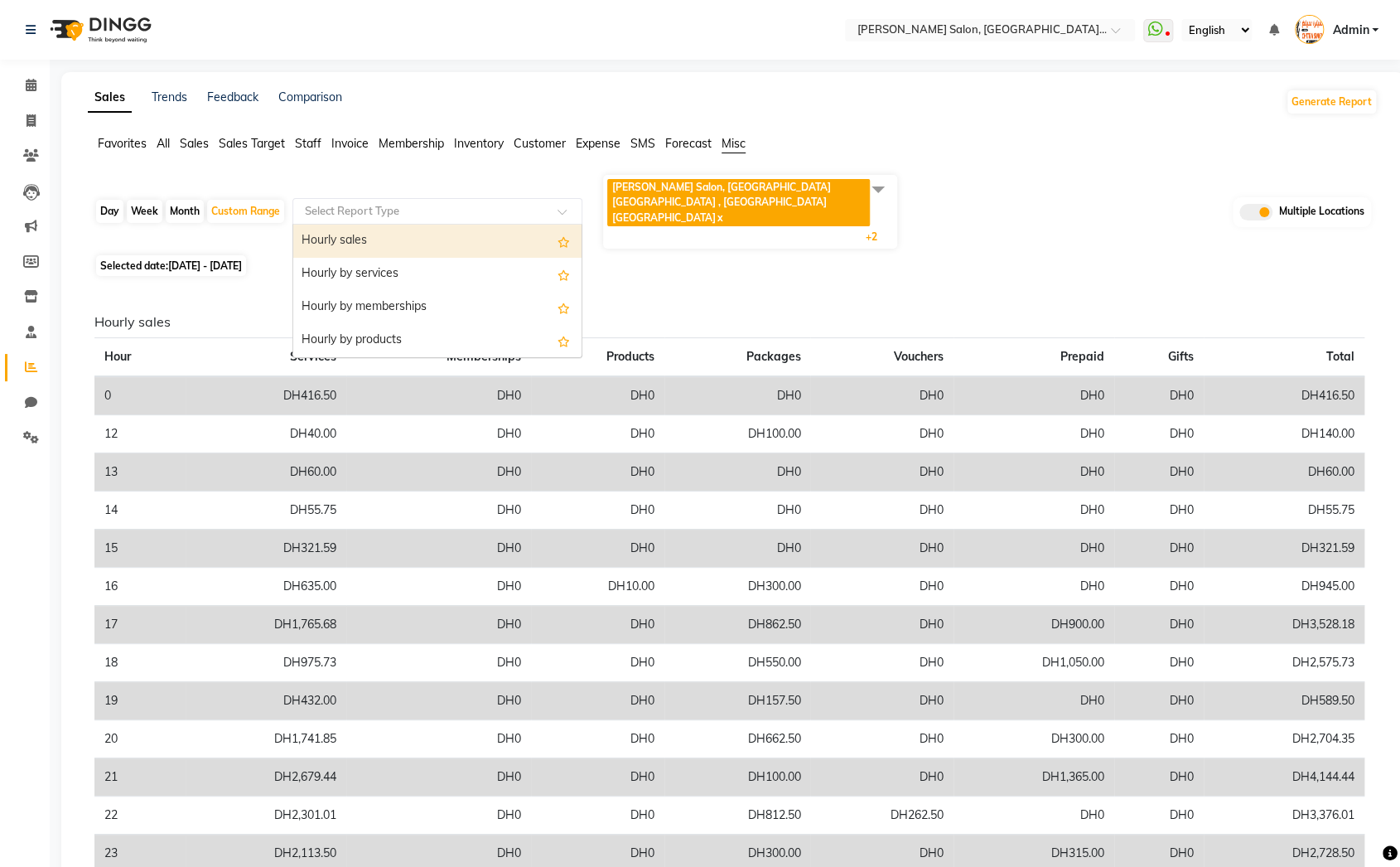
click at [644, 257] on div "Selected date: 01-09-2025 - 07-09-2025" at bounding box center [736, 265] width 1283 height 17
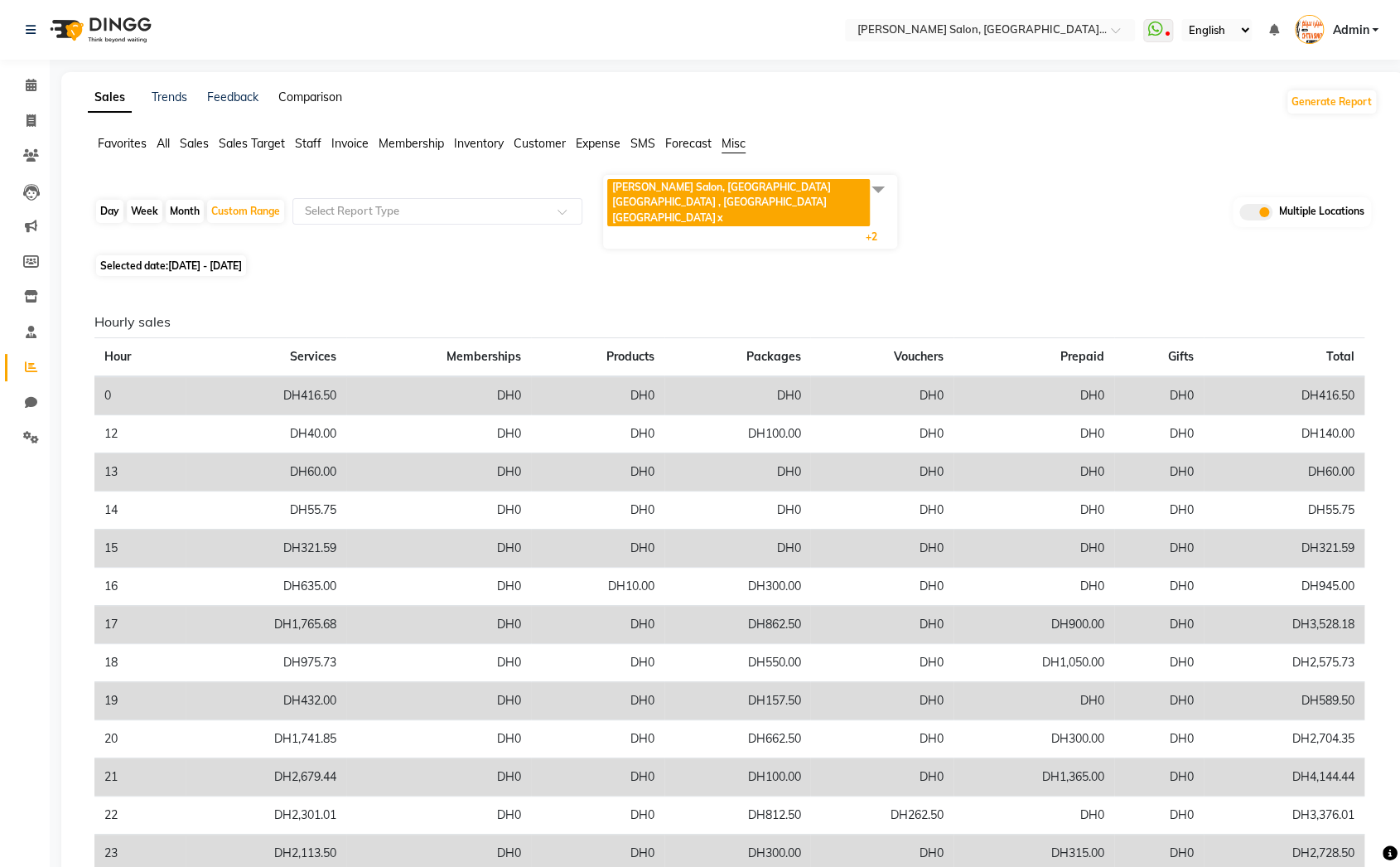
click at [308, 96] on link "Comparison" at bounding box center [310, 97] width 64 height 15
select select "single_date"
select select "single_date_dash"
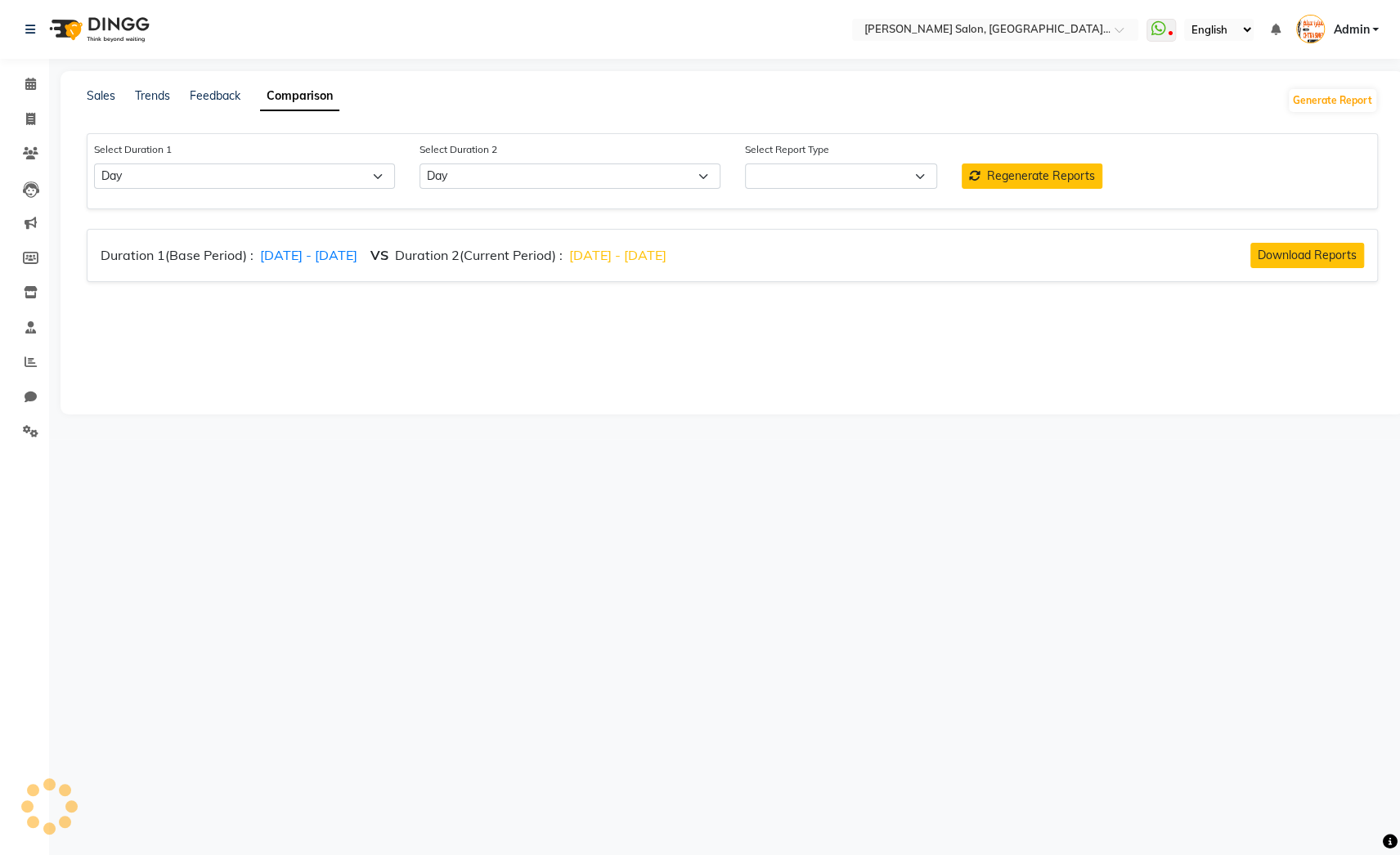
select select "comparison_report"
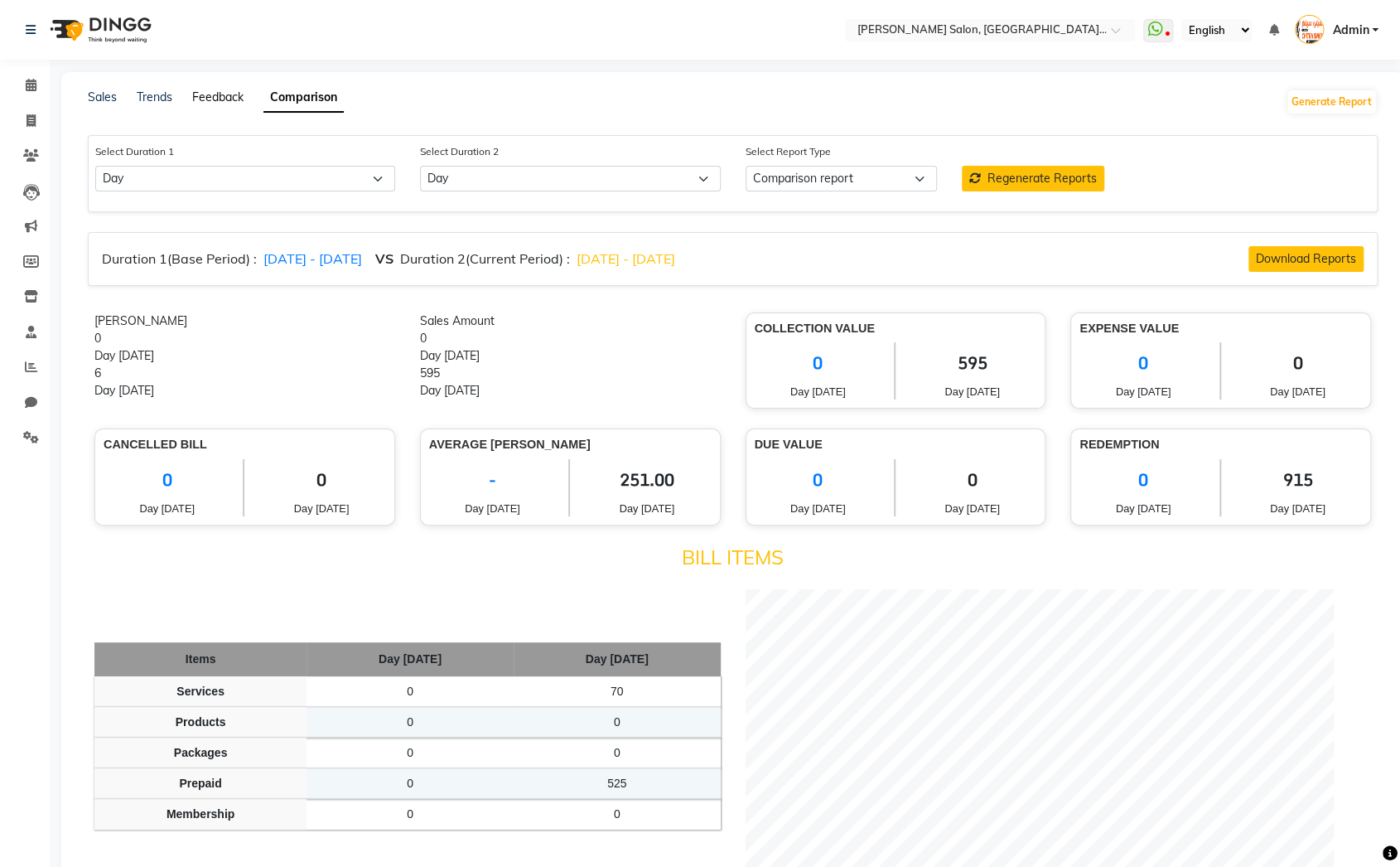
click at [219, 90] on link "Feedback" at bounding box center [217, 97] width 52 height 15
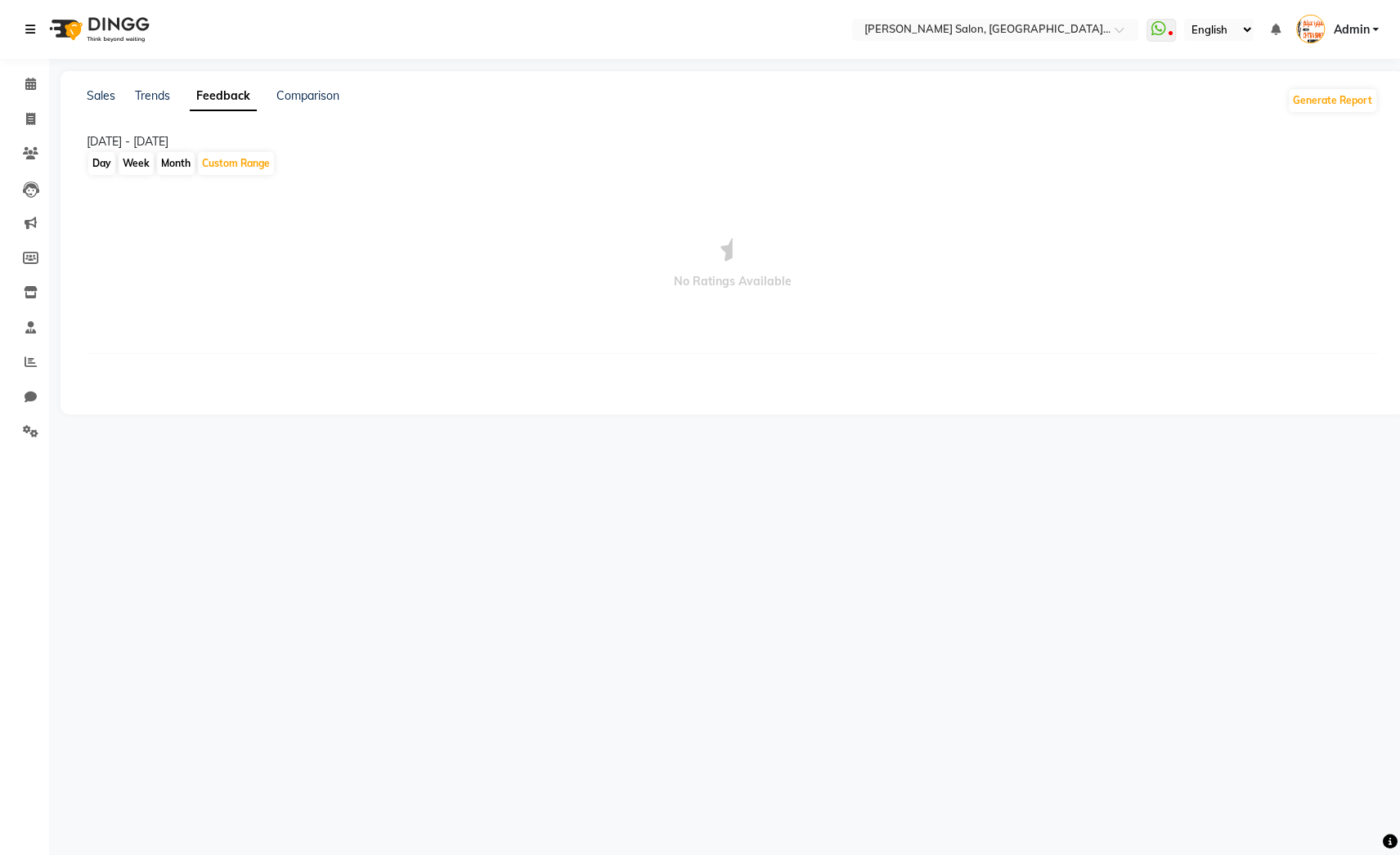
click at [26, 24] on icon at bounding box center [30, 30] width 10 height 11
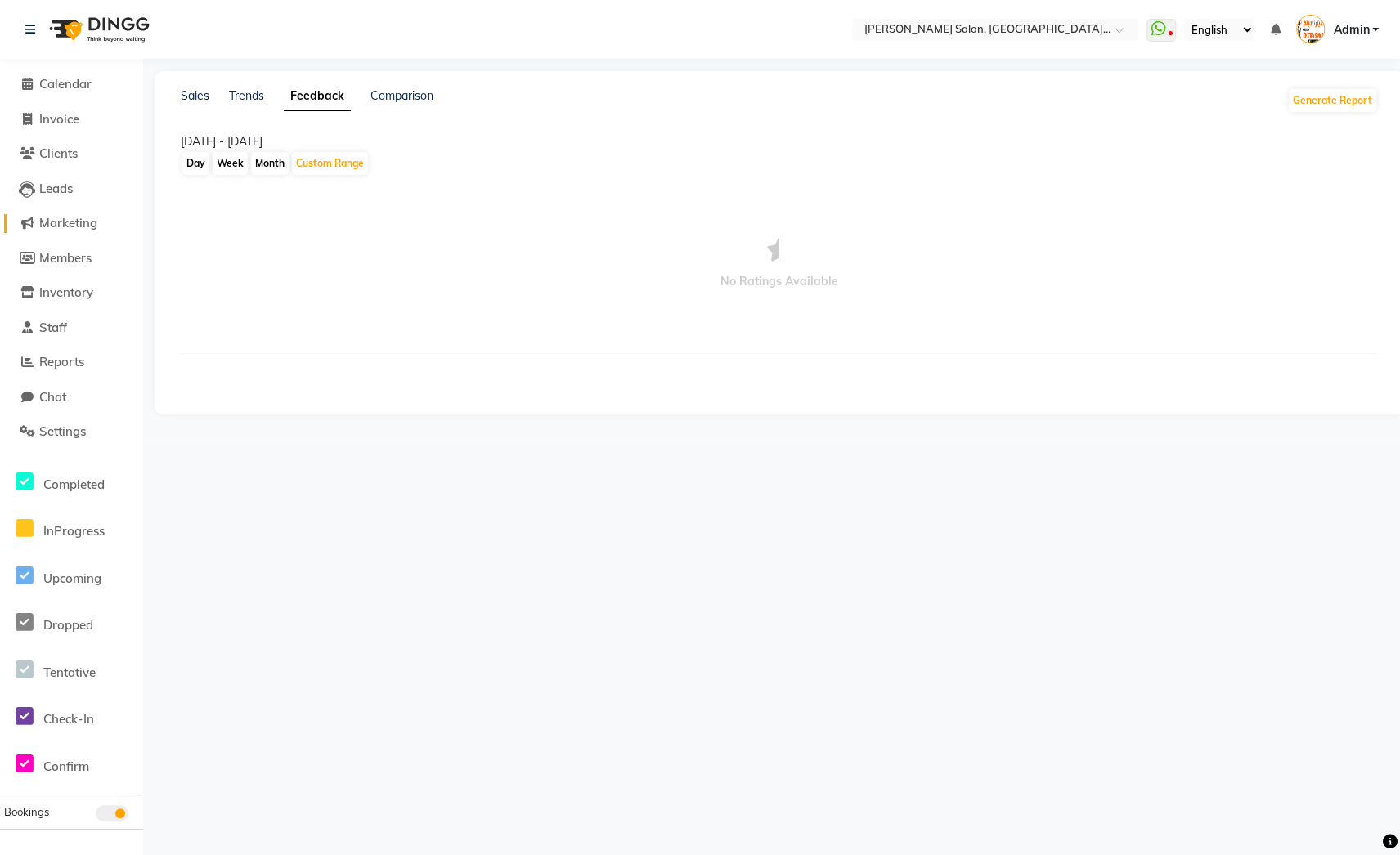
click at [81, 220] on span "Marketing" at bounding box center [68, 223] width 58 height 16
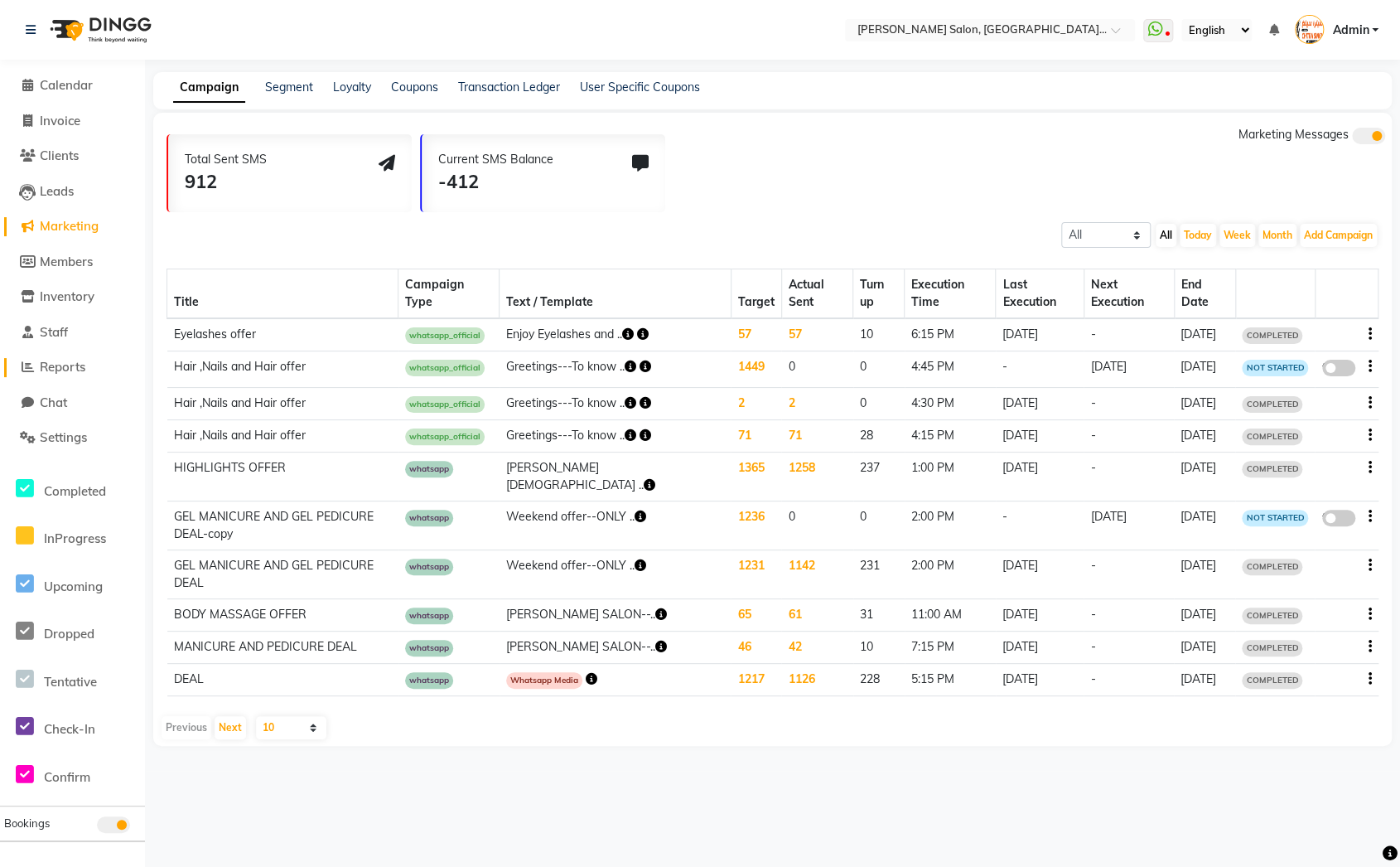
click at [71, 365] on span "Reports" at bounding box center [62, 366] width 45 height 16
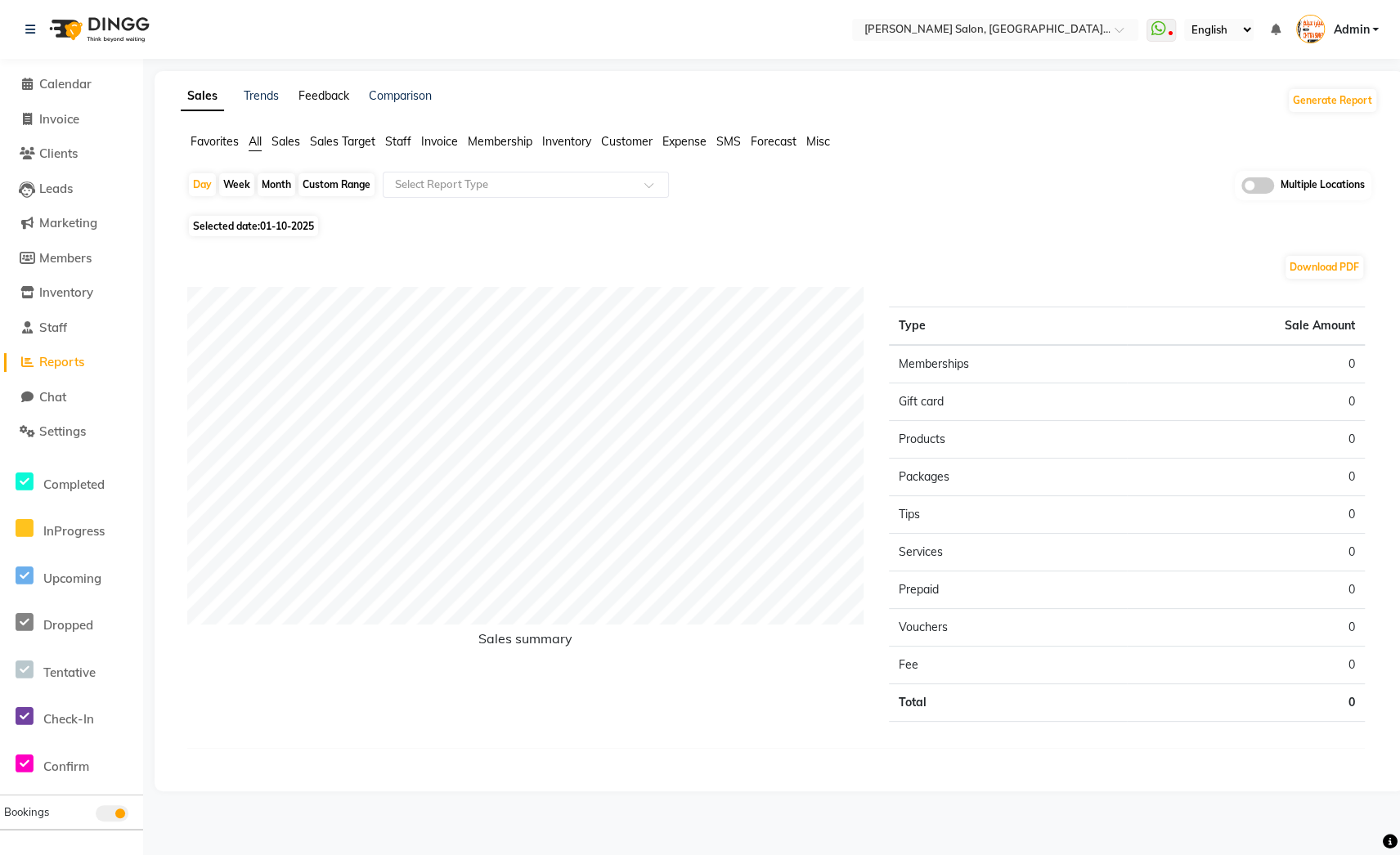
click at [330, 99] on link "Feedback" at bounding box center [323, 96] width 51 height 15
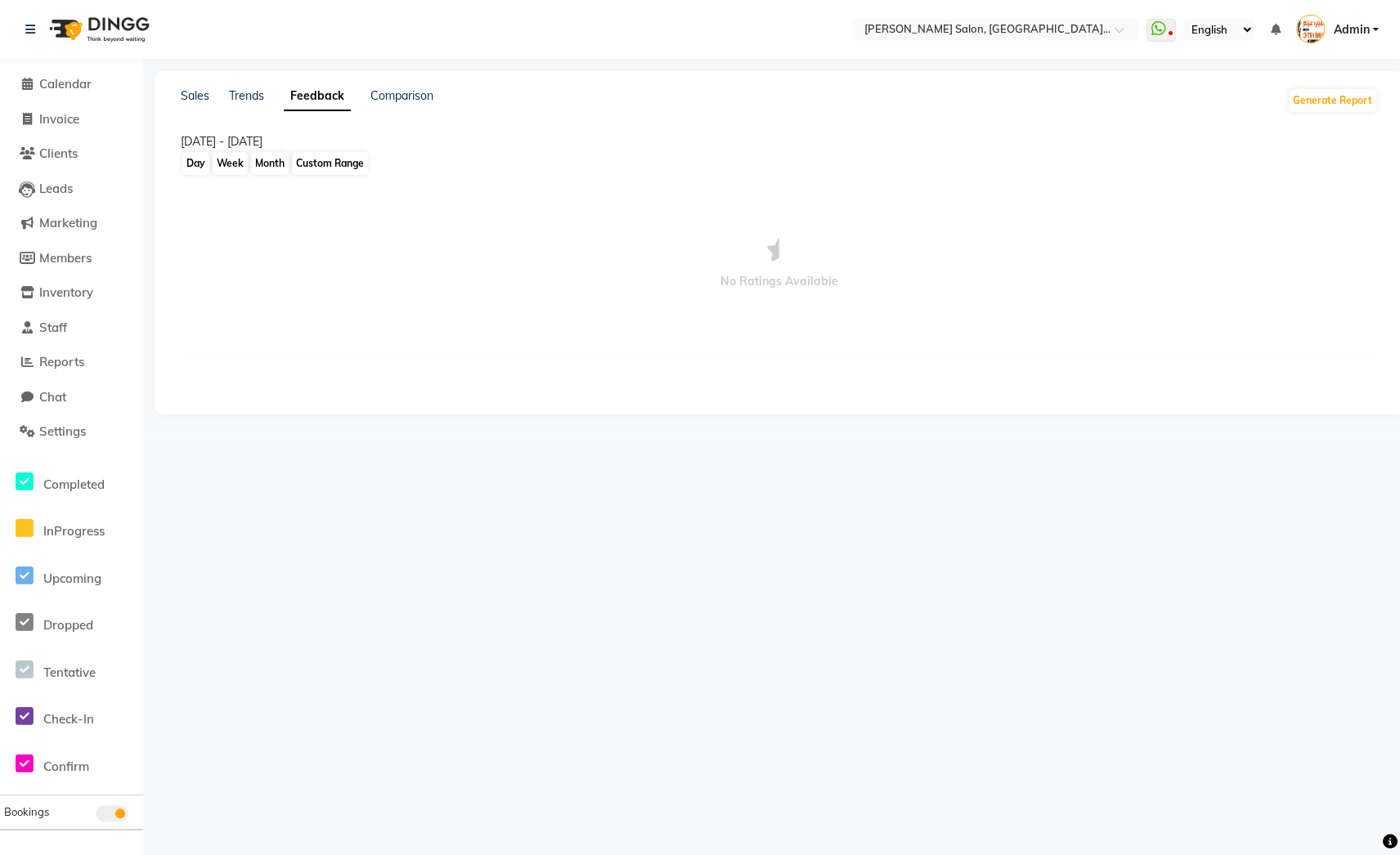
click at [327, 161] on div "Custom Range" at bounding box center [330, 163] width 76 height 23
select select "10"
select select "2025"
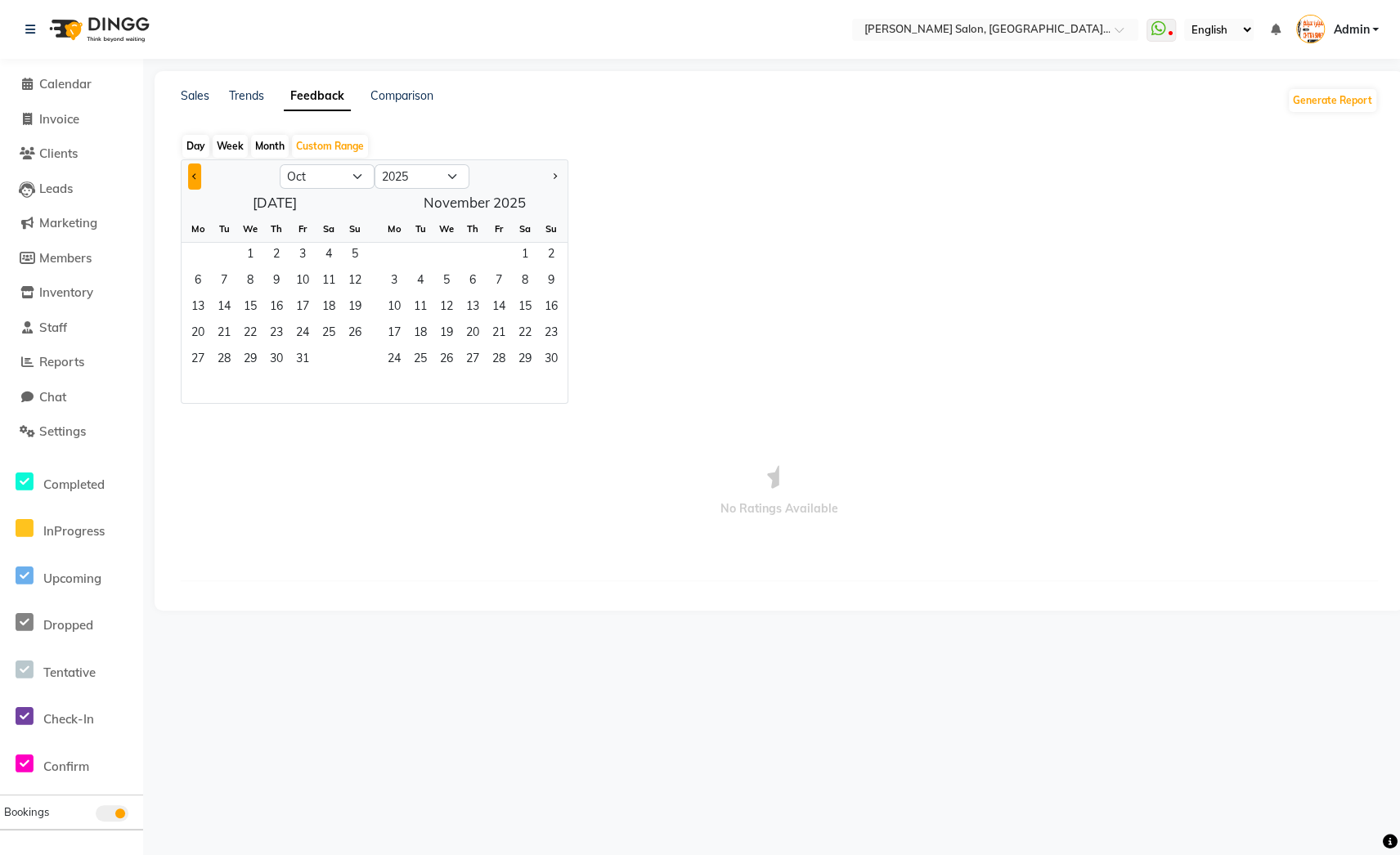
click at [188, 174] on button "Previous month" at bounding box center [195, 176] width 13 height 26
select select "9"
drag, startPoint x: 202, startPoint y: 248, endPoint x: 349, endPoint y: 250, distance: 147.0
click at [349, 250] on div "1 2 3 4 5 6 7" at bounding box center [274, 256] width 187 height 26
click at [202, 251] on span "1" at bounding box center [198, 256] width 26 height 26
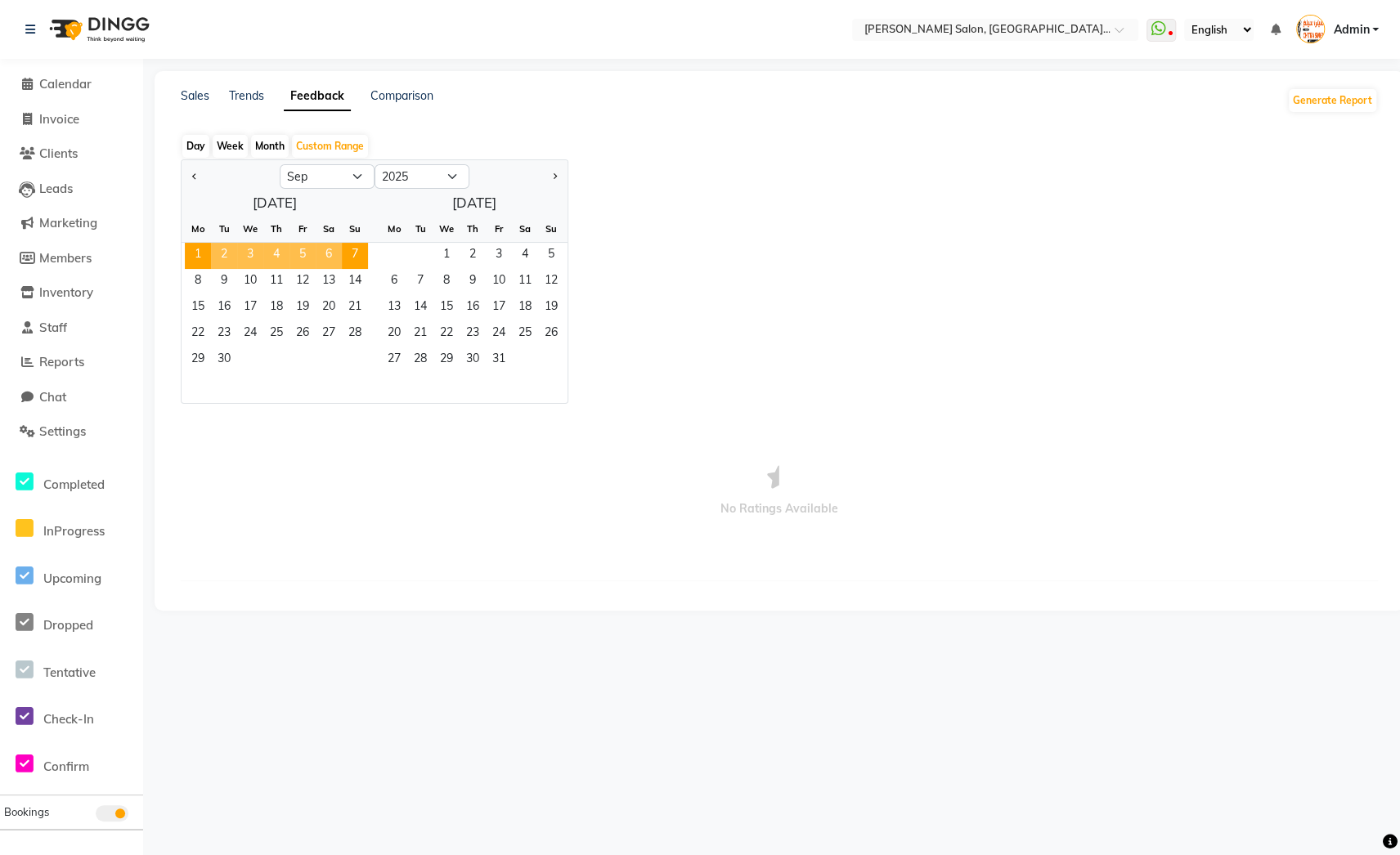
click at [349, 256] on span "7" at bounding box center [355, 256] width 26 height 26
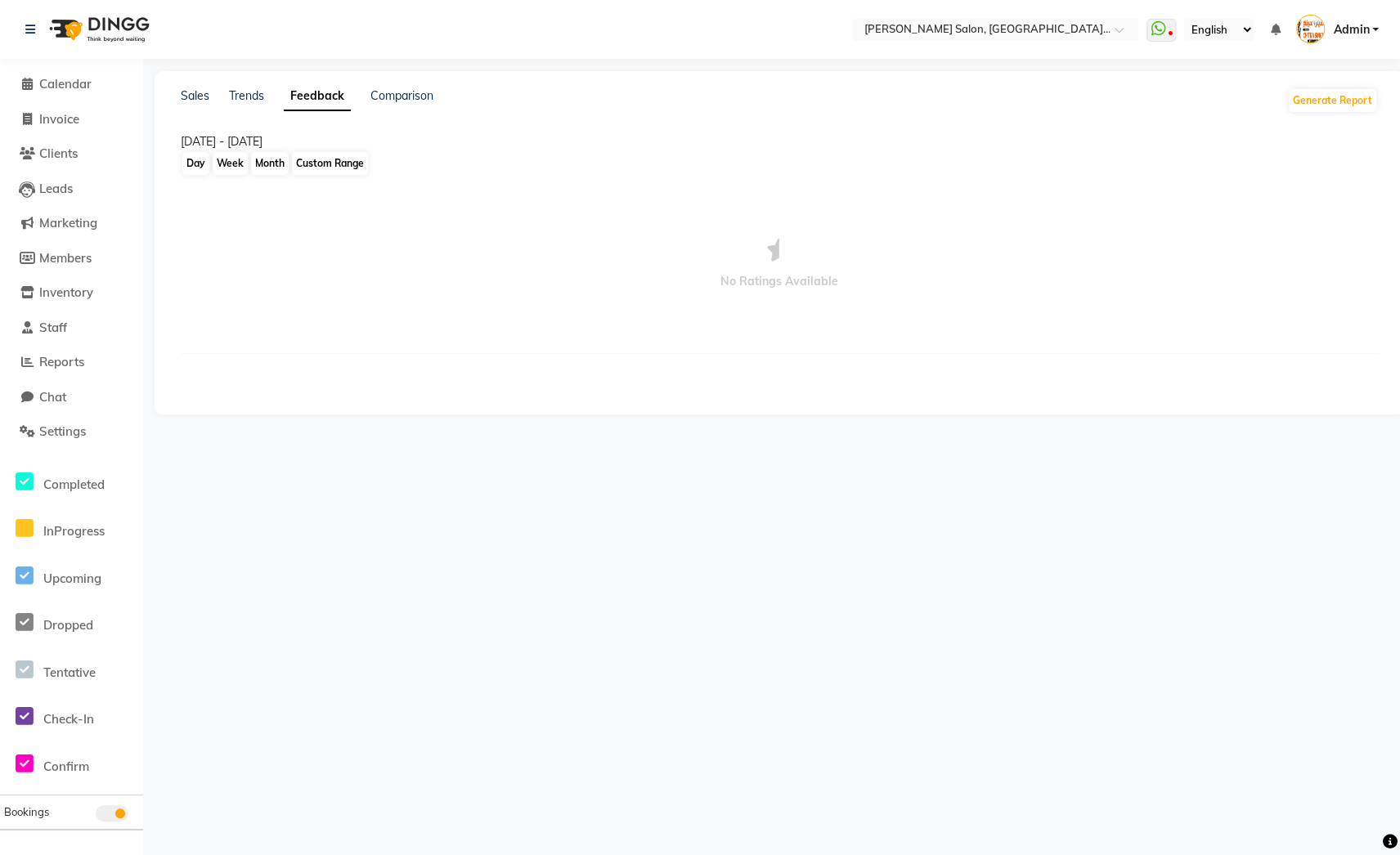
click at [342, 160] on div "Custom Range" at bounding box center [330, 163] width 76 height 23
select select "10"
select select "2025"
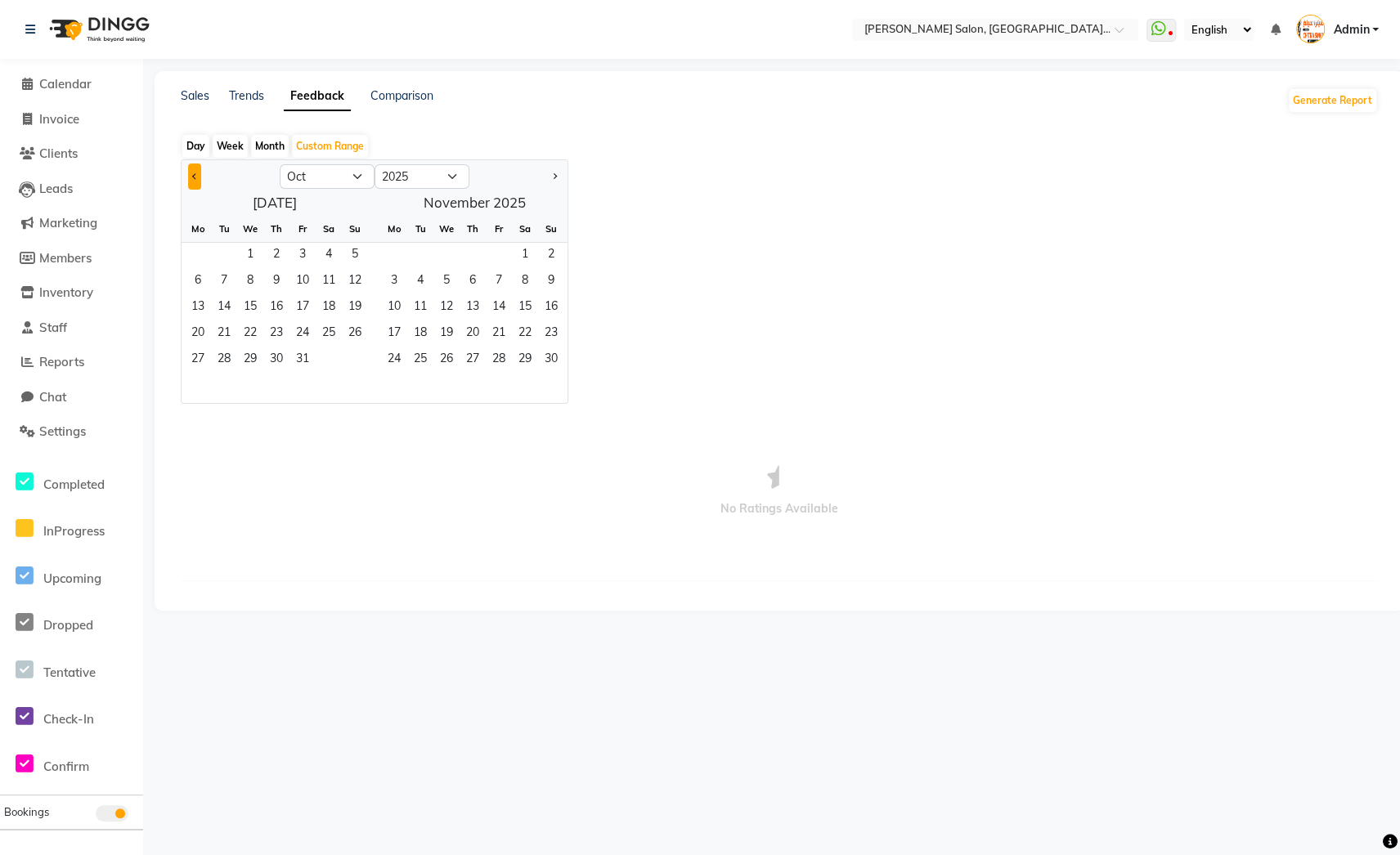
click at [192, 175] on button "Previous month" at bounding box center [195, 176] width 13 height 26
select select "9"
click at [195, 253] on span "1" at bounding box center [198, 256] width 26 height 26
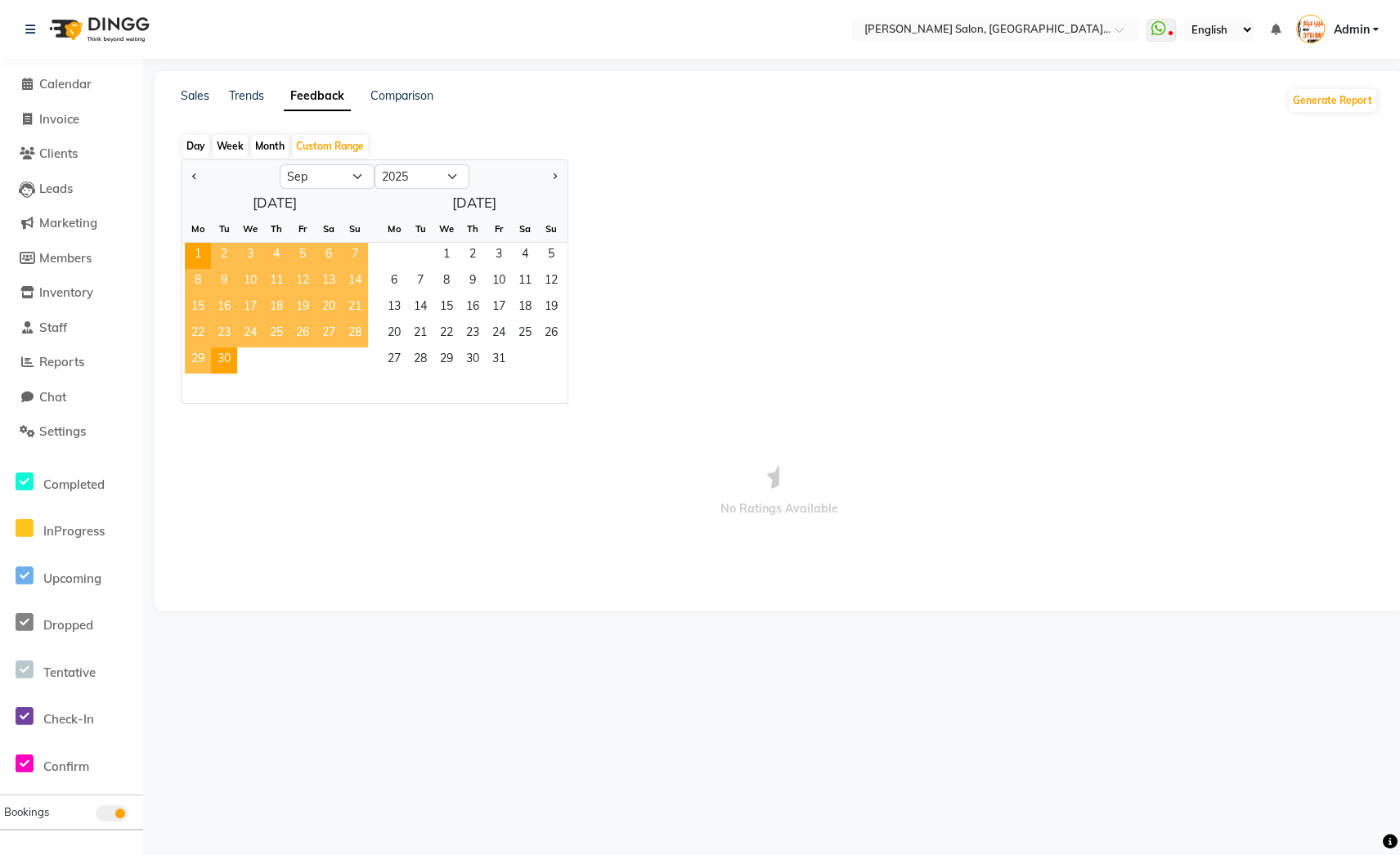
click at [218, 355] on span "30" at bounding box center [224, 360] width 26 height 26
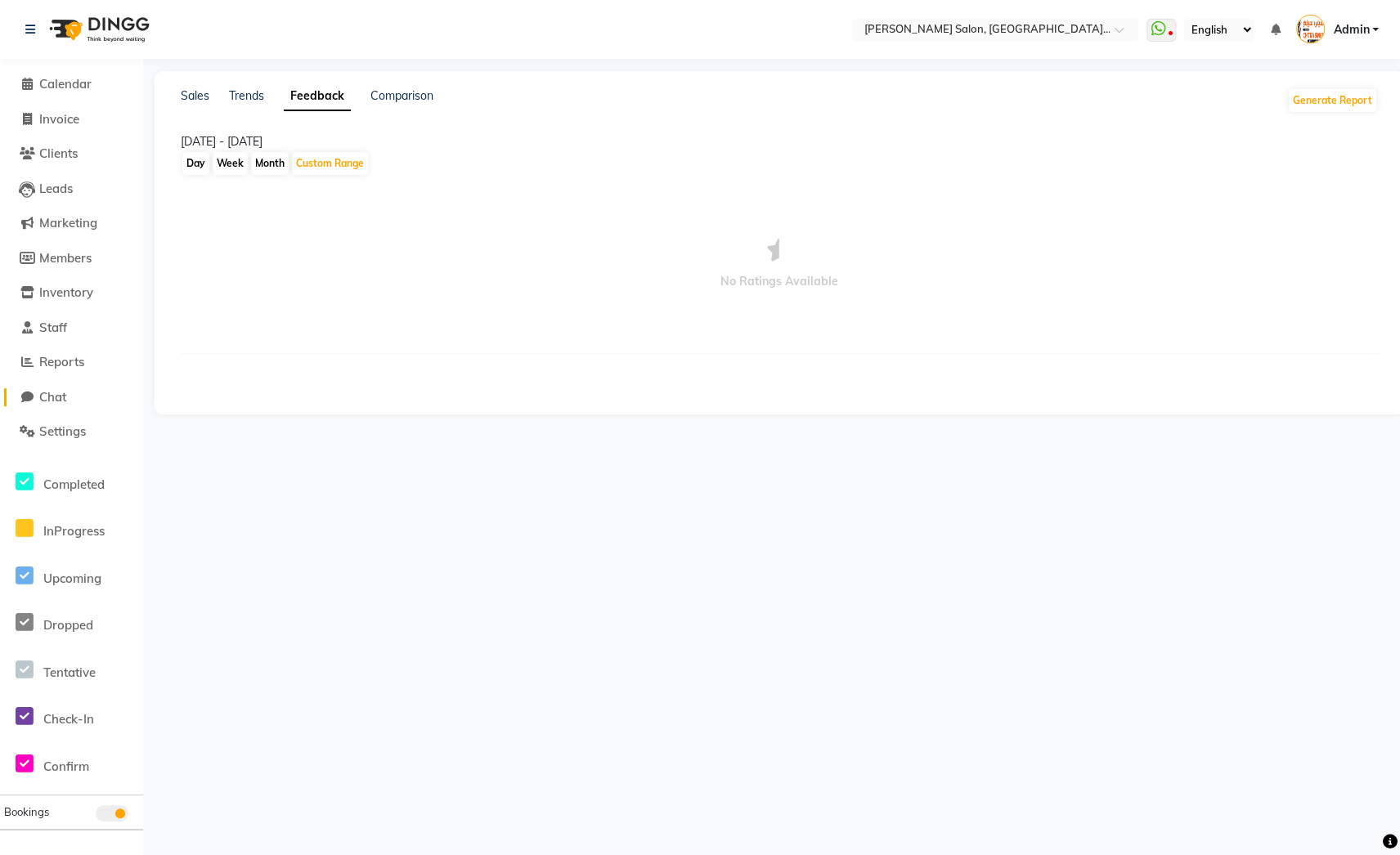
click at [52, 389] on span "Chat" at bounding box center [52, 396] width 27 height 16
select select "100"
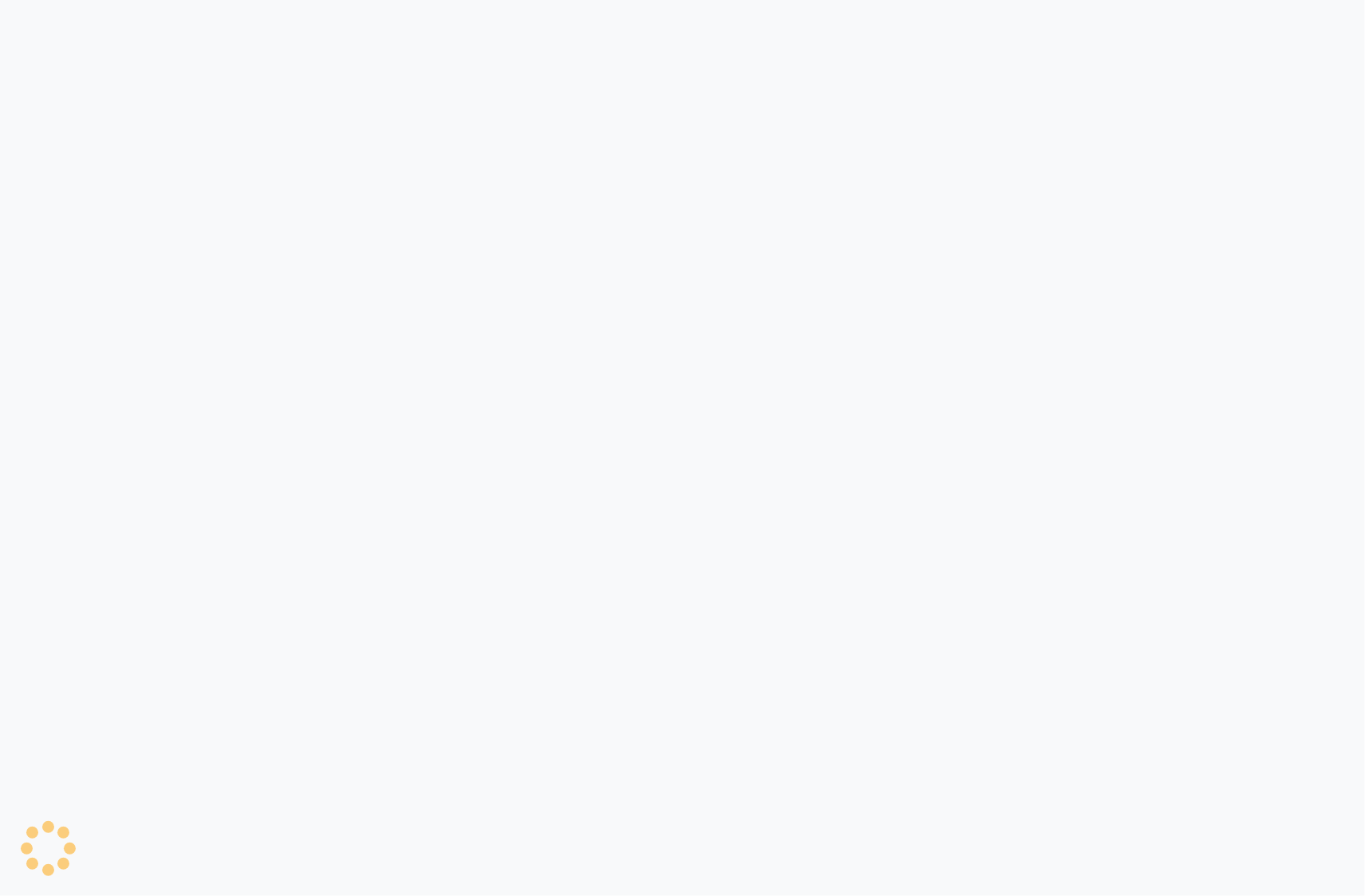
select select "100"
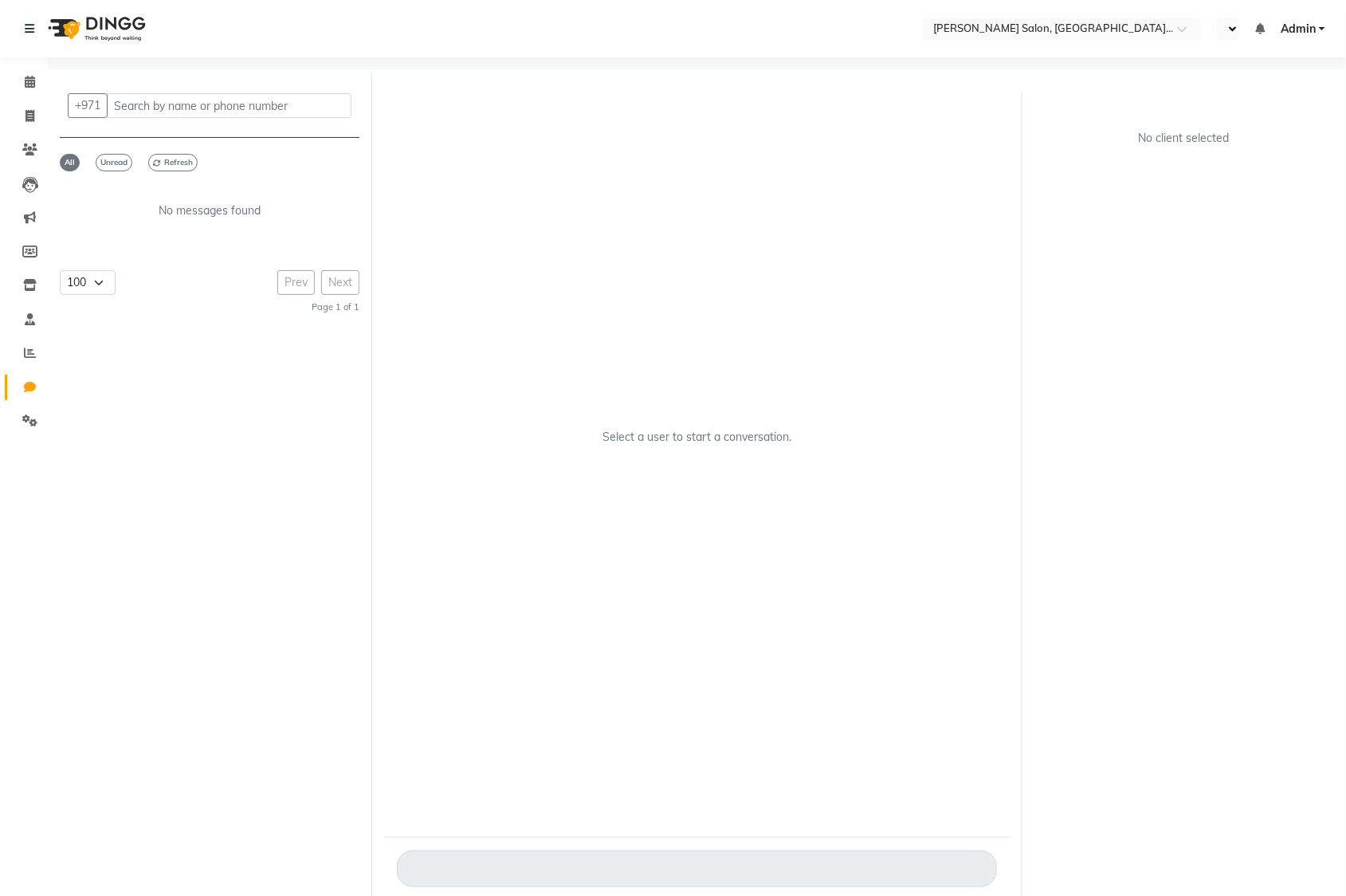
select select "en"
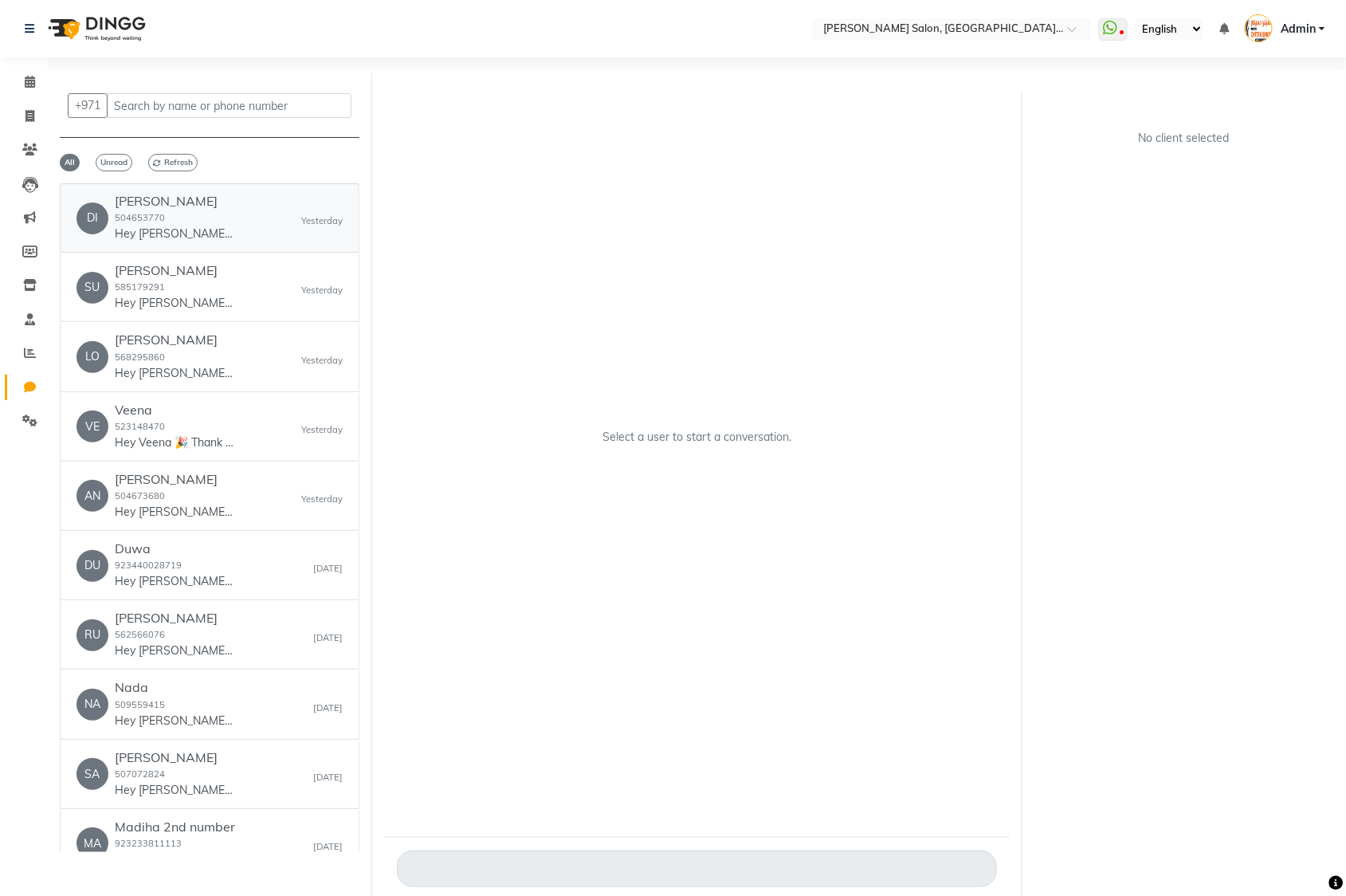
click at [177, 227] on p "Hey Diana 🎉 Thank you for choosing Chitra Singh Salon, Al Jadd...! Here’s your …" at bounding box center [175, 234] width 119 height 16
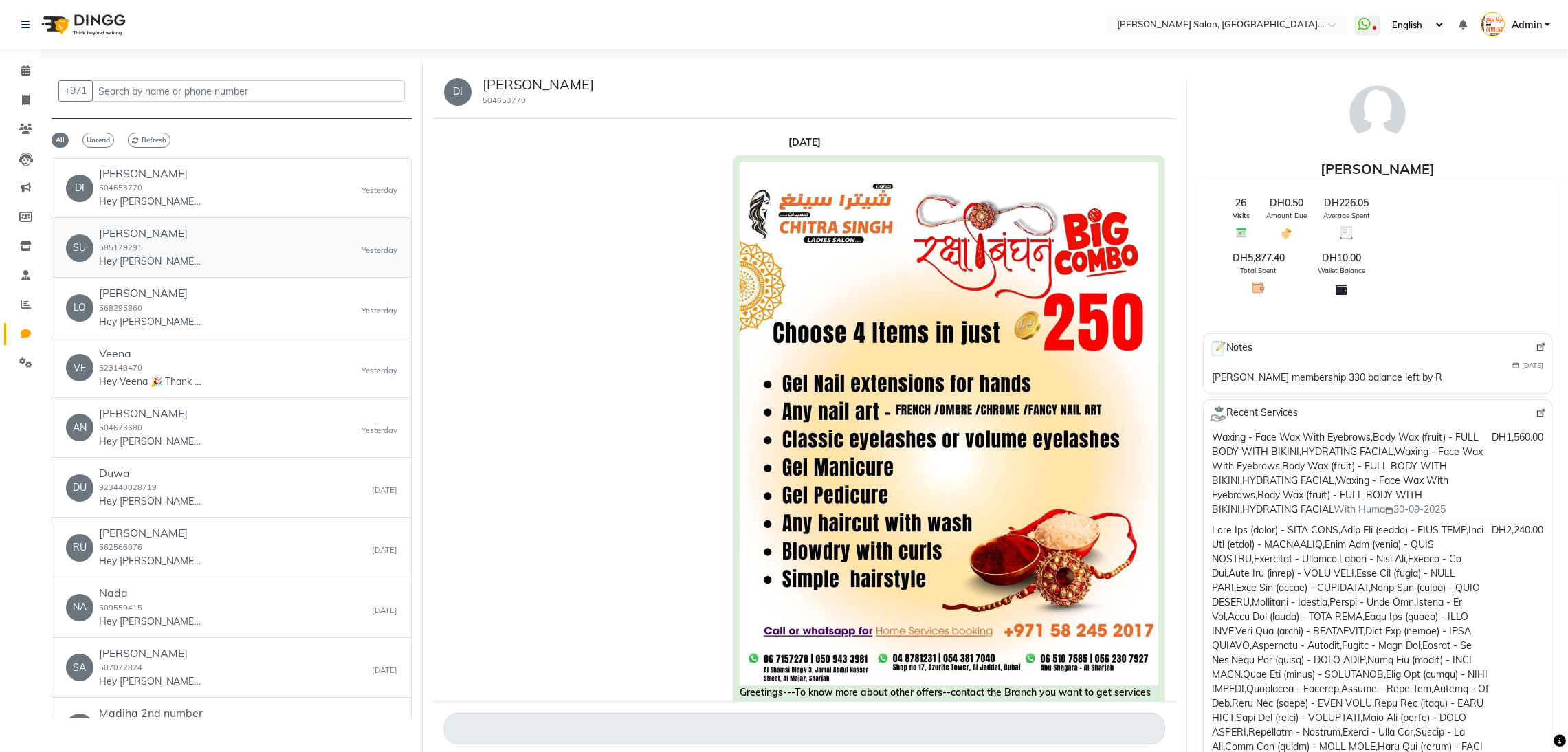
click at [204, 248] on div "SU Suhar 585179291 Hey Suhar 🎉 Thank you for choosing Chitra Singh Salon, Al Ja…" at bounding box center [232, 248] width 331 height 42
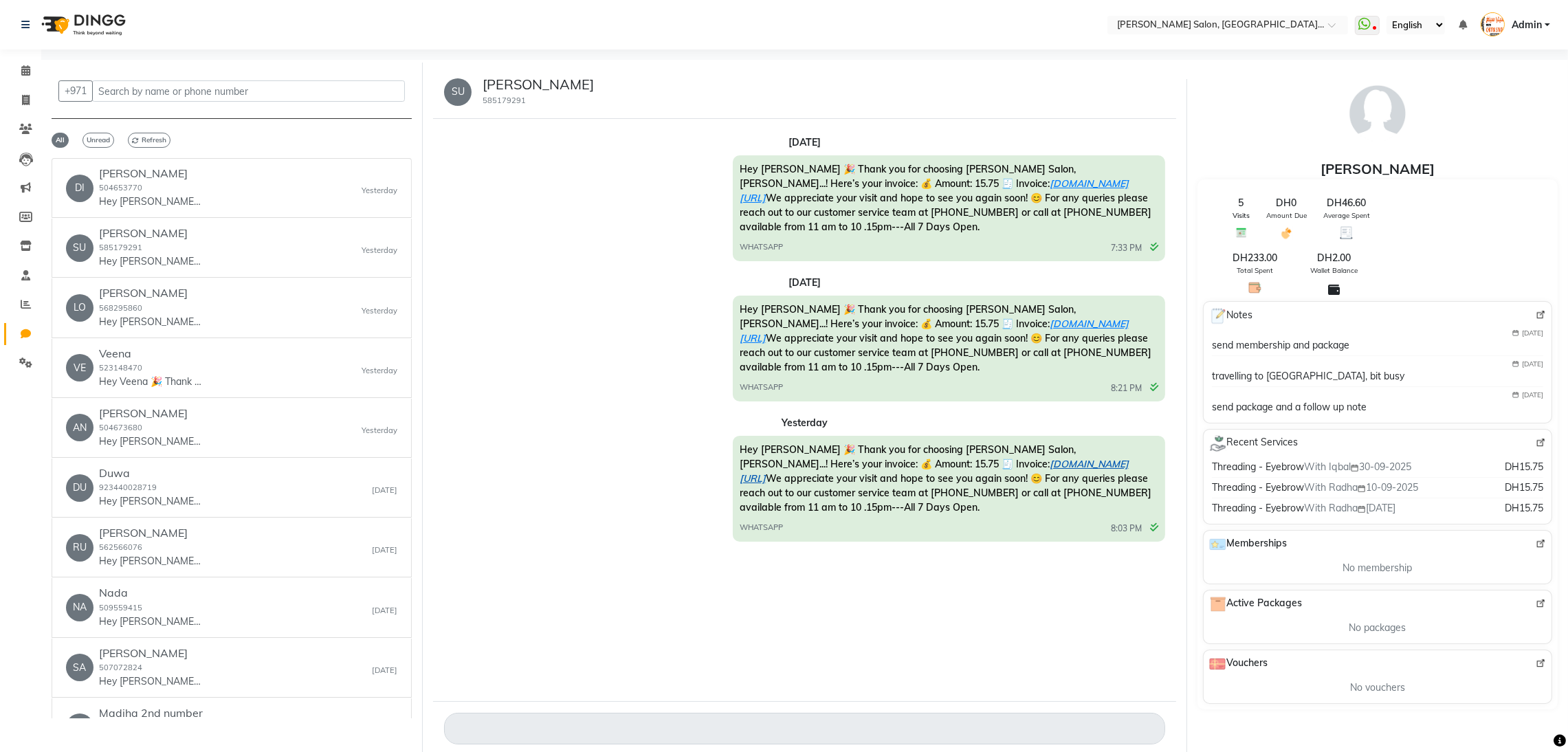
click at [889, 464] on link "ww4.in/a?c=I9Tn9k" at bounding box center [934, 471] width 389 height 27
